Goal: Task Accomplishment & Management: Manage account settings

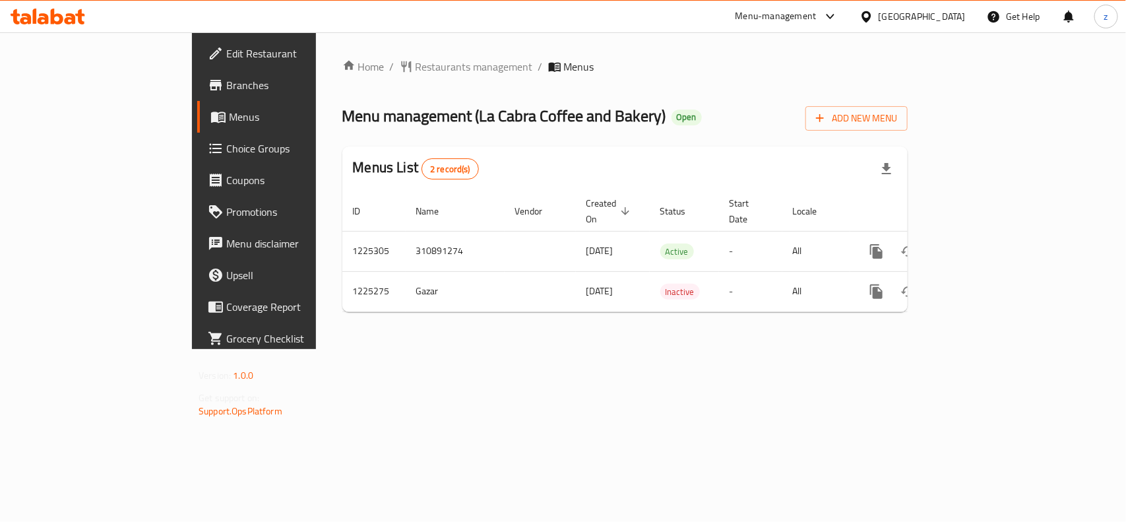
click at [390, 79] on div "Home / Restaurants management / Menus Menu management ( La Cabra Coffee and Bak…" at bounding box center [624, 191] width 565 height 264
click at [370, 80] on div "Home / Restaurants management / Menus Menu management ( La Cabra Coffee and Bak…" at bounding box center [624, 191] width 565 height 264
click at [415, 71] on span "Restaurants management" at bounding box center [473, 67] width 117 height 16
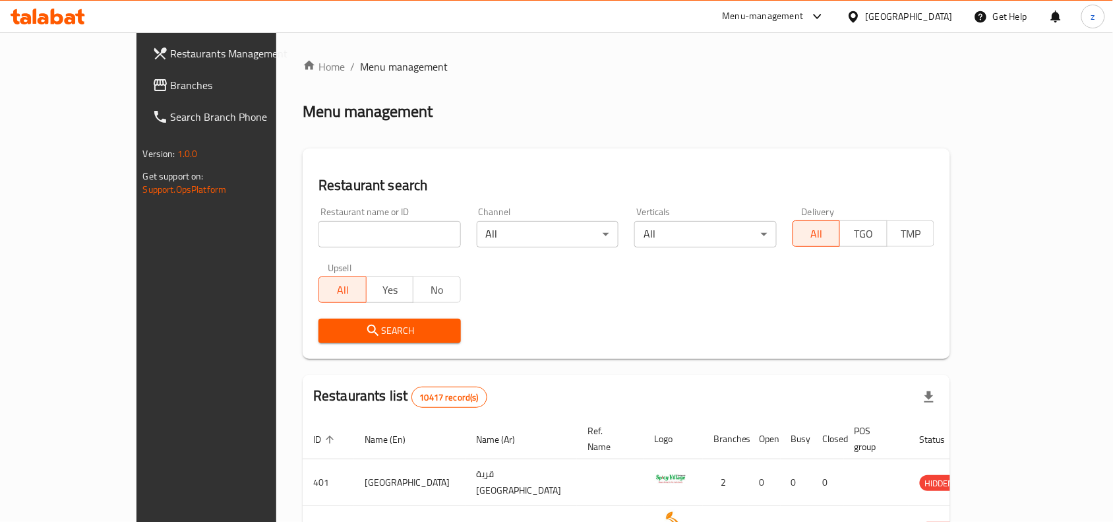
click at [383, 233] on input "search" at bounding box center [390, 234] width 142 height 26
paste input "675250"
type input "675250"
click at [386, 340] on button "Search" at bounding box center [390, 331] width 142 height 24
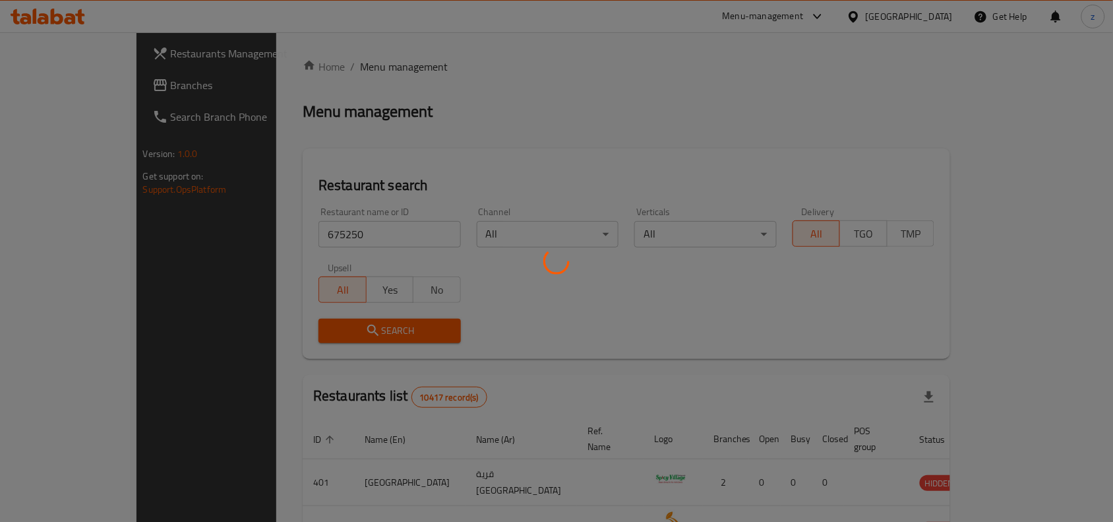
click at [383, 322] on div at bounding box center [556, 261] width 1113 height 522
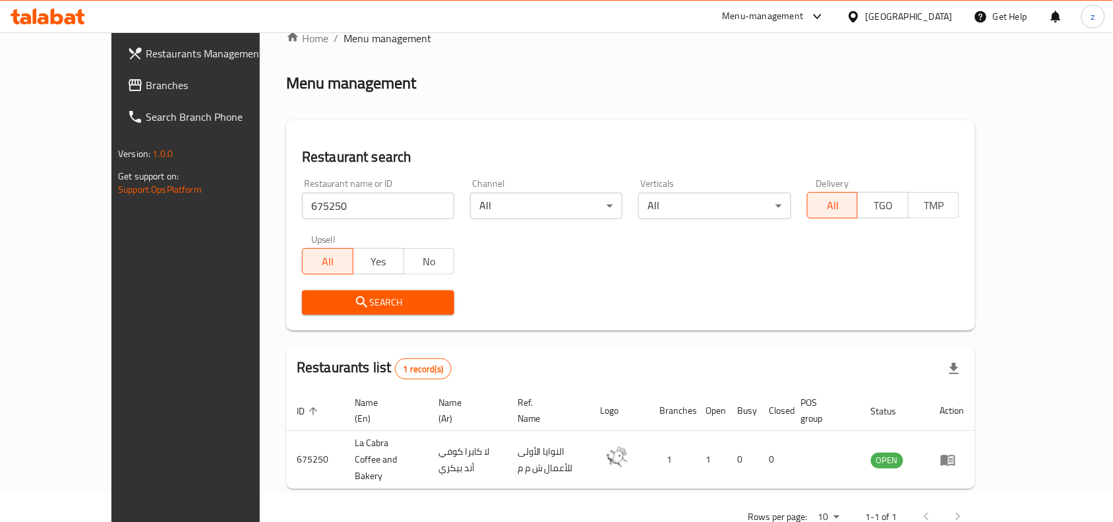
scroll to position [41, 0]
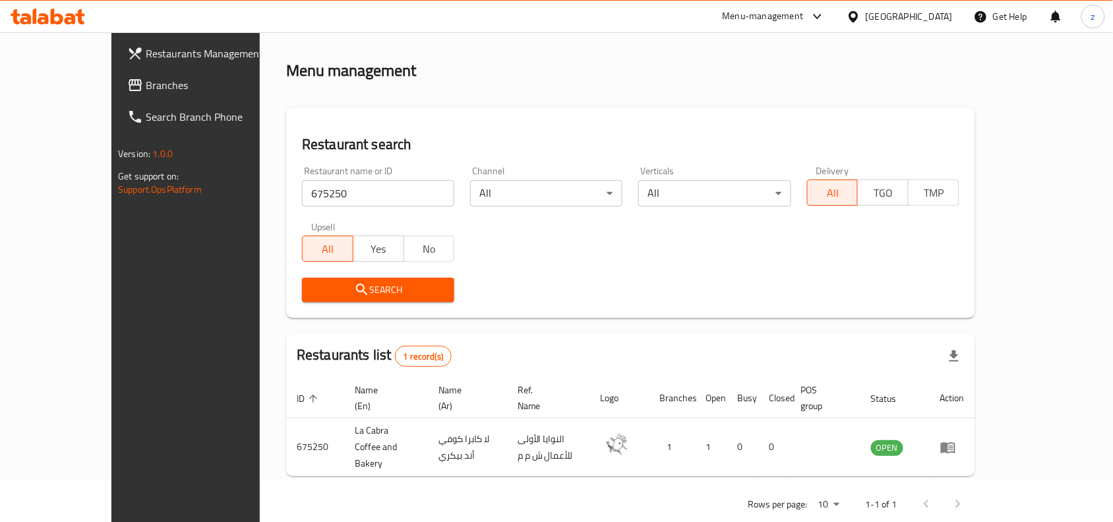
click at [146, 77] on span "Branches" at bounding box center [216, 85] width 141 height 16
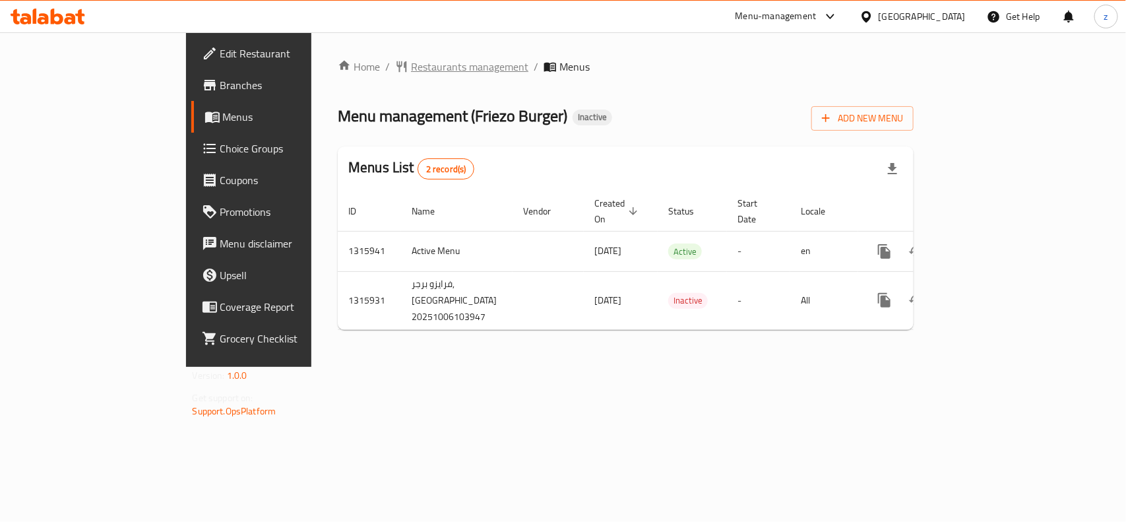
click at [411, 74] on span "Restaurants management" at bounding box center [469, 67] width 117 height 16
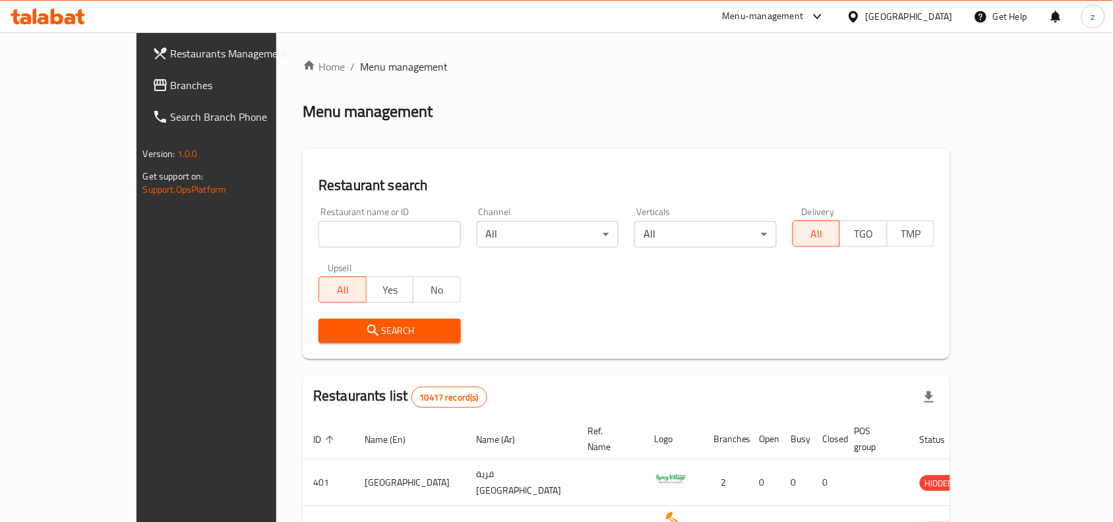
click at [303, 235] on div at bounding box center [556, 261] width 1113 height 522
click at [319, 235] on input "search" at bounding box center [390, 234] width 142 height 26
paste input "707478"
type input "707478"
click at [379, 338] on button "Search" at bounding box center [390, 331] width 142 height 24
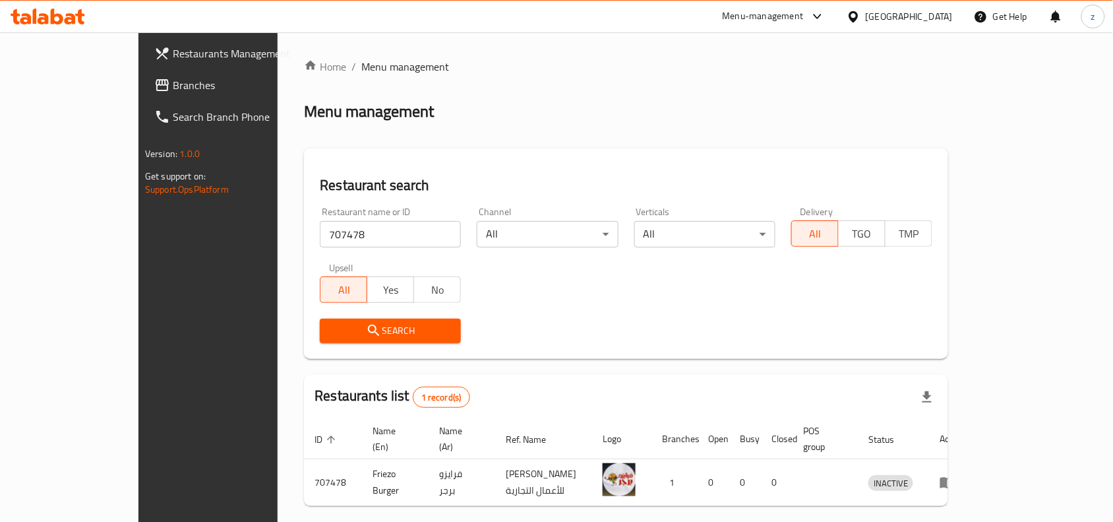
click at [173, 83] on span "Branches" at bounding box center [243, 85] width 141 height 16
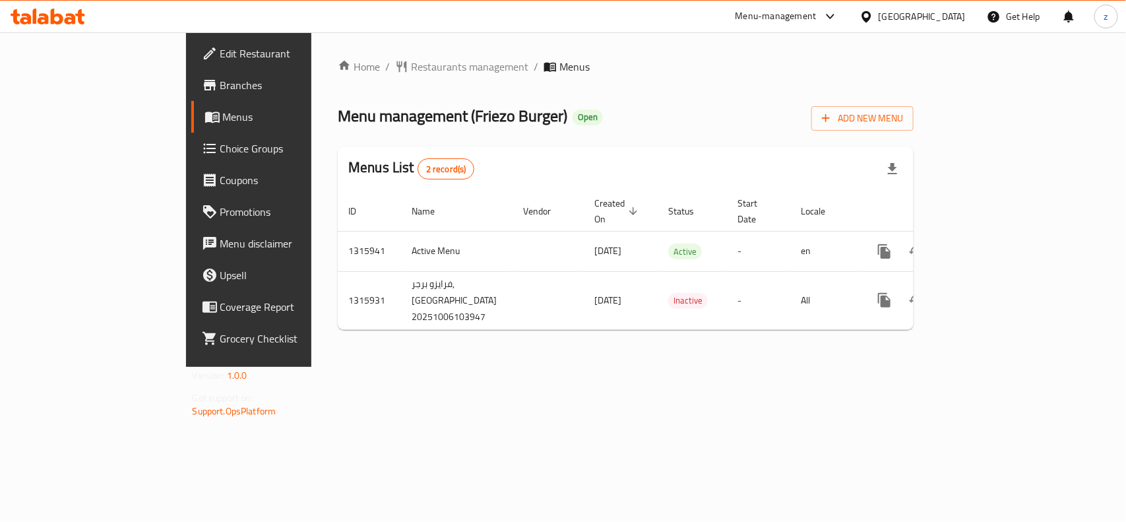
click at [374, 53] on div "Home / Restaurants management / Menus Menu management ( Friezo Burger ) Open Ad…" at bounding box center [625, 199] width 628 height 334
click at [411, 67] on span "Restaurants management" at bounding box center [469, 67] width 117 height 16
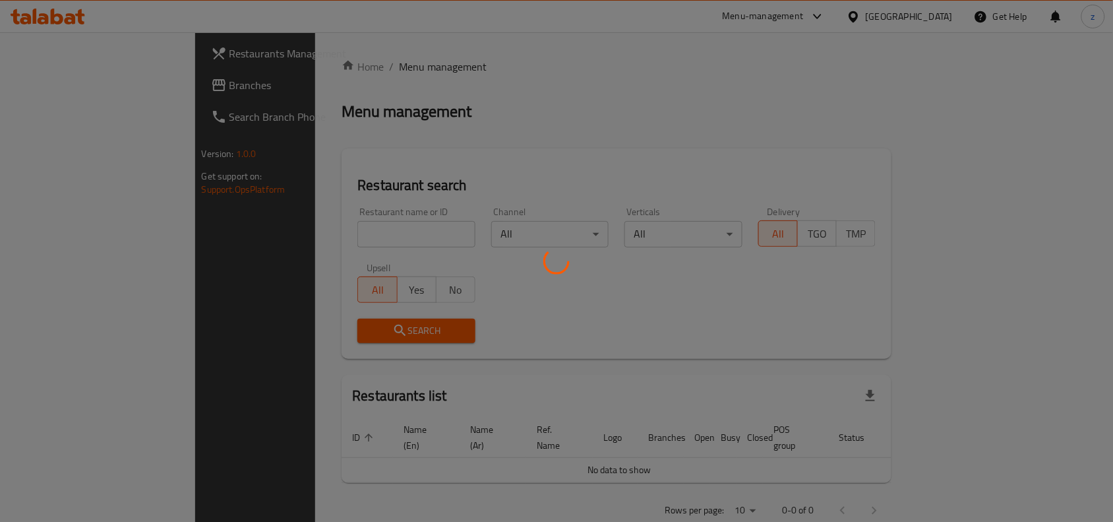
click at [319, 232] on div at bounding box center [556, 261] width 1113 height 522
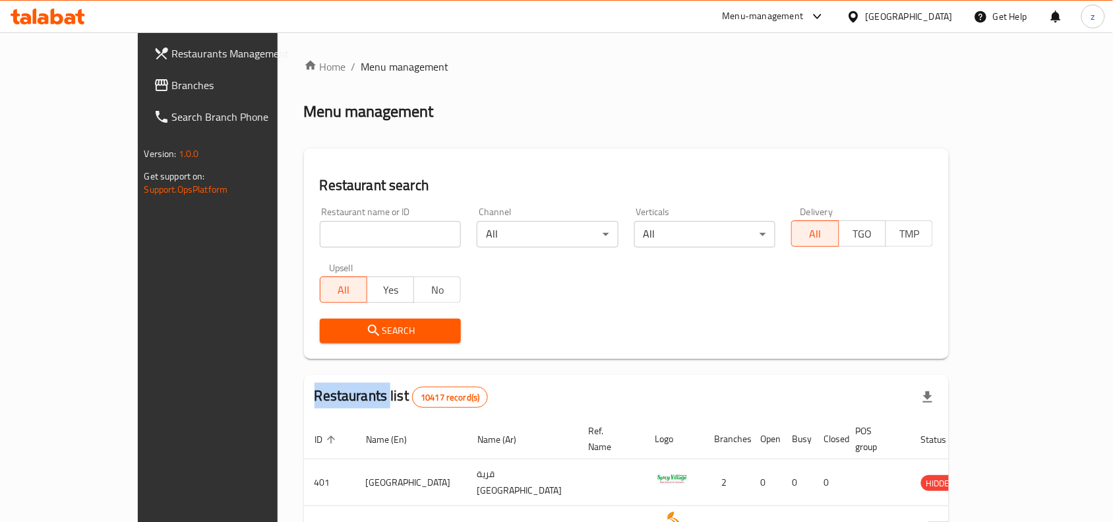
click at [319, 232] on div "Home / Menu management Menu management Restaurant search Restaurant name or ID …" at bounding box center [626, 470] width 645 height 822
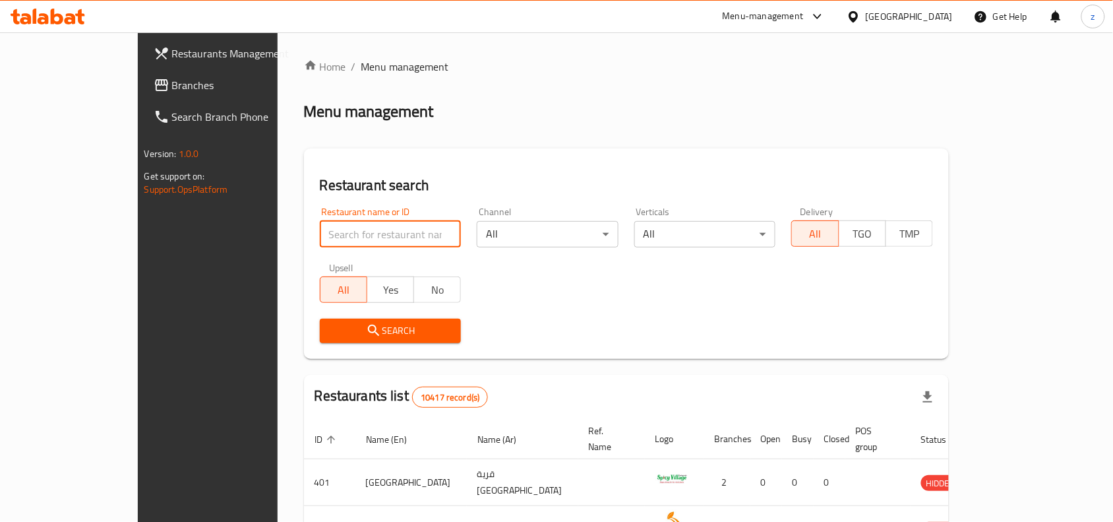
click at [320, 232] on input "search" at bounding box center [391, 234] width 142 height 26
paste input "707478"
type input "707478"
click at [370, 320] on button "Search" at bounding box center [391, 331] width 142 height 24
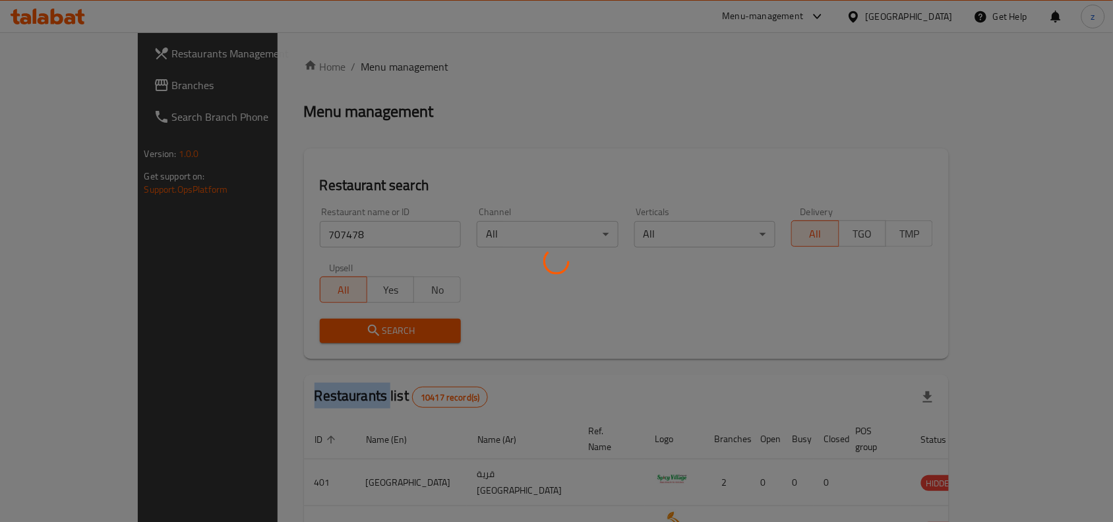
click at [370, 320] on div at bounding box center [556, 261] width 1113 height 522
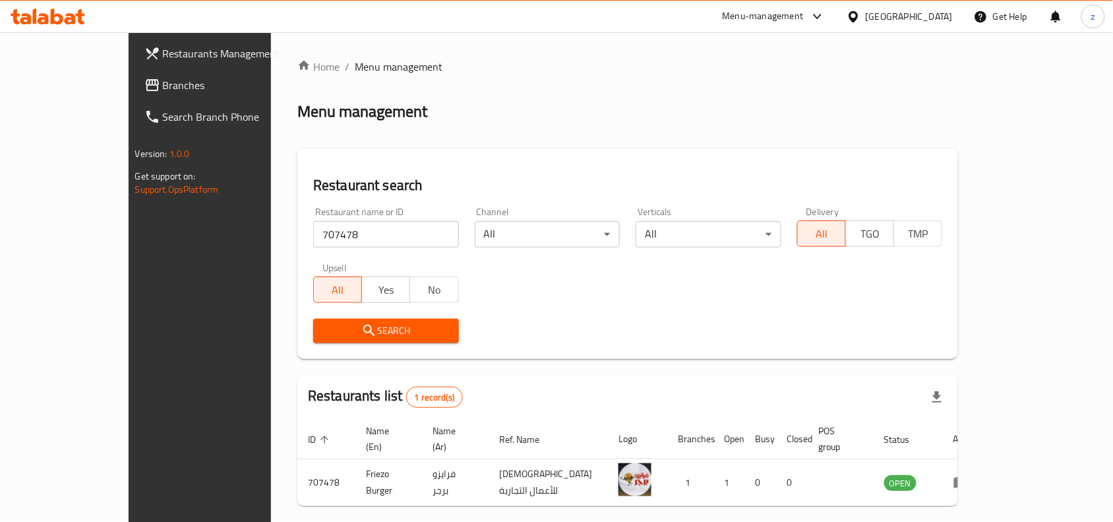
click at [129, 463] on div "Restaurants Management Branches Search Branch Phone Version: 1.0.0 Get support …" at bounding box center [222, 293] width 186 height 522
click at [930, 15] on div "[GEOGRAPHIC_DATA]" at bounding box center [909, 16] width 87 height 15
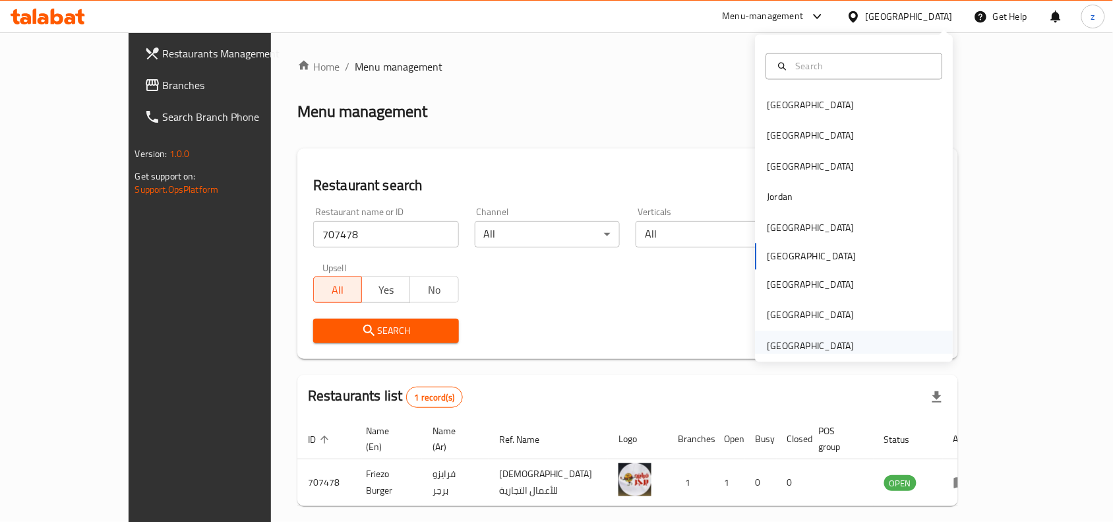
click at [788, 343] on div "United Arab Emirates" at bounding box center [811, 345] width 87 height 15
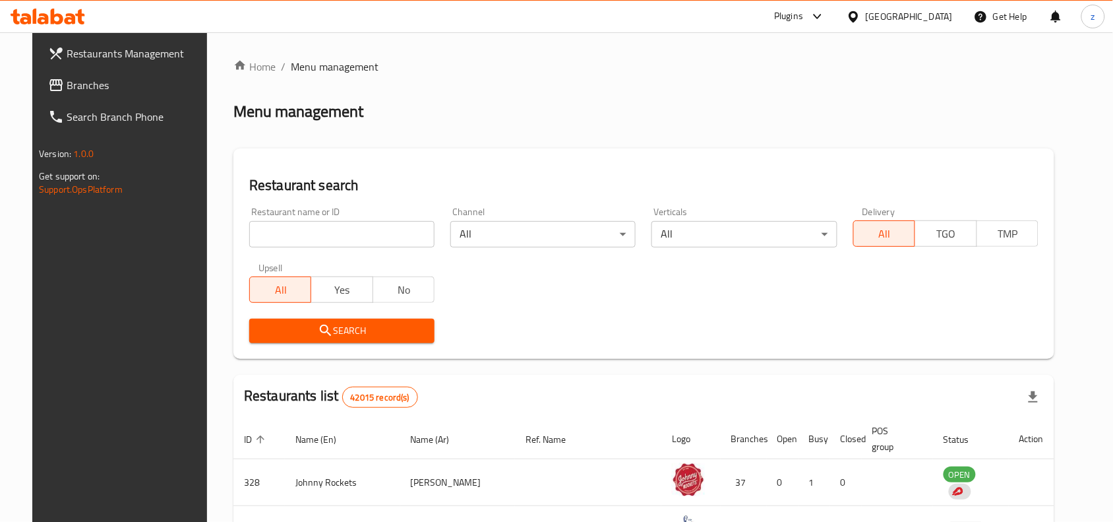
click at [67, 77] on span "Branches" at bounding box center [137, 85] width 141 height 16
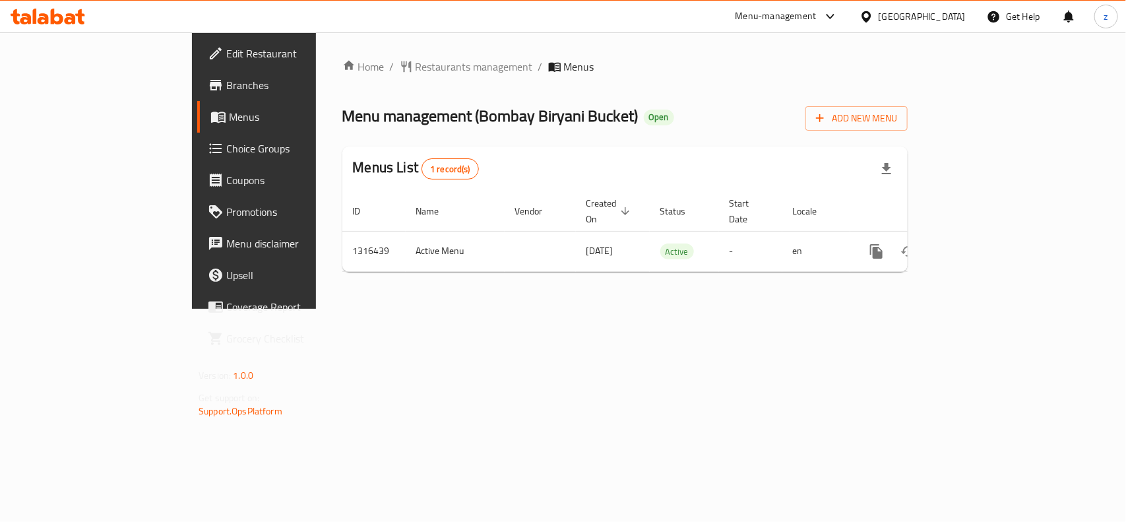
click at [415, 64] on span "Restaurants management" at bounding box center [473, 67] width 117 height 16
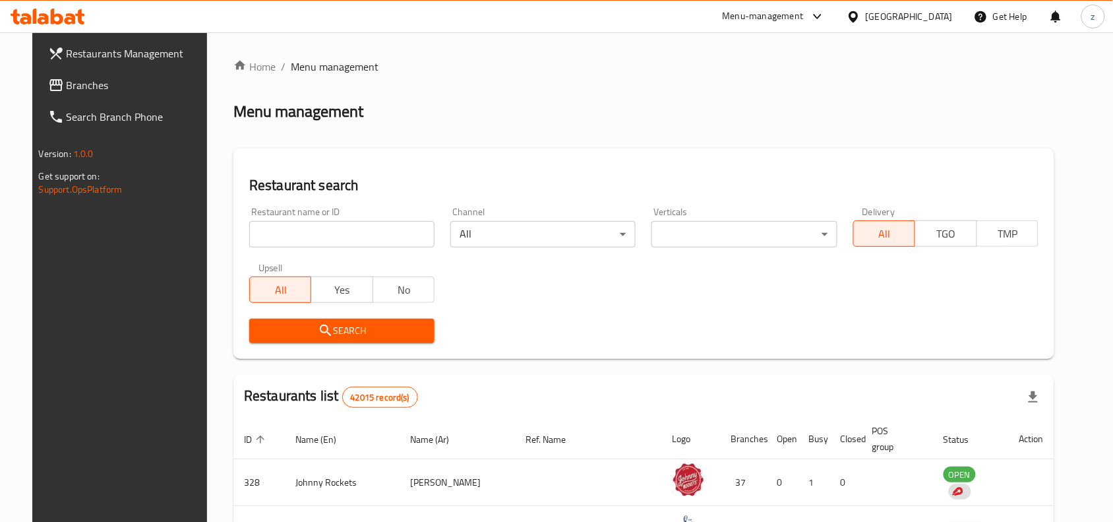
click at [302, 220] on div at bounding box center [556, 261] width 1113 height 522
click at [302, 220] on div "Home / Menu management Menu management Restaurant search Restaurant name or ID …" at bounding box center [643, 468] width 821 height 818
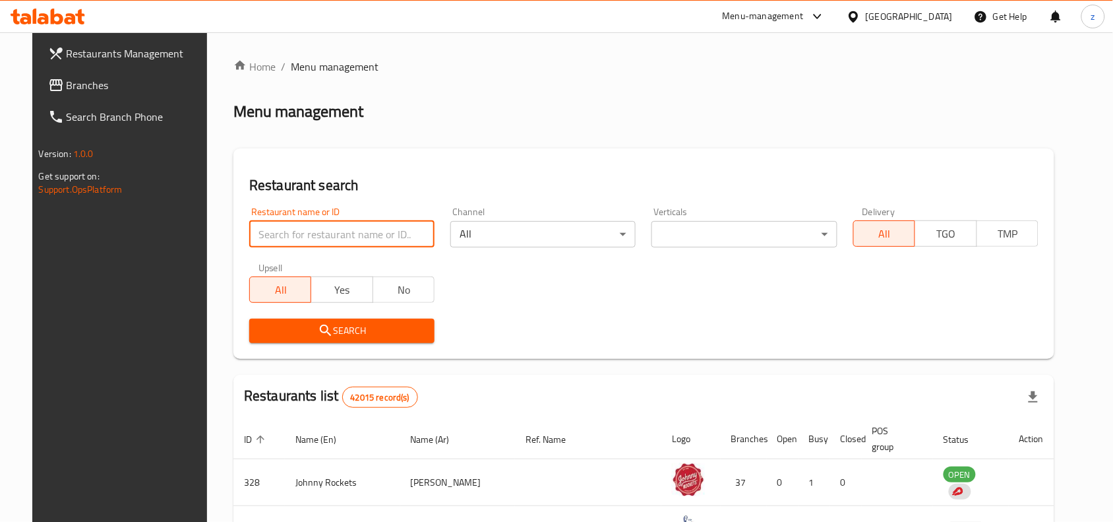
click at [298, 235] on input "search" at bounding box center [341, 234] width 185 height 26
paste input "707519"
type input "707519"
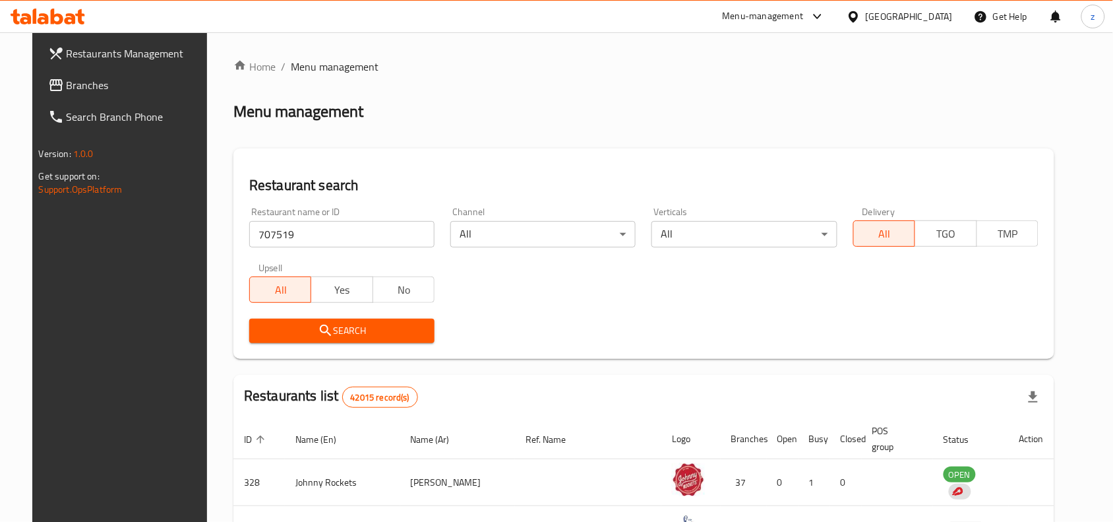
click at [381, 330] on span "Search" at bounding box center [342, 330] width 164 height 16
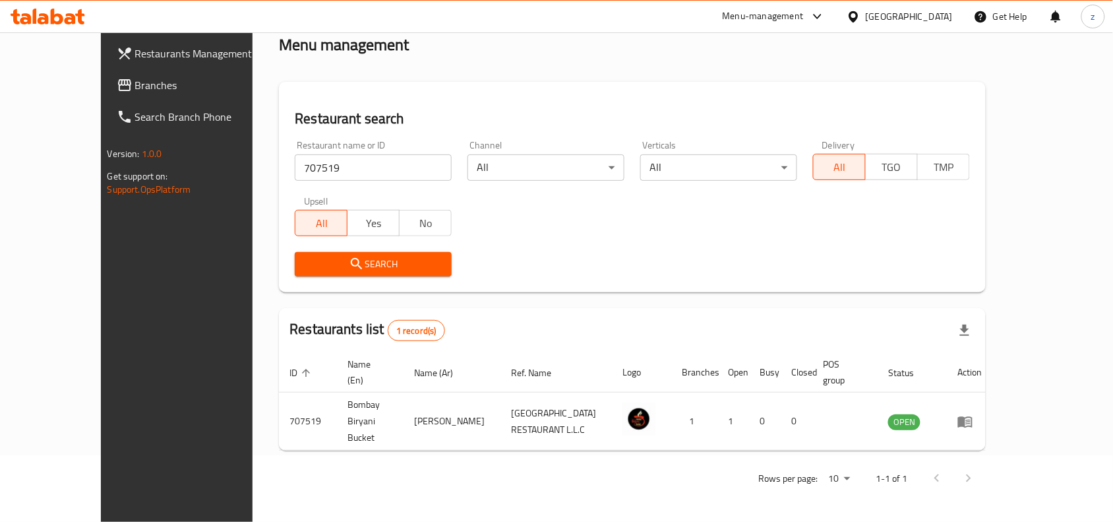
scroll to position [41, 0]
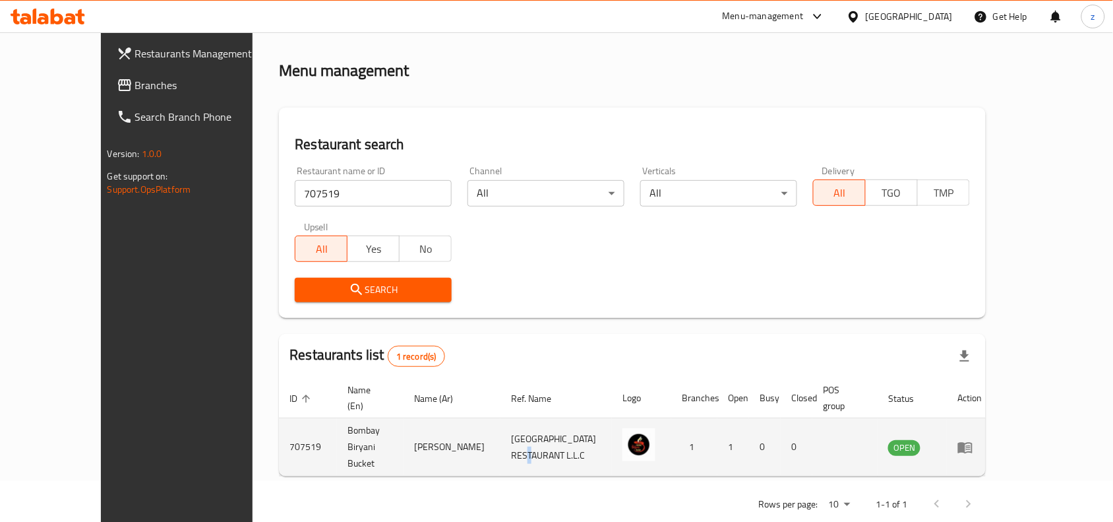
click at [610, 446] on td "TAJ MAHAL PALACE RESTAURANT L.L.C" at bounding box center [556, 447] width 111 height 58
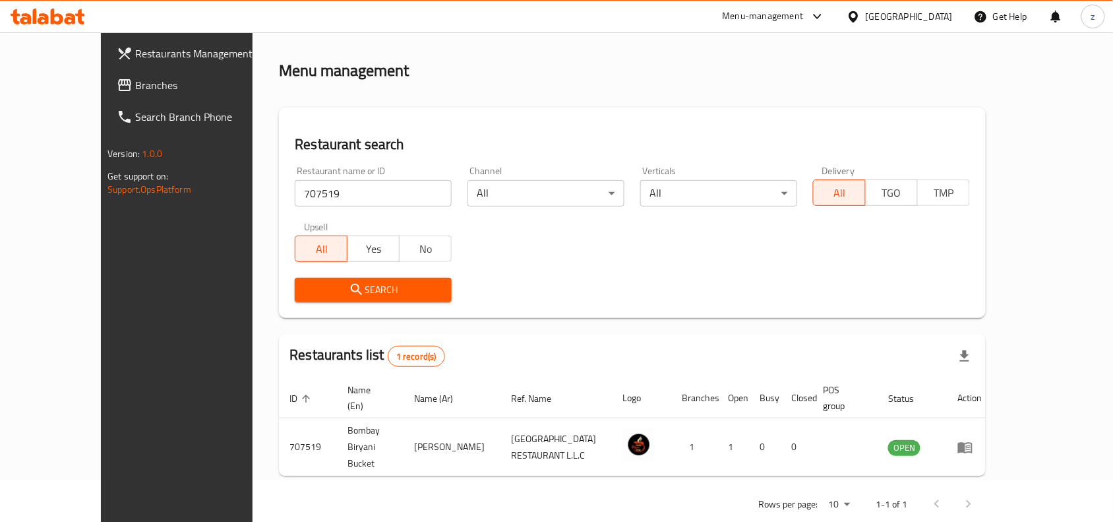
click at [408, 487] on div "Rows per page: 10 1-1 of 1" at bounding box center [632, 504] width 707 height 34
click at [884, 22] on div "United Arab Emirates" at bounding box center [909, 16] width 87 height 15
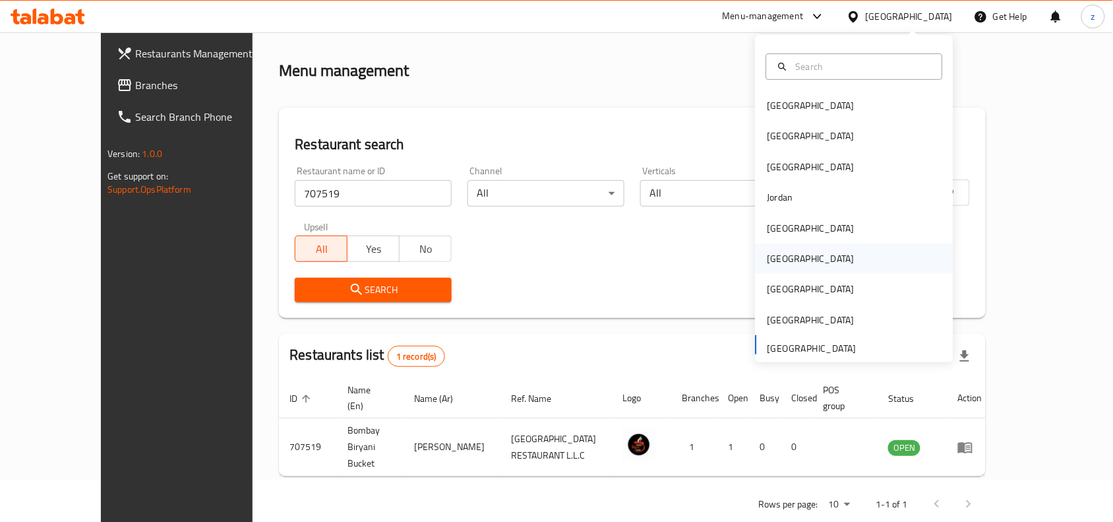
click at [772, 258] on div "[GEOGRAPHIC_DATA]" at bounding box center [811, 258] width 87 height 15
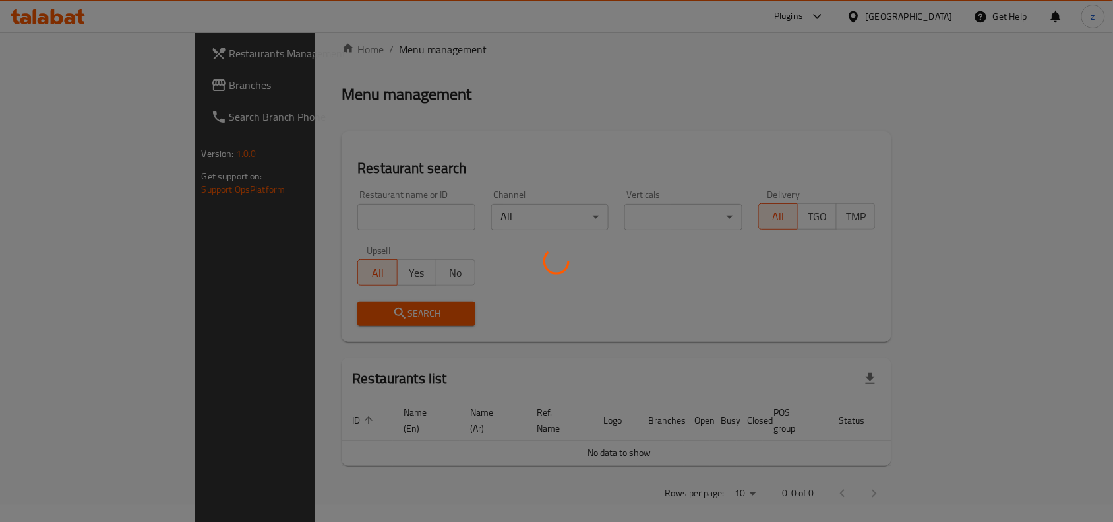
scroll to position [41, 0]
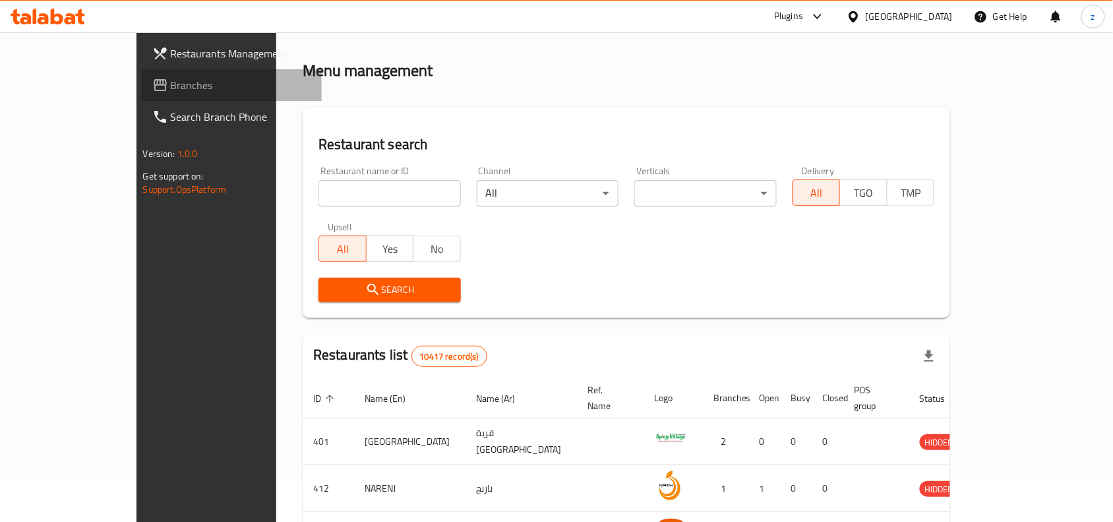
click at [171, 91] on span "Branches" at bounding box center [241, 85] width 141 height 16
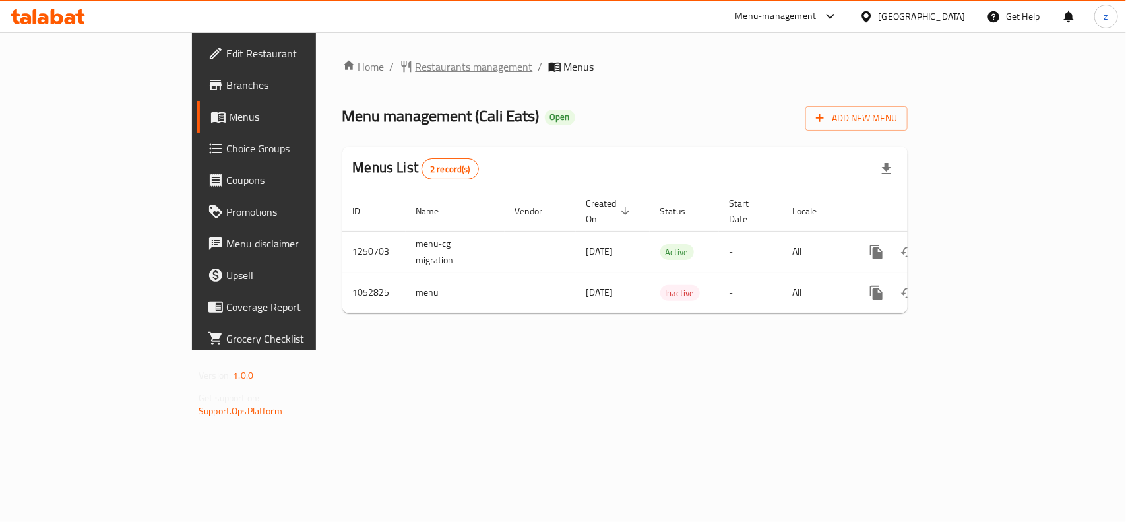
click at [415, 63] on span "Restaurants management" at bounding box center [473, 67] width 117 height 16
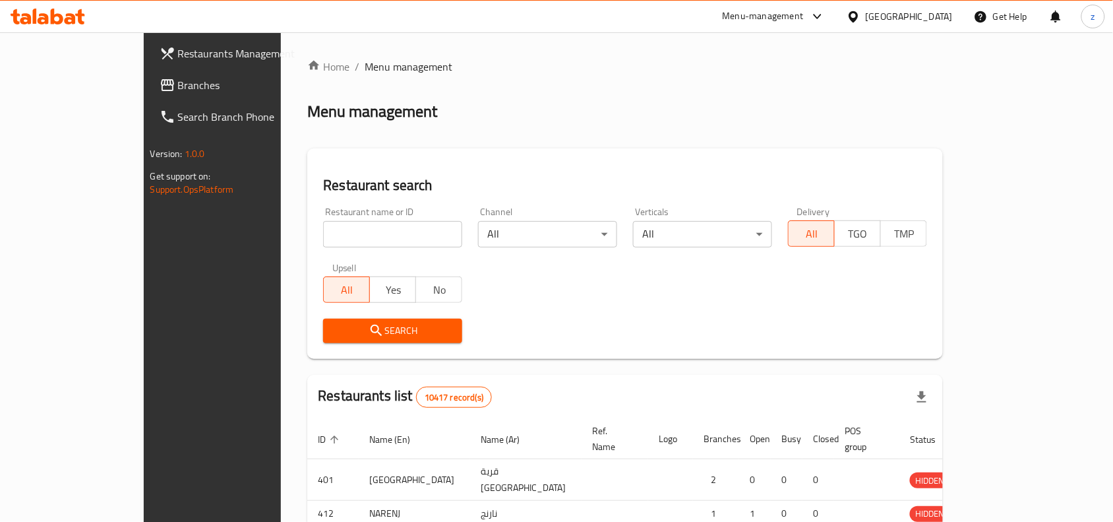
click at [353, 226] on div at bounding box center [556, 261] width 1113 height 522
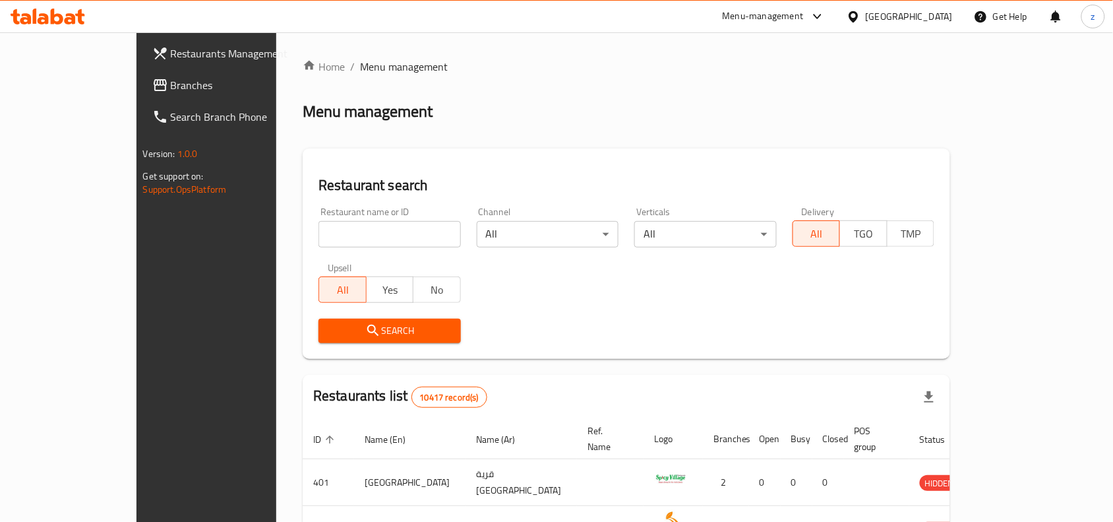
click at [324, 238] on input "search" at bounding box center [390, 234] width 142 height 26
paste input "662638"
type input "662638"
click at [370, 331] on span "Search" at bounding box center [389, 330] width 121 height 16
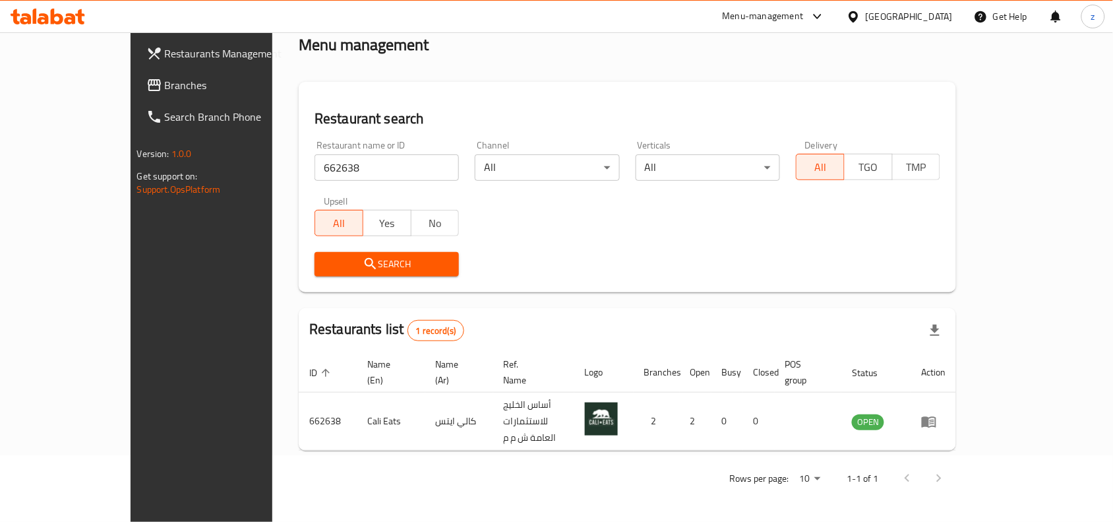
scroll to position [41, 0]
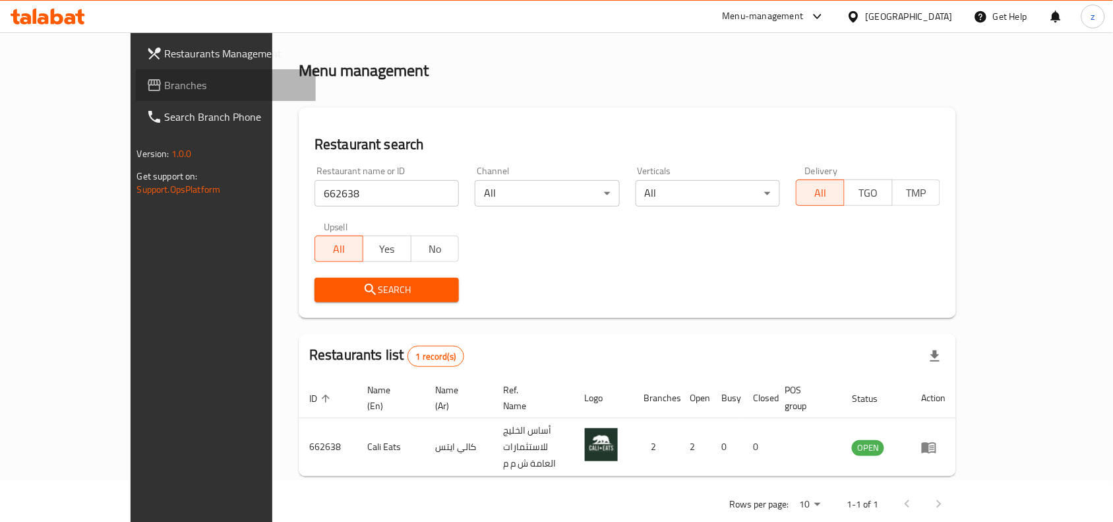
click at [165, 84] on span "Branches" at bounding box center [235, 85] width 141 height 16
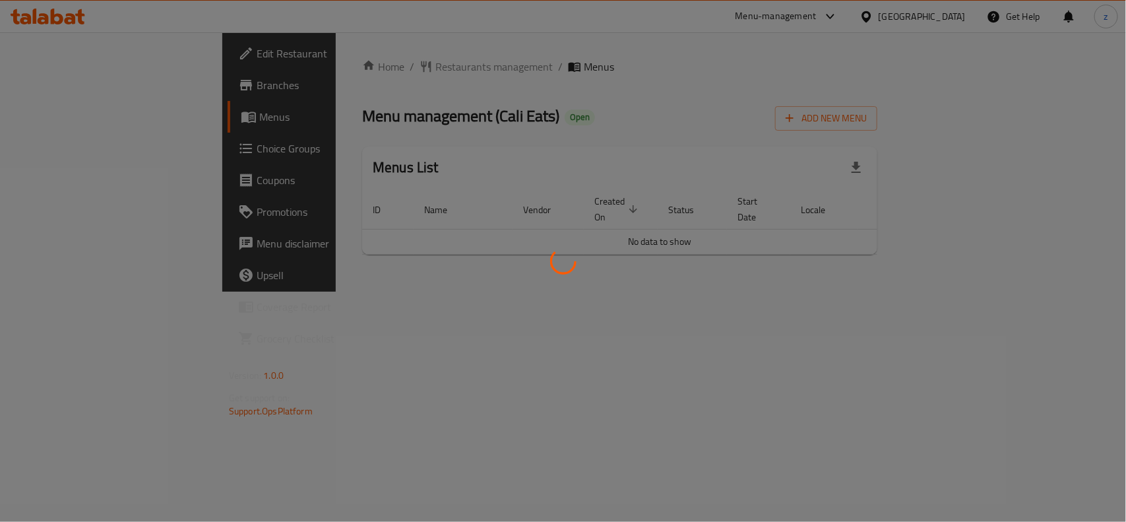
click at [332, 67] on div at bounding box center [563, 261] width 1126 height 522
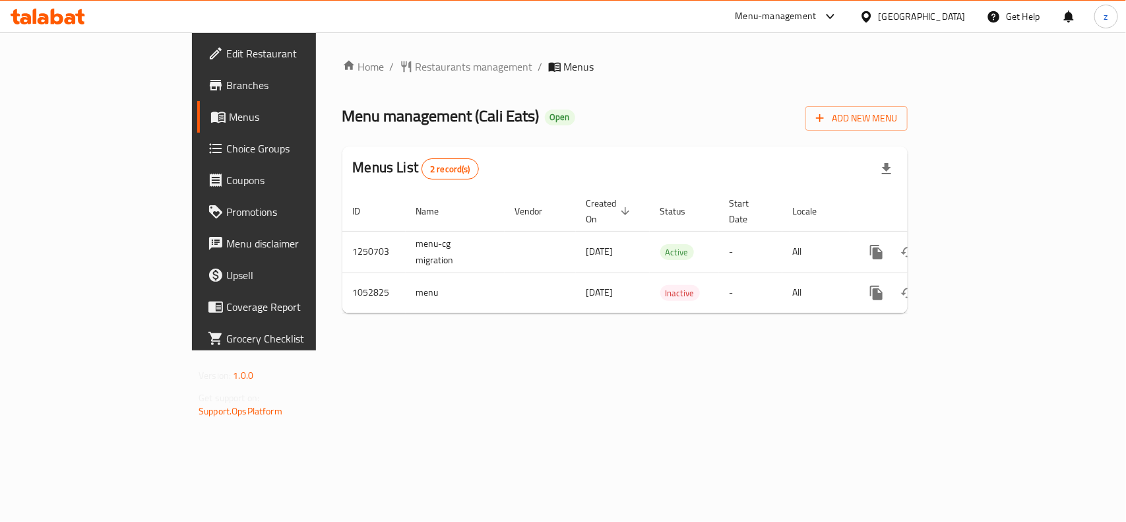
click at [415, 67] on span "Restaurants management" at bounding box center [473, 67] width 117 height 16
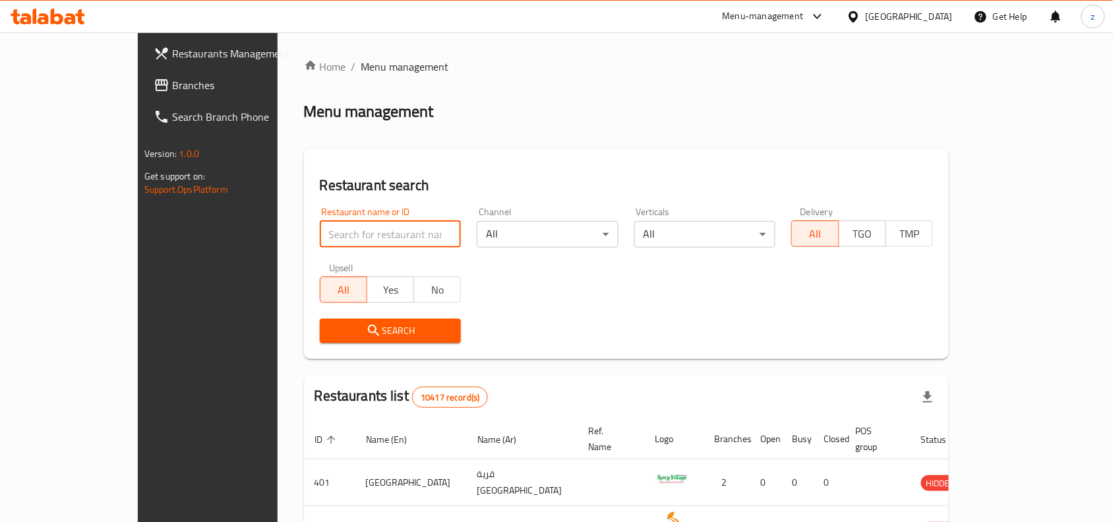
click at [320, 233] on input "search" at bounding box center [391, 234] width 142 height 26
paste input "662638"
type input "662638"
click at [361, 357] on div "Restaurant search Restaurant name or ID 662638 Restaurant name or ID Channel Al…" at bounding box center [626, 253] width 645 height 210
click at [347, 320] on button "Search" at bounding box center [391, 331] width 142 height 24
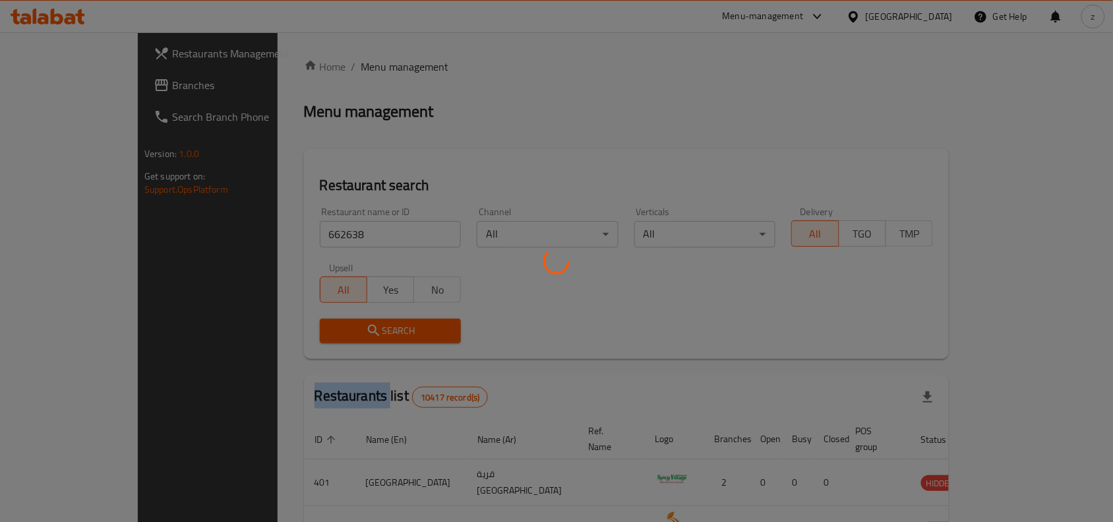
click at [347, 320] on div at bounding box center [556, 261] width 1113 height 522
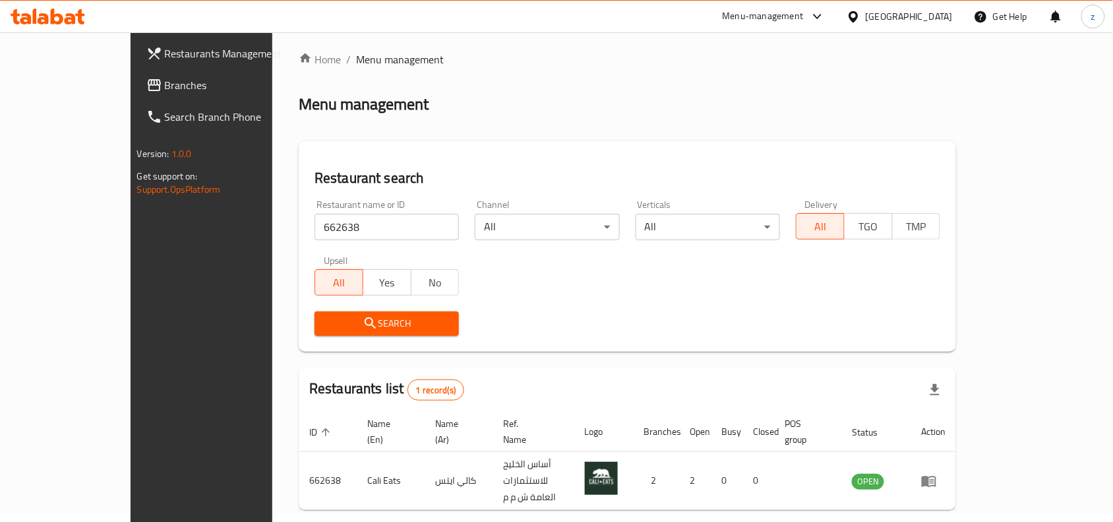
click at [491, 499] on div "Home / Menu management Menu management Restaurant search Restaurant name or ID …" at bounding box center [627, 303] width 710 height 556
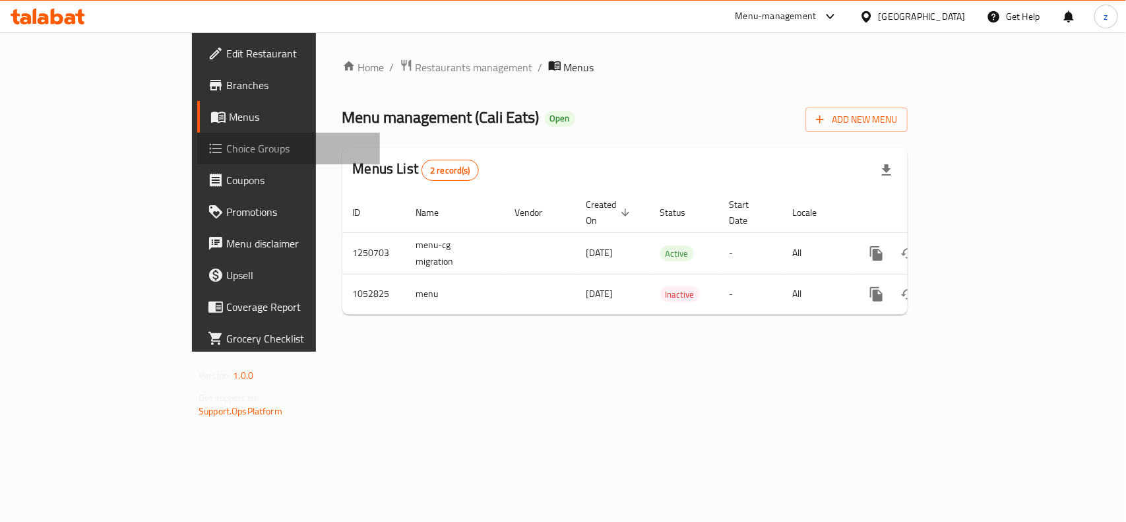
click at [226, 152] on span "Choice Groups" at bounding box center [297, 148] width 143 height 16
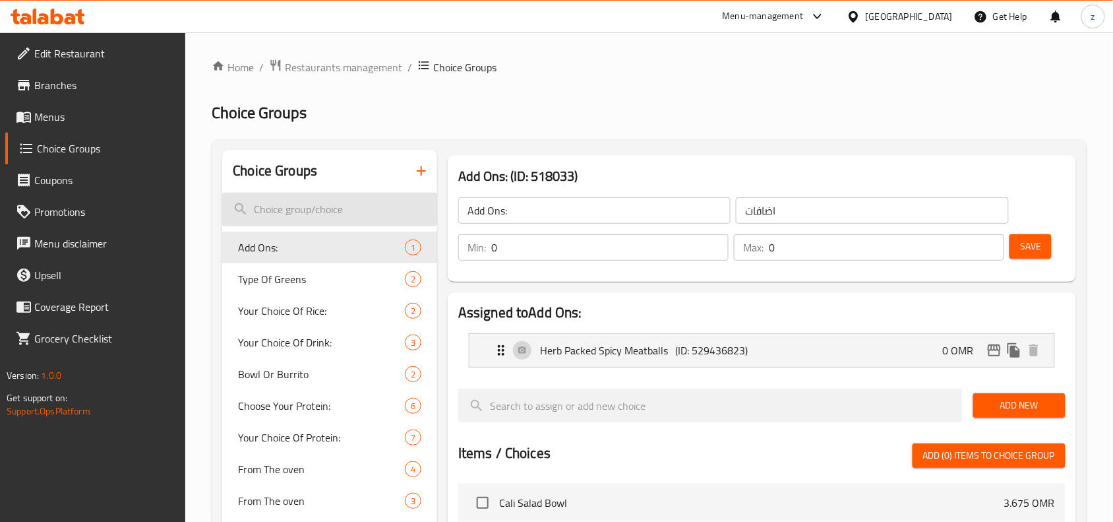
click at [304, 216] on input "search" at bounding box center [329, 210] width 215 height 34
paste input "Choose Your Protein"
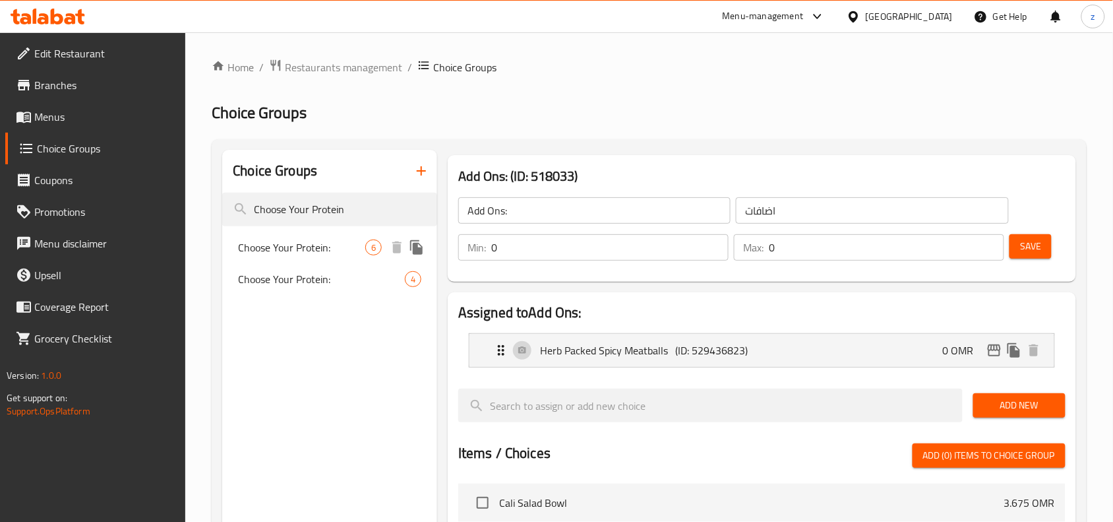
type input "Choose Your Protein"
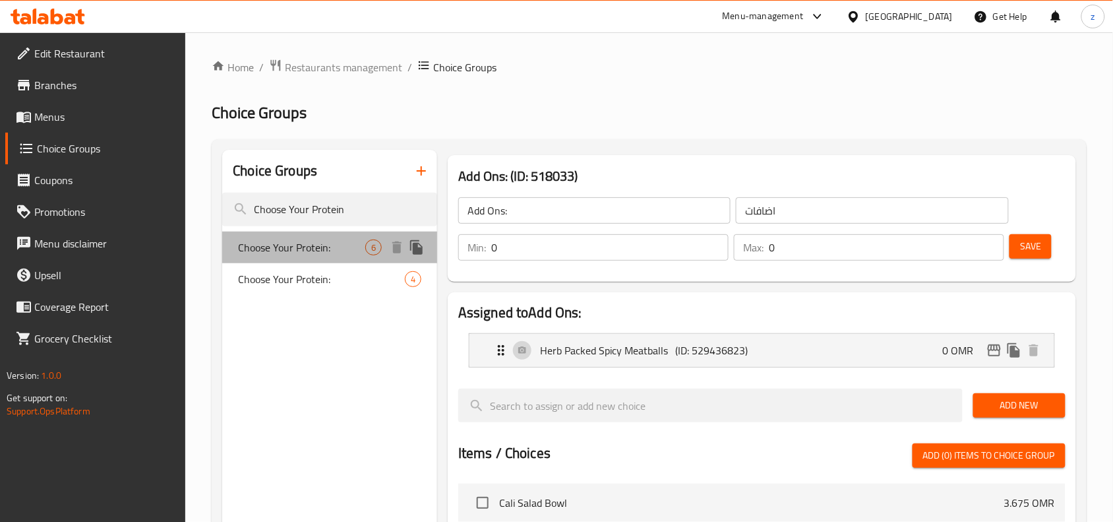
click at [315, 242] on span "Choose Your Protein:" at bounding box center [301, 247] width 127 height 16
type input "Choose Your Protein:"
type input "اختر البروتين الخاص بك:"
type input "1"
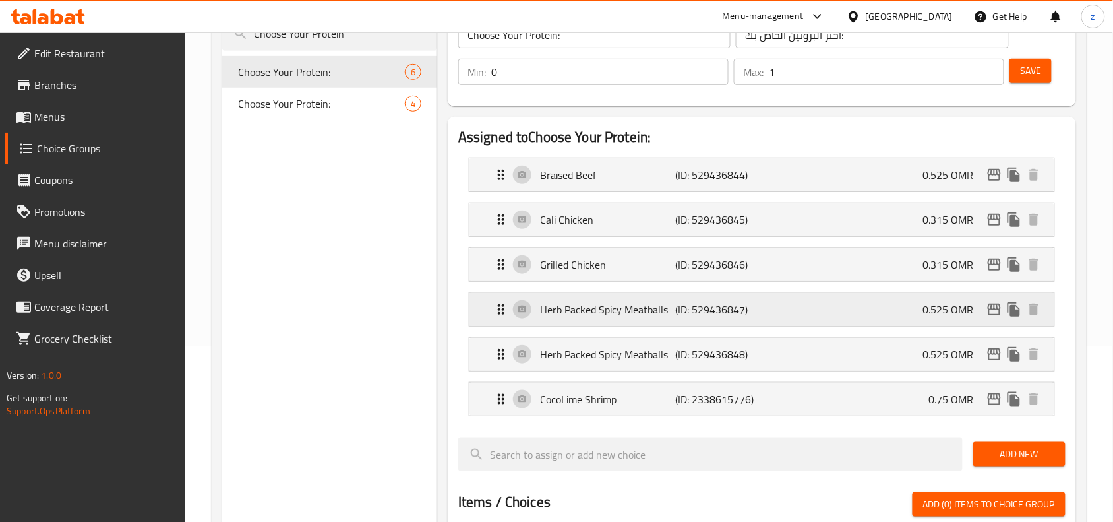
scroll to position [247, 0]
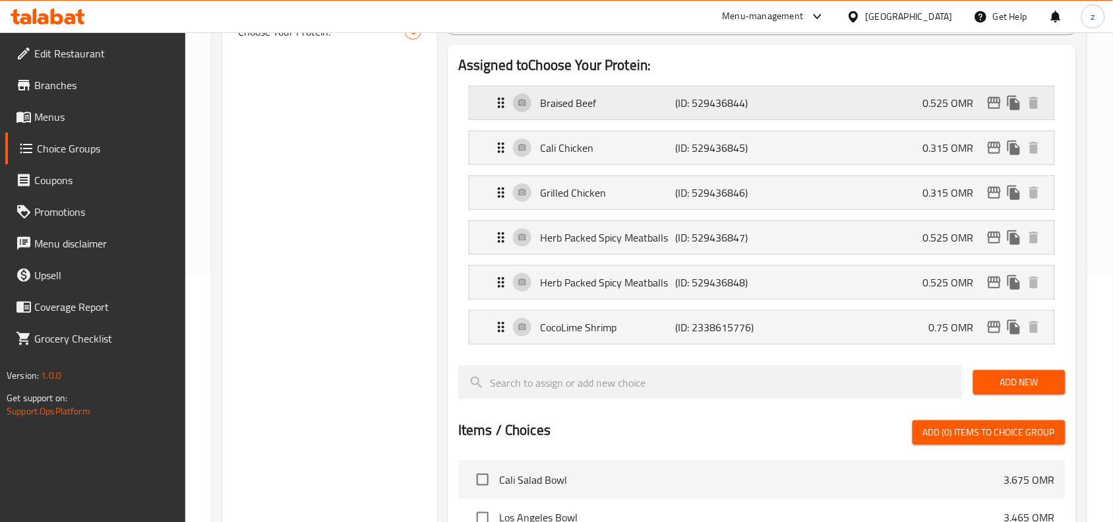
click at [496, 102] on icon "Expand" at bounding box center [501, 103] width 16 height 16
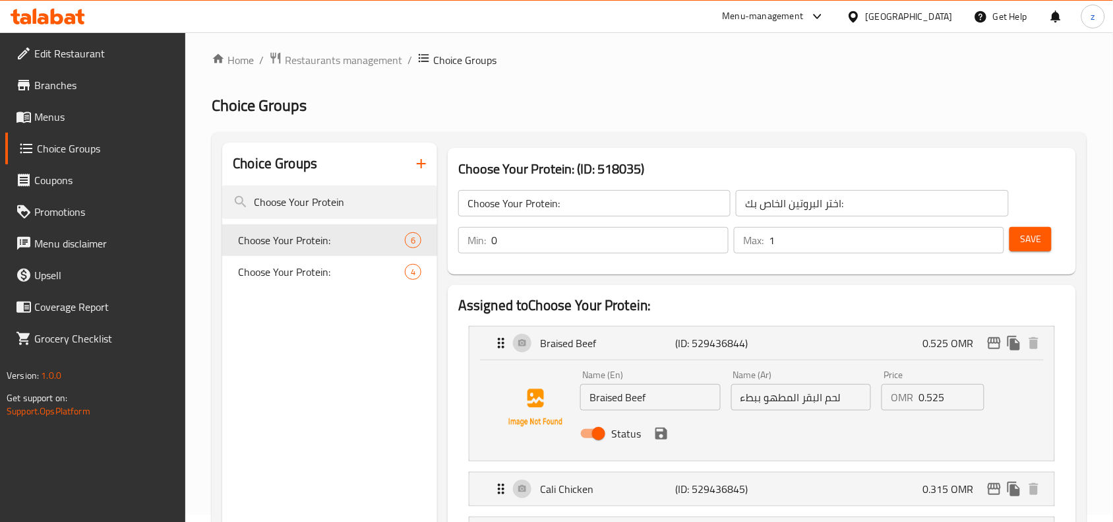
scroll to position [0, 0]
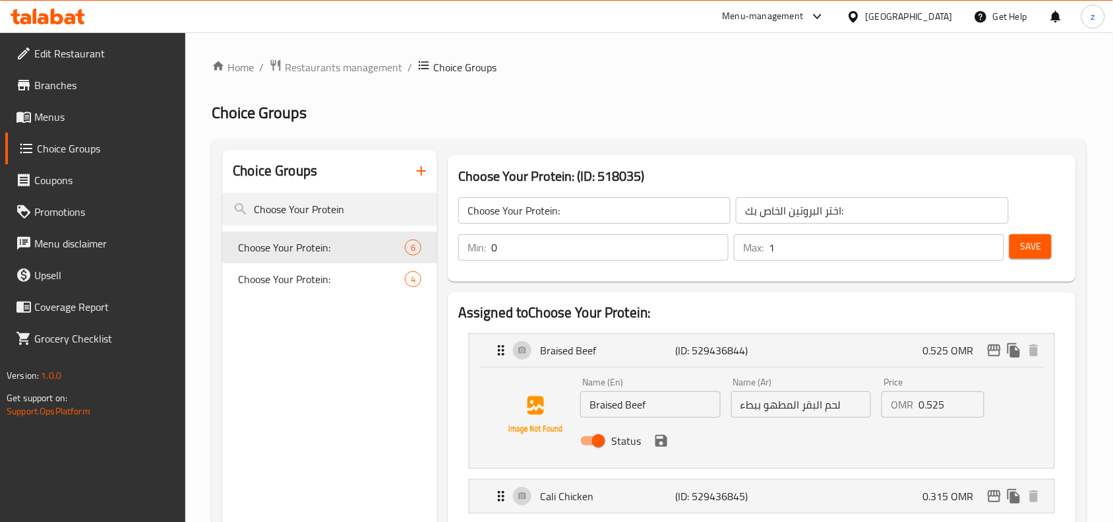
click at [804, 17] on div "Menu-management" at bounding box center [763, 17] width 81 height 16
click at [723, 69] on div "All Plugins" at bounding box center [723, 59] width 62 height 30
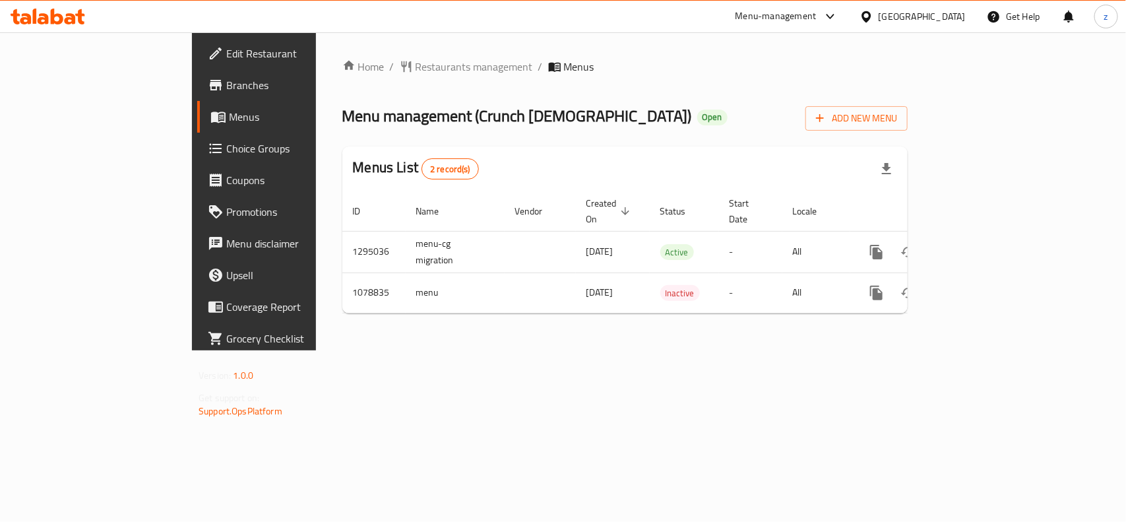
click at [415, 71] on span "Restaurants management" at bounding box center [473, 67] width 117 height 16
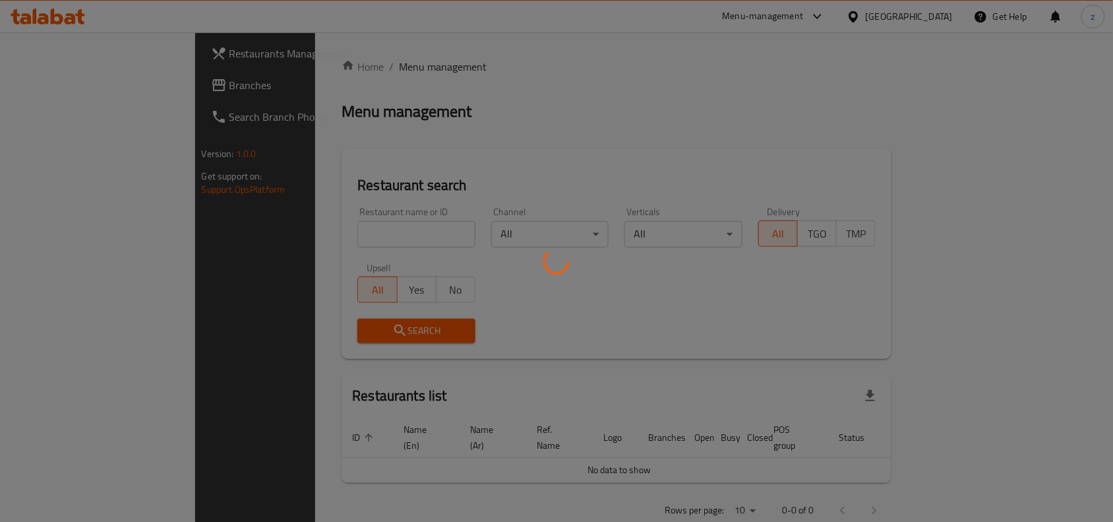
click at [320, 228] on div at bounding box center [556, 261] width 1113 height 522
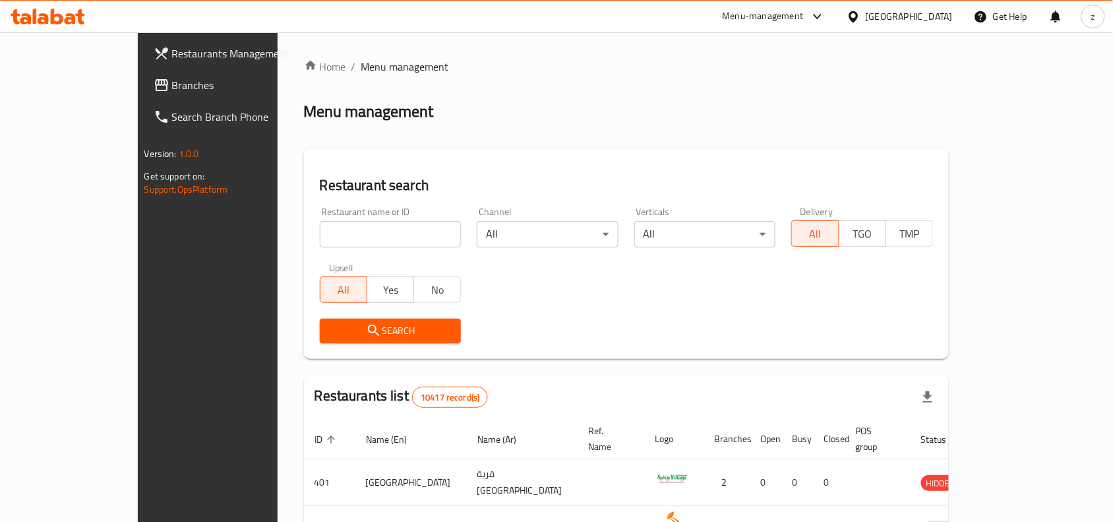
click at [320, 228] on input "search" at bounding box center [391, 234] width 142 height 26
paste input "664103"
type input "664103"
click at [366, 330] on icon "submit" at bounding box center [374, 330] width 16 height 16
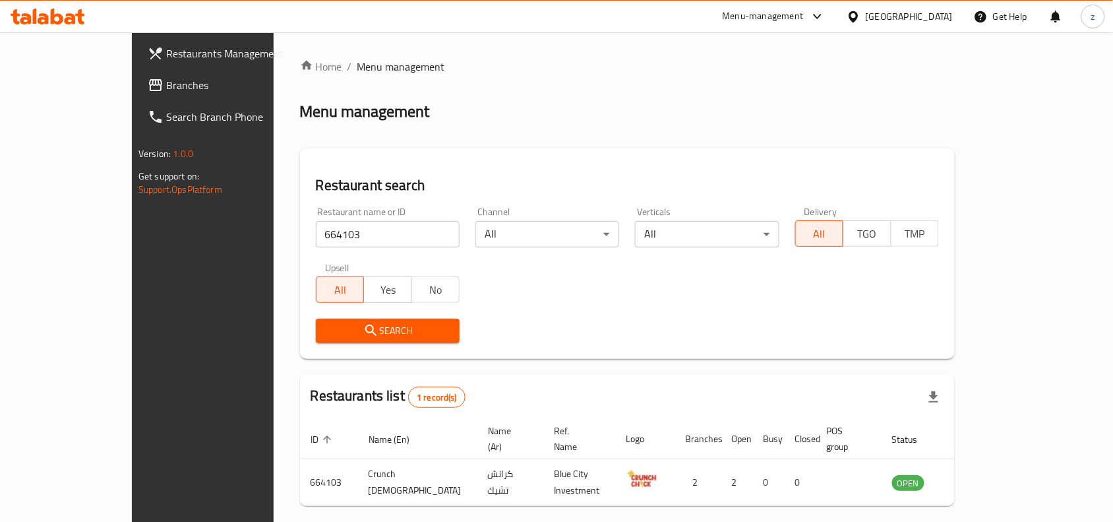
click at [628, 363] on div "Home / Menu management Menu management Restaurant search Restaurant name or ID …" at bounding box center [627, 305] width 655 height 492
click at [166, 83] on span "Branches" at bounding box center [236, 85] width 141 height 16
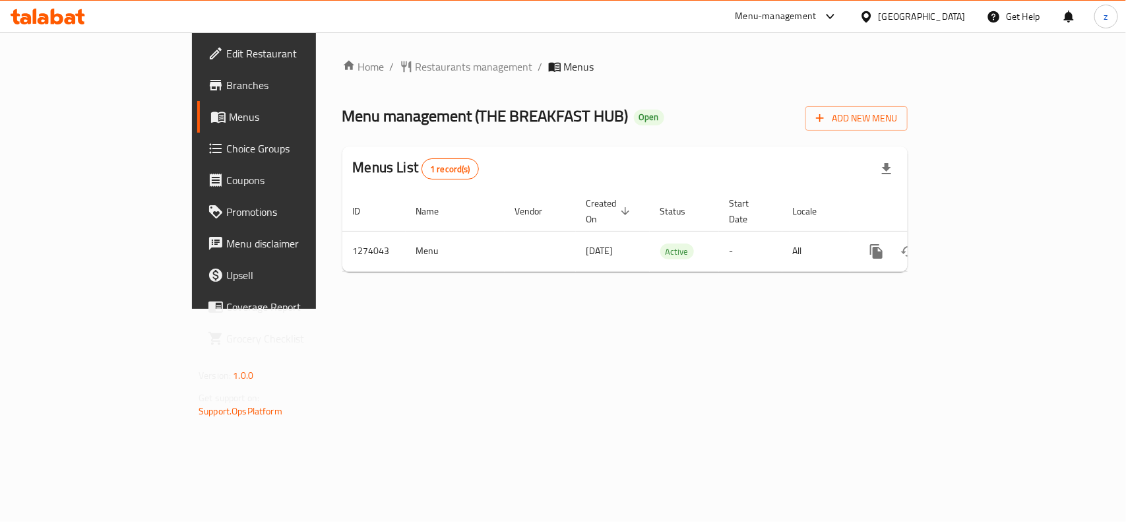
click at [415, 73] on span "Restaurants management" at bounding box center [473, 67] width 117 height 16
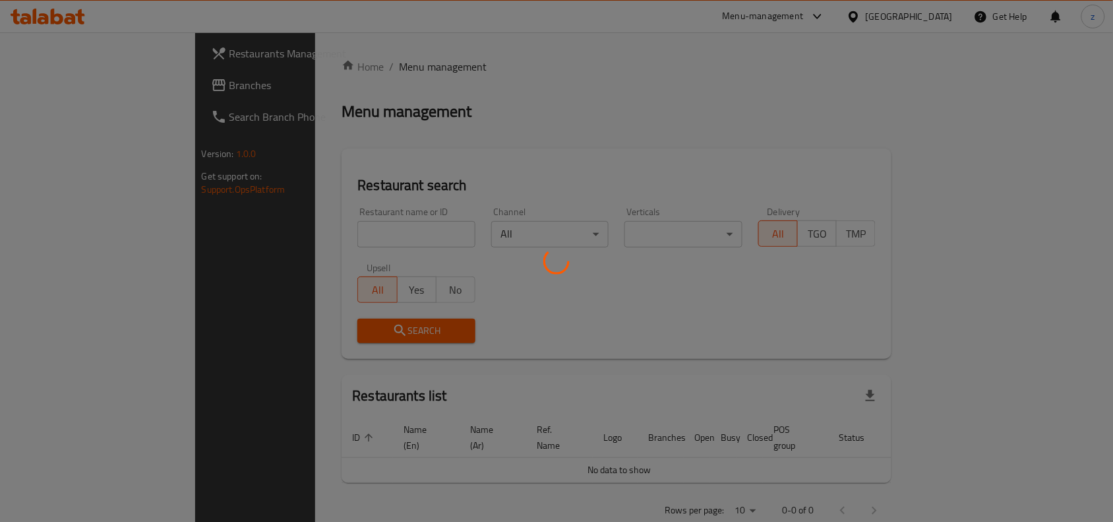
click at [311, 225] on div at bounding box center [556, 261] width 1113 height 522
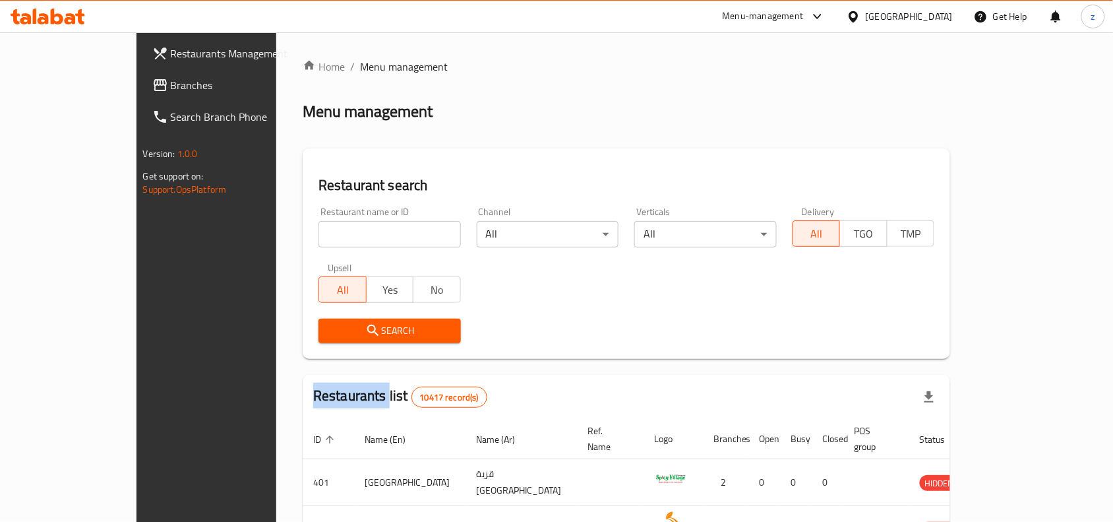
click at [311, 225] on div at bounding box center [556, 261] width 1113 height 522
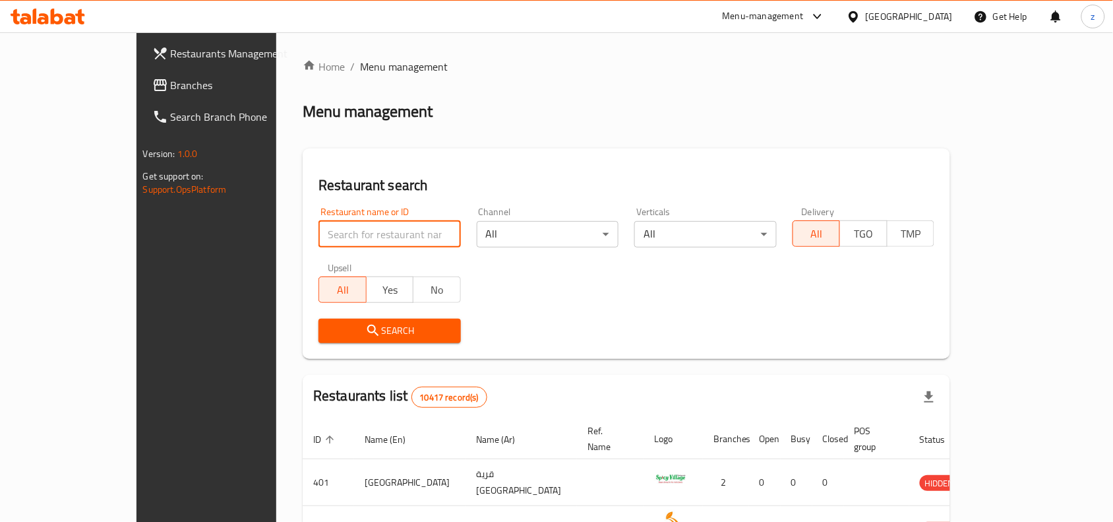
click at [319, 235] on input "search" at bounding box center [390, 234] width 142 height 26
paste input "691063"
type input "691063"
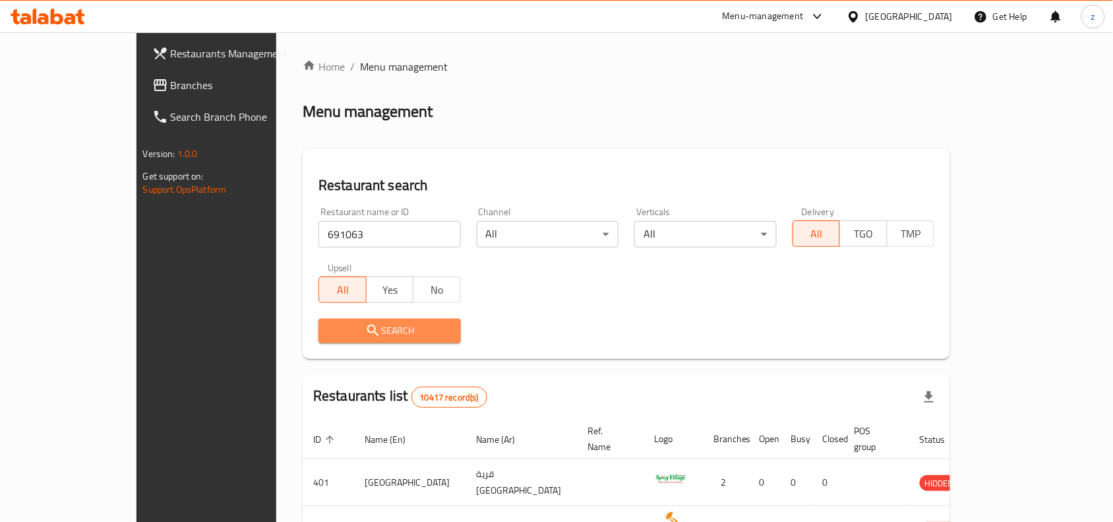
click at [348, 334] on span "Search" at bounding box center [389, 330] width 121 height 16
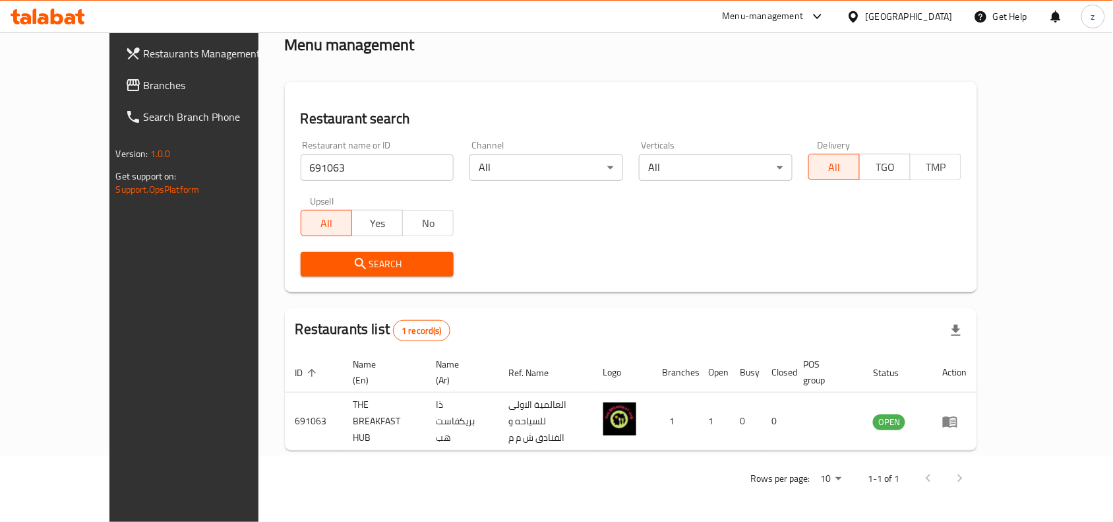
scroll to position [41, 0]
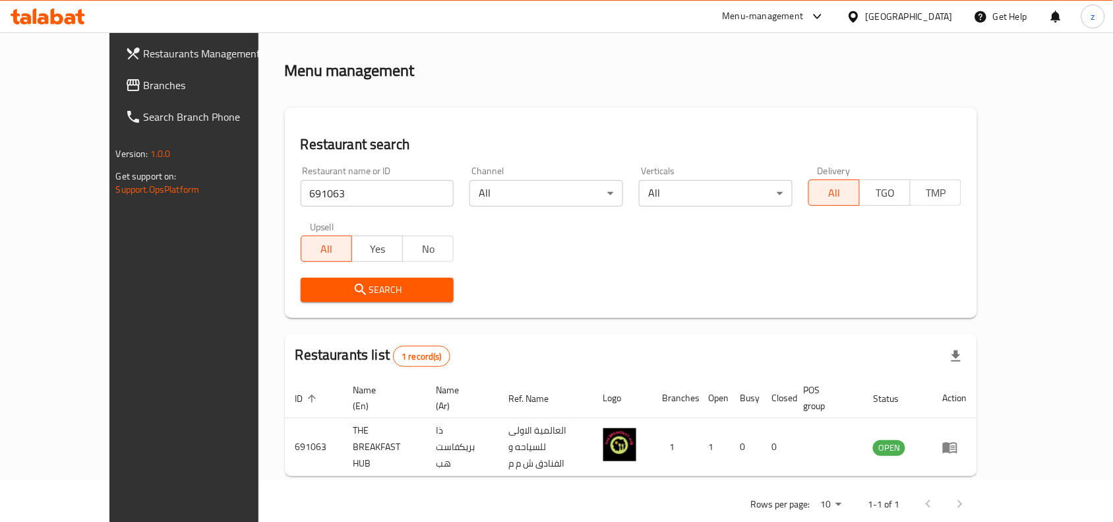
click at [706, 351] on div "Restaurants list 1 record(s)" at bounding box center [631, 356] width 693 height 45
click at [144, 78] on span "Branches" at bounding box center [214, 85] width 141 height 16
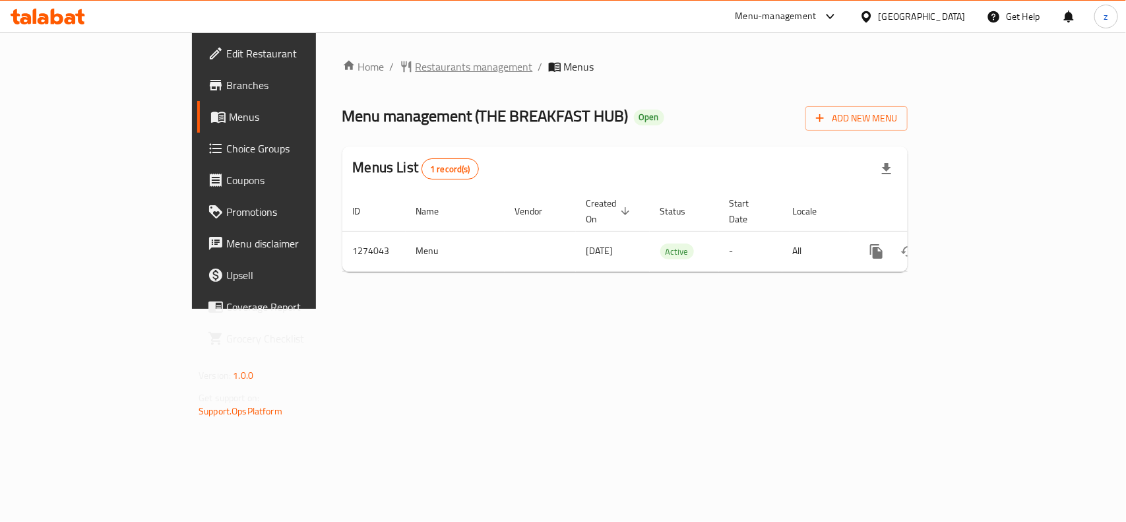
click at [415, 61] on span "Restaurants management" at bounding box center [473, 67] width 117 height 16
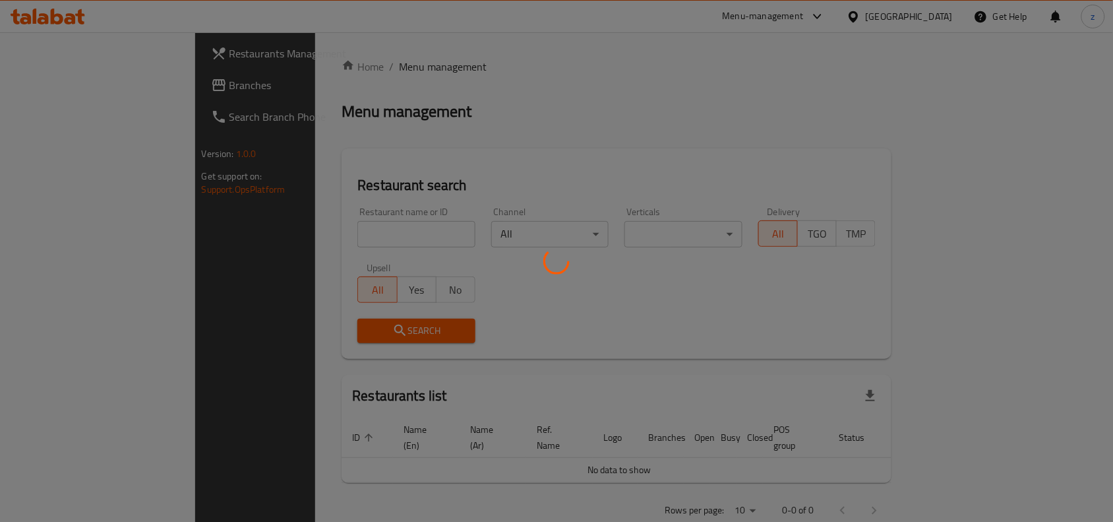
click at [317, 234] on div at bounding box center [556, 261] width 1113 height 522
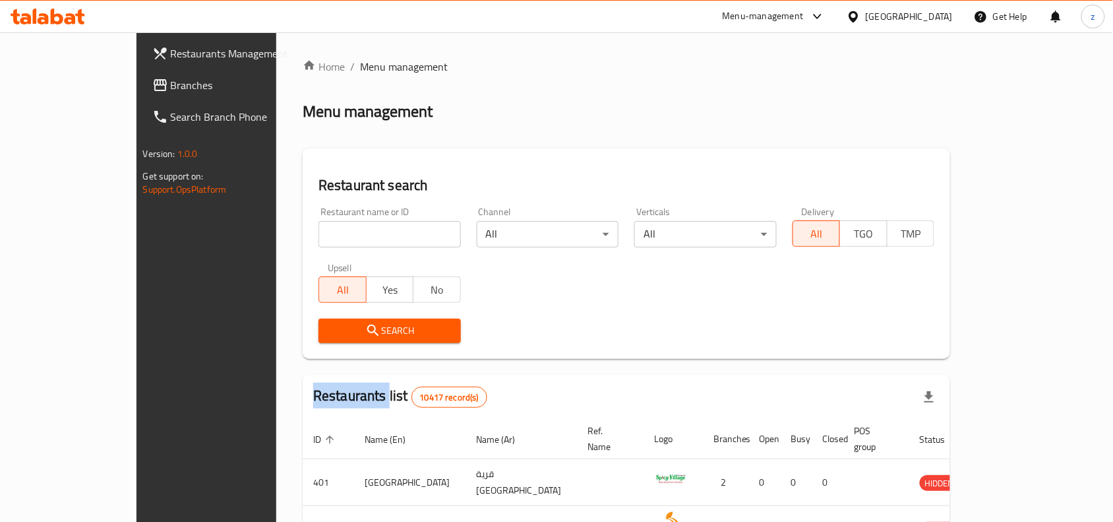
click at [317, 234] on div at bounding box center [556, 261] width 1113 height 522
click at [317, 234] on div "Home / Menu management Menu management Restaurant search Restaurant name or ID …" at bounding box center [627, 470] width 648 height 822
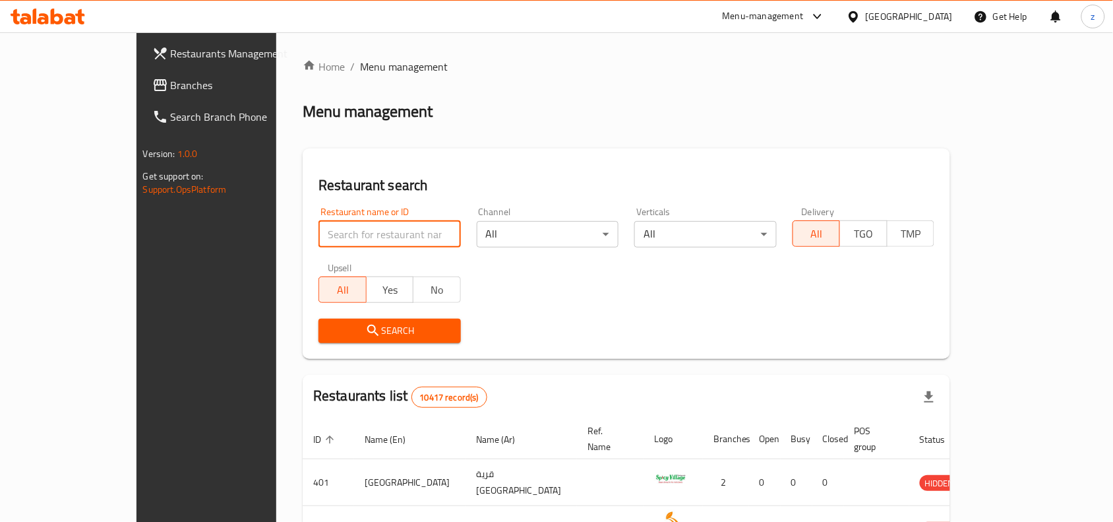
drag, startPoint x: 317, startPoint y: 234, endPoint x: 278, endPoint y: 234, distance: 38.9
click at [319, 234] on input "search" at bounding box center [390, 234] width 142 height 26
paste input "691063"
type input "691063"
click at [353, 356] on div "Restaurant search Restaurant name or ID 691063 Restaurant name or ID Channel Al…" at bounding box center [627, 253] width 648 height 210
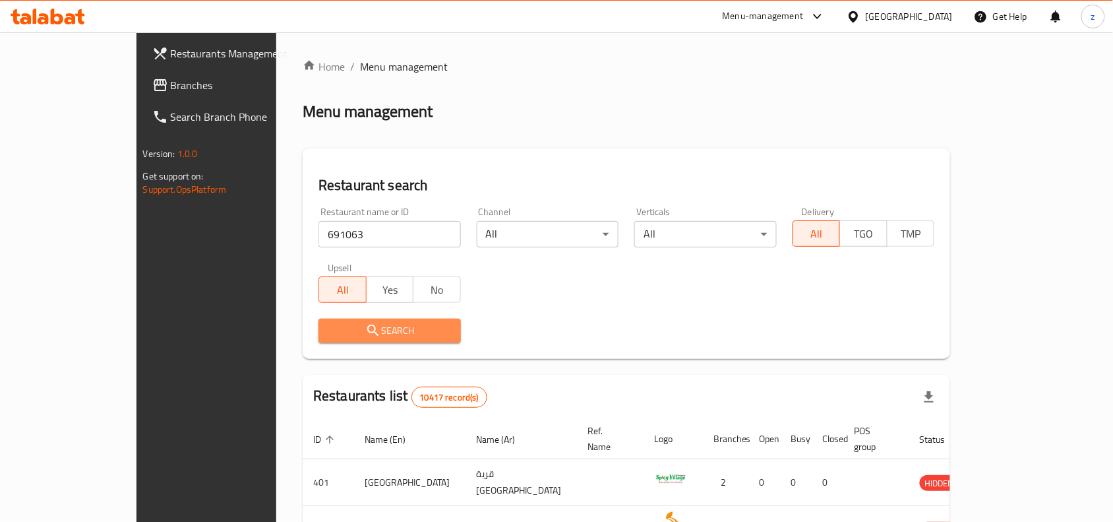
click at [346, 334] on span "Search" at bounding box center [389, 330] width 121 height 16
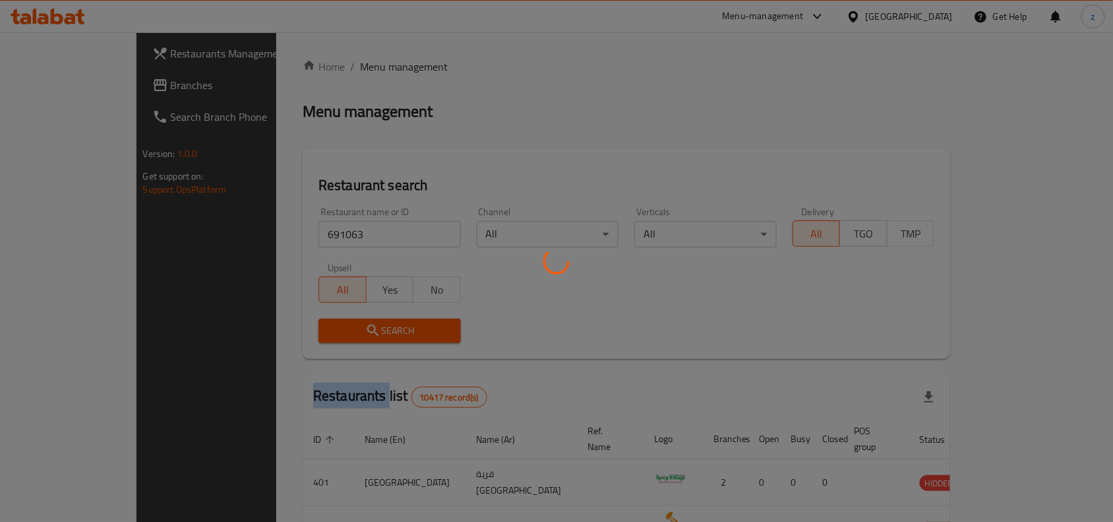
click at [346, 334] on div at bounding box center [556, 261] width 1113 height 522
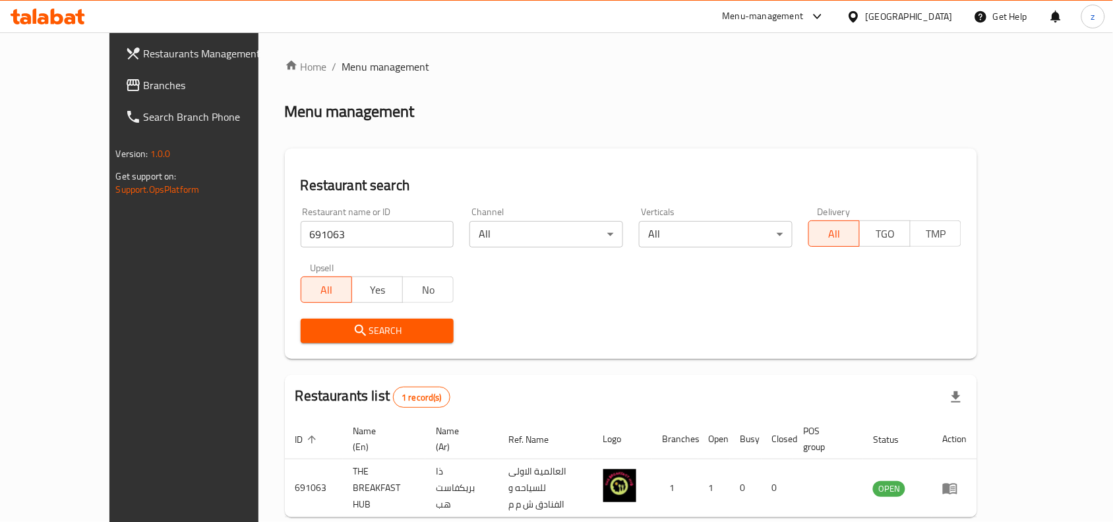
click at [932, 15] on div "Oman" at bounding box center [909, 16] width 87 height 15
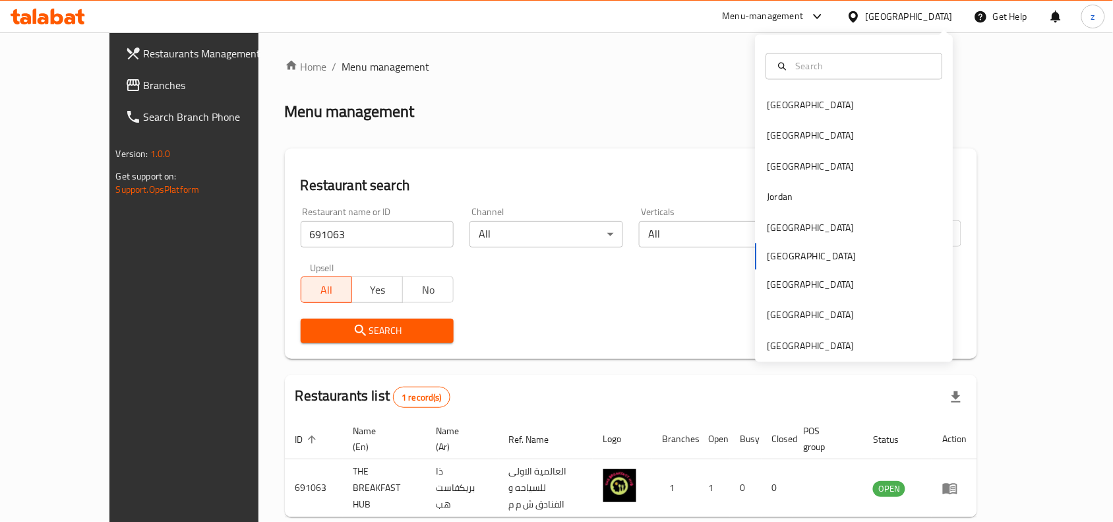
click at [812, 357] on div "Bahrain Egypt Iraq Jordan Kuwait Oman Qatar Saudi Arabia United Arab Emirates" at bounding box center [855, 198] width 198 height 327
click at [805, 345] on div "[GEOGRAPHIC_DATA]" at bounding box center [811, 345] width 87 height 15
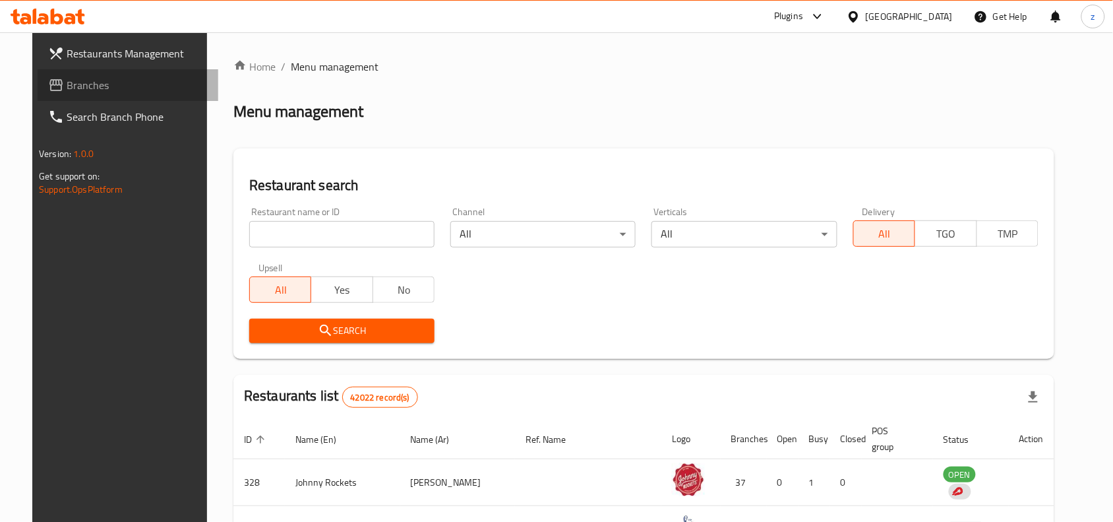
click at [67, 84] on span "Branches" at bounding box center [137, 85] width 141 height 16
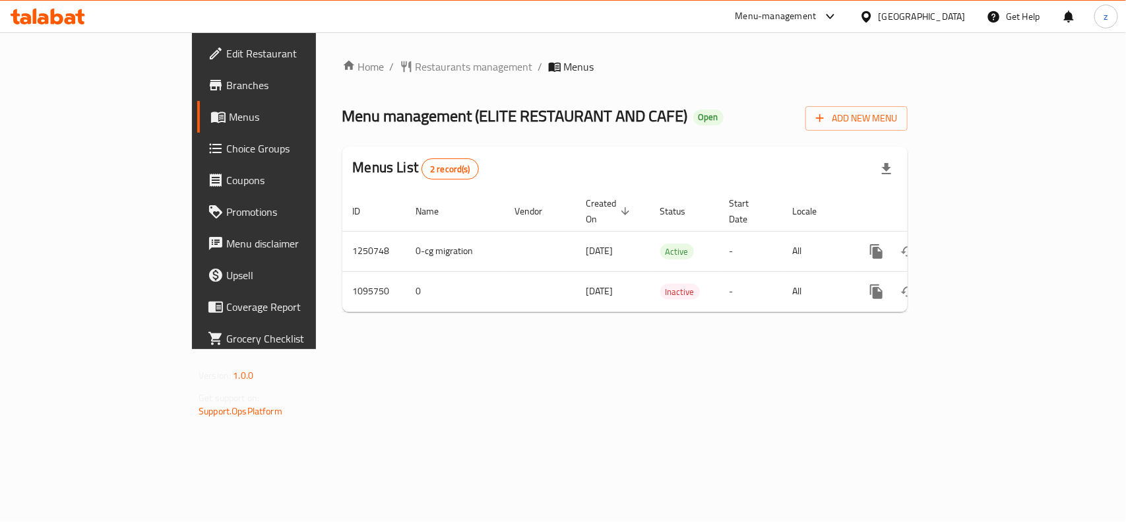
click at [739, 349] on div "Home / Restaurants management / Menus Menu management ( ELITE RESTAURANT AND CA…" at bounding box center [625, 190] width 618 height 317
click at [226, 149] on span "Choice Groups" at bounding box center [297, 148] width 143 height 16
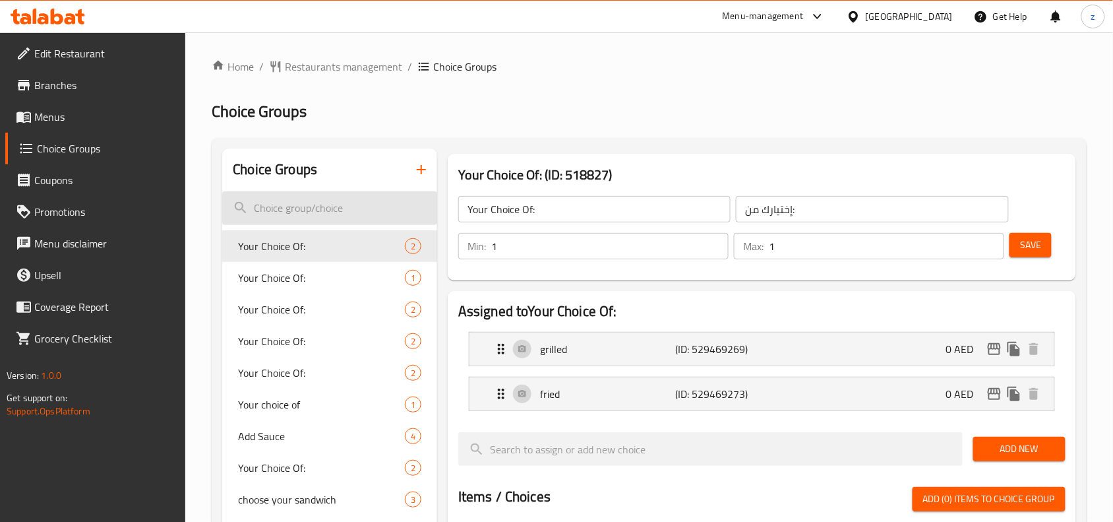
click at [289, 215] on input "search" at bounding box center [329, 208] width 215 height 34
paste input "choices"
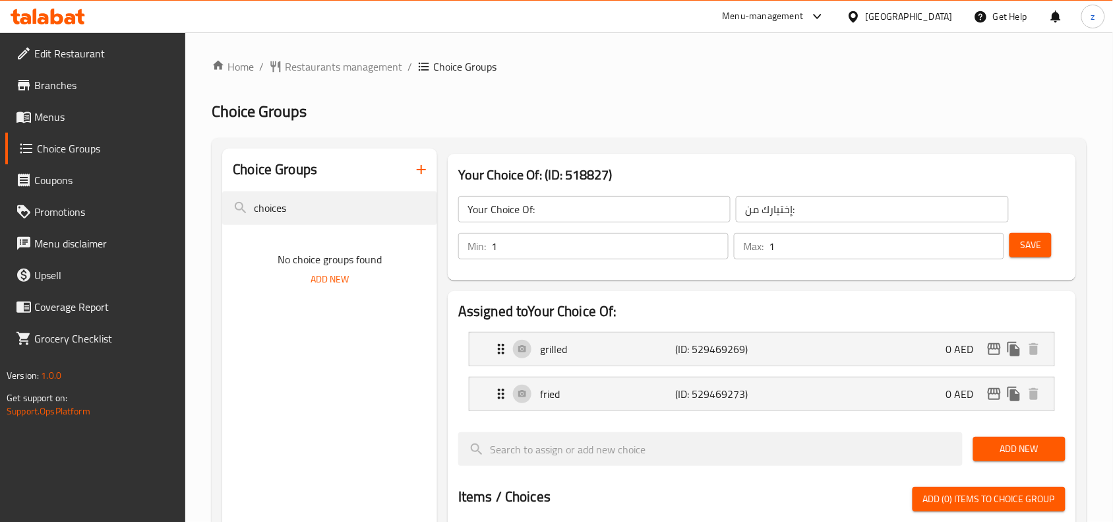
click at [499, 101] on h2 "Choice Groups" at bounding box center [649, 111] width 875 height 21
click at [312, 216] on input "choices" at bounding box center [329, 208] width 215 height 34
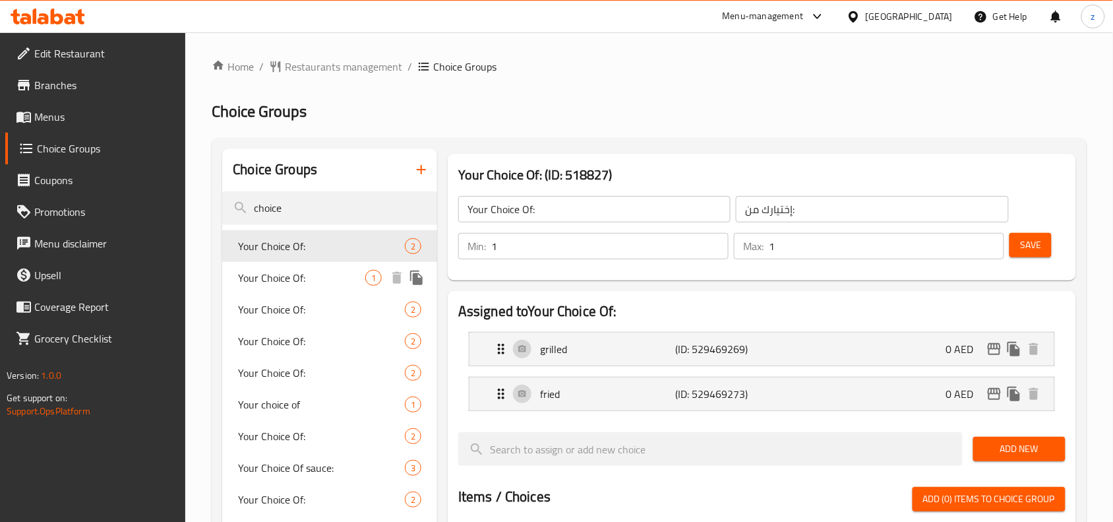
type input "choice"
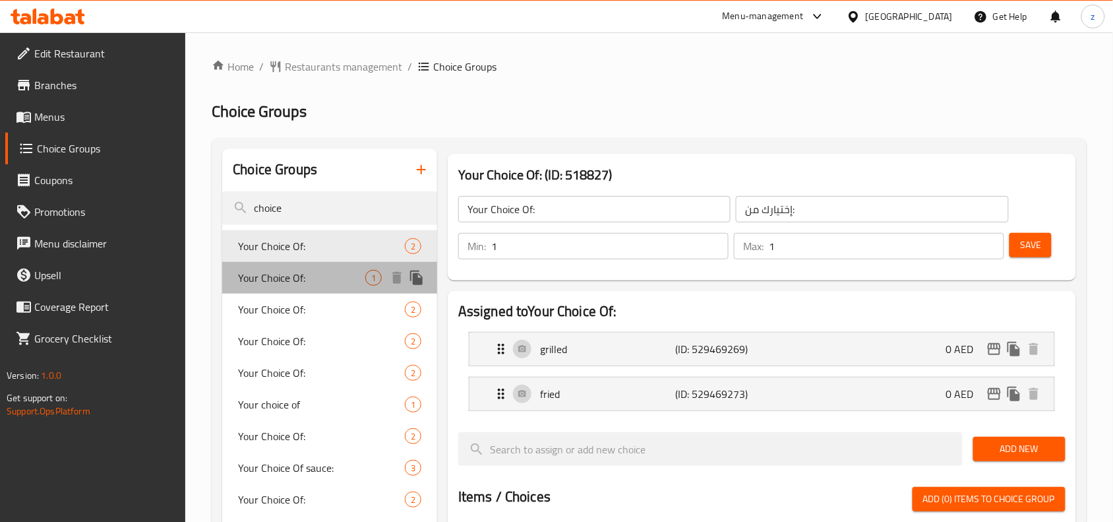
click at [330, 276] on span "Your Choice Of:" at bounding box center [301, 278] width 127 height 16
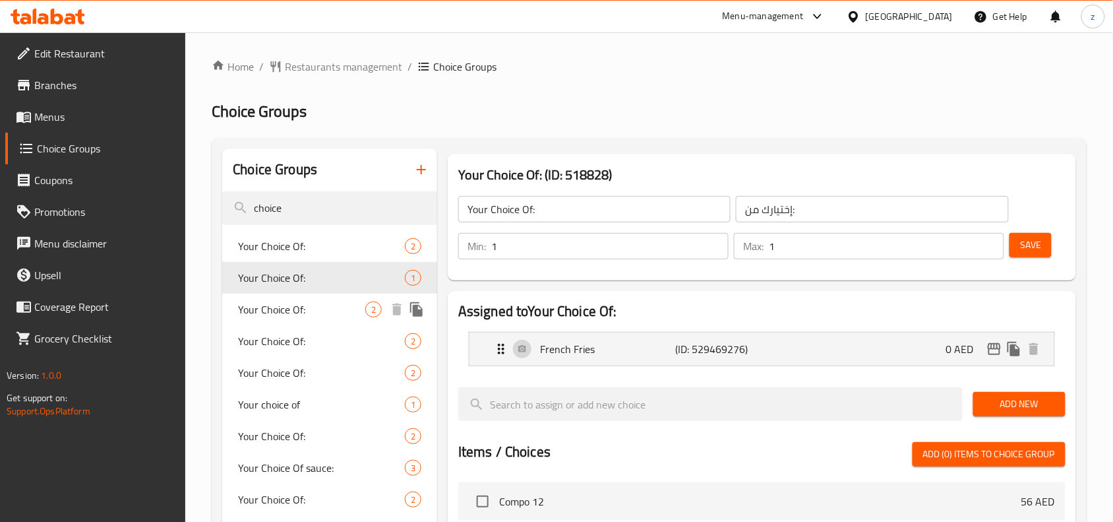
click at [300, 304] on span "Your Choice Of:" at bounding box center [301, 309] width 127 height 16
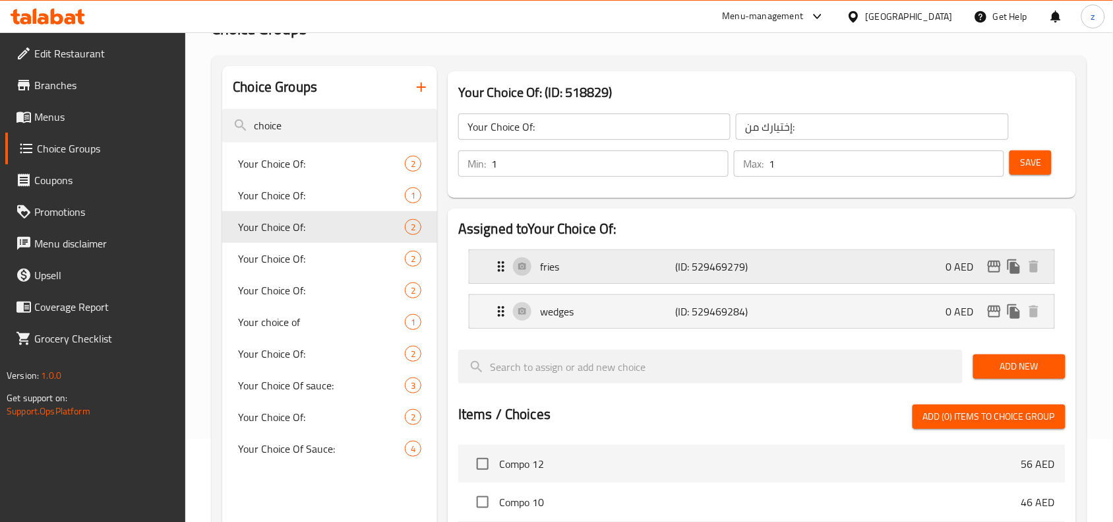
scroll to position [165, 0]
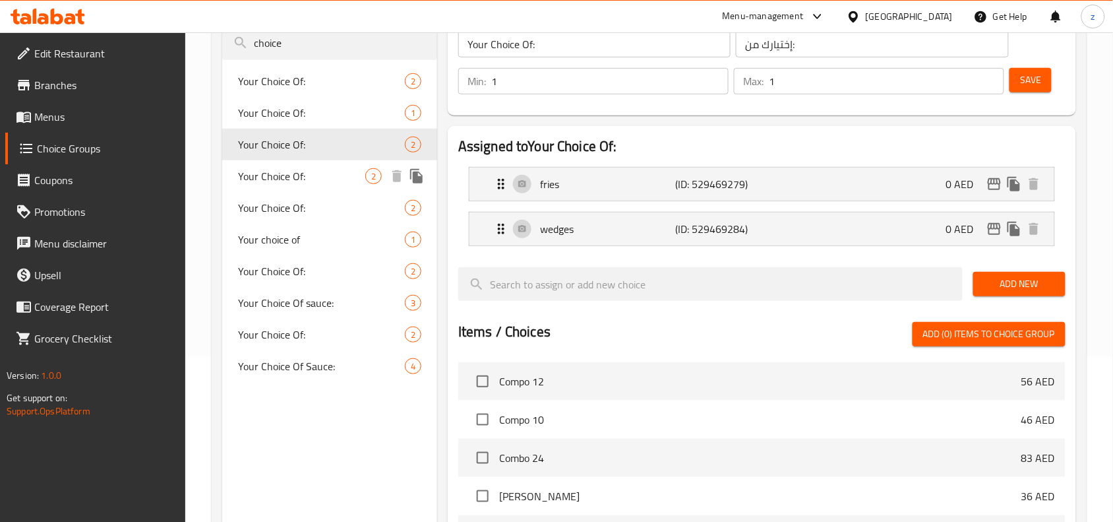
click at [274, 178] on span "Your Choice Of:" at bounding box center [301, 176] width 127 height 16
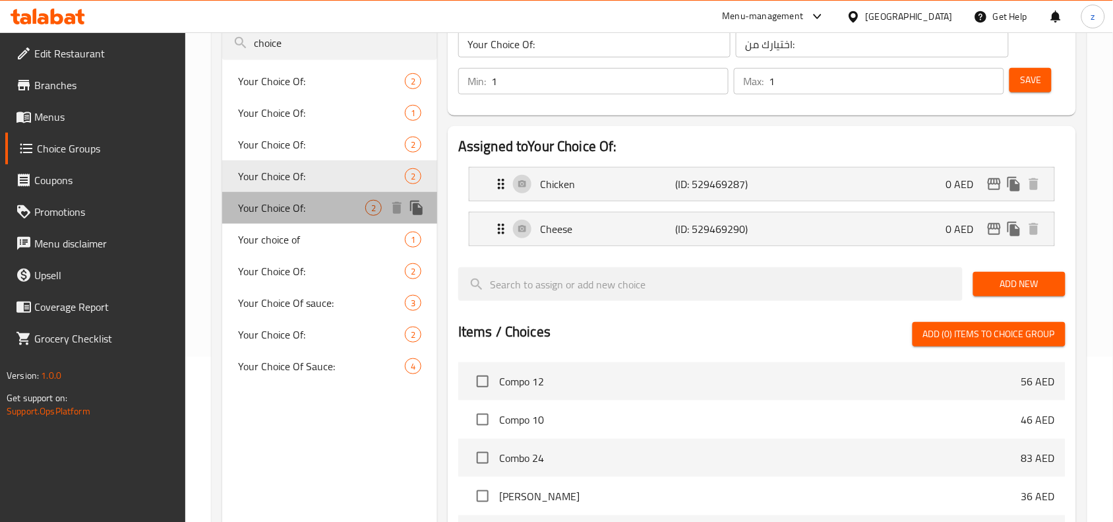
click at [287, 202] on span "Your Choice Of:" at bounding box center [301, 208] width 127 height 16
type input "إختيارك من:"
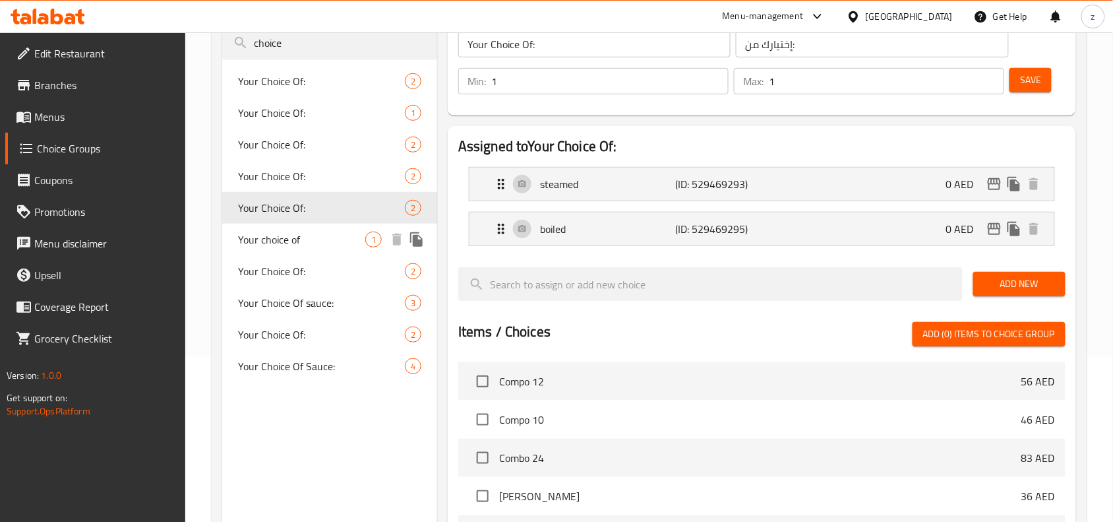
click at [282, 249] on div "Your choice of 1" at bounding box center [329, 240] width 215 height 32
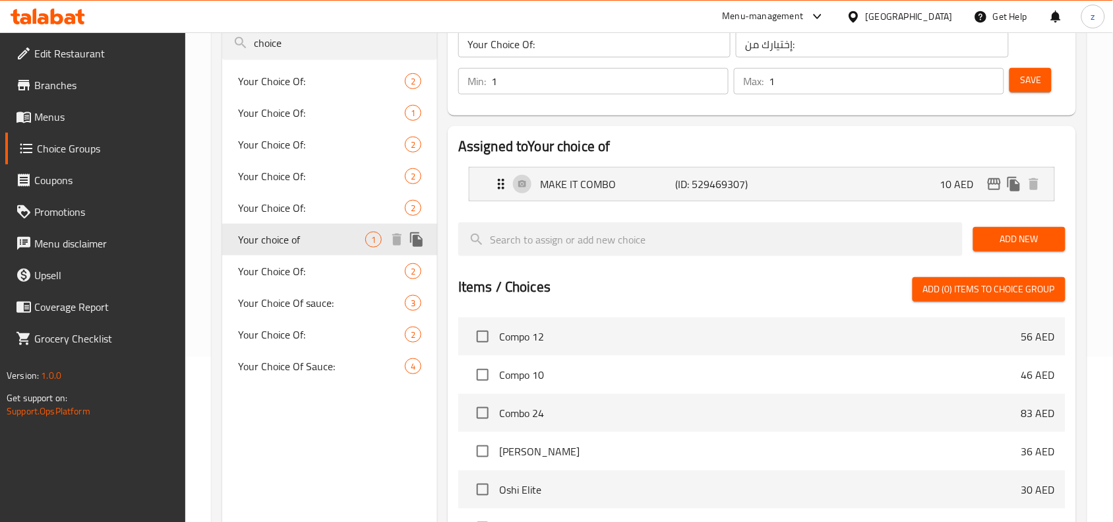
type input "Your choice of"
type input "0"
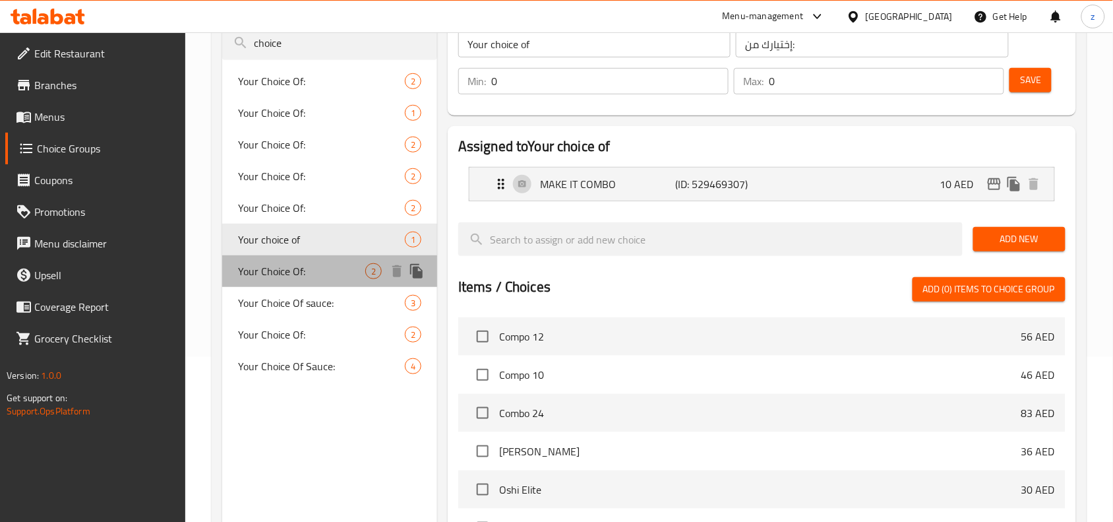
click at [284, 278] on span "Your Choice Of:" at bounding box center [301, 271] width 127 height 16
type input "Your Choice Of:"
type input "1"
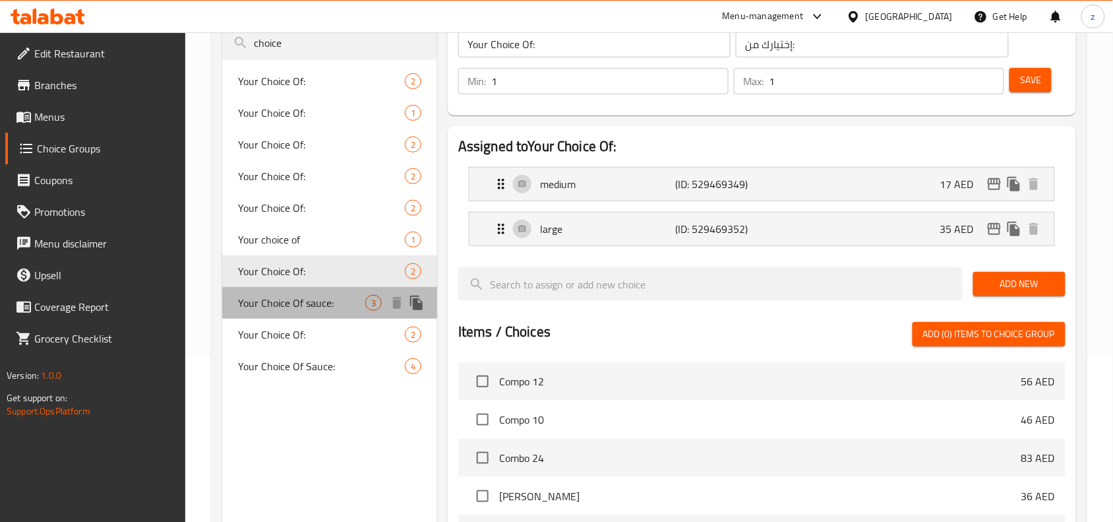
click at [290, 301] on span "Your Choice Of sauce:" at bounding box center [301, 303] width 127 height 16
type input "Your Choice Of sauce:"
type input "إختيارك من الصوص:"
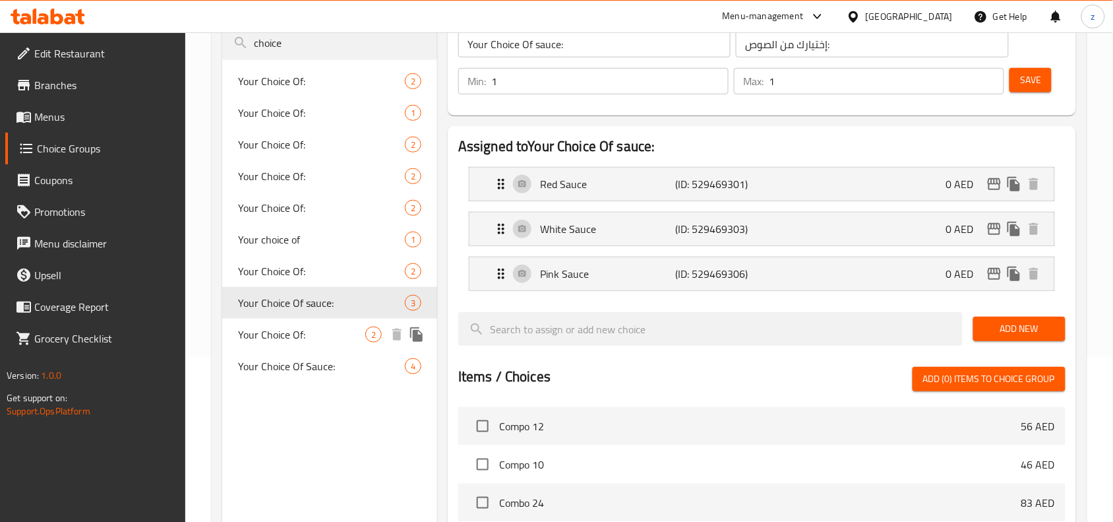
click at [291, 328] on span "Your Choice Of:" at bounding box center [301, 334] width 127 height 16
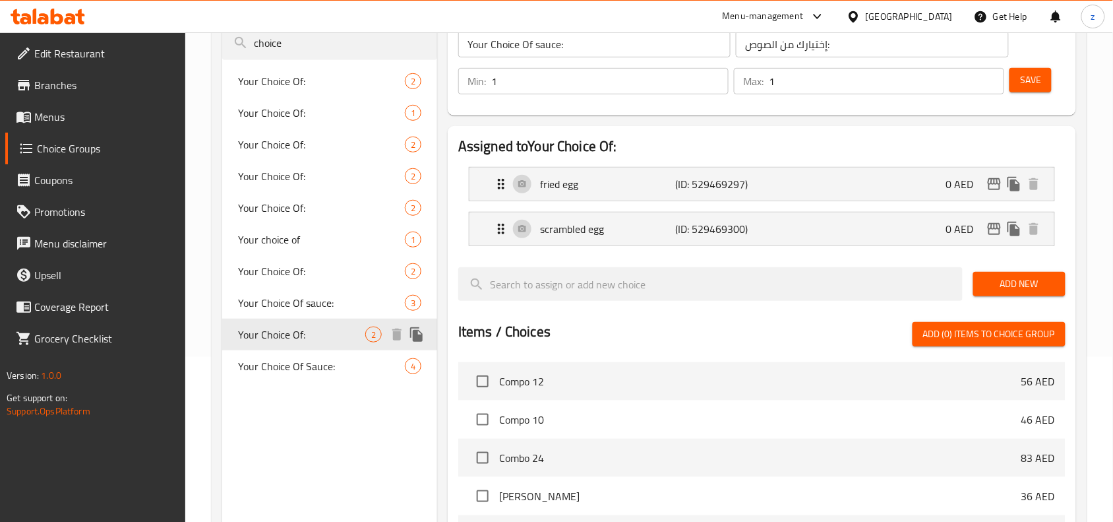
type input "Your Choice Of:"
type input "إختيارك من:"
click at [317, 368] on span "Your Choice Of Sauce:" at bounding box center [301, 366] width 127 height 16
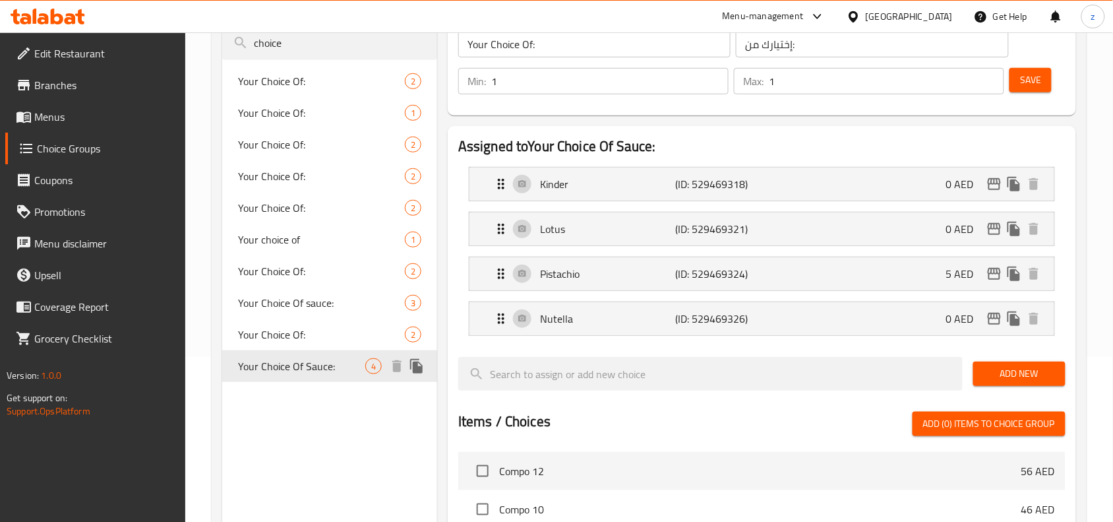
type input "Your Choice Of Sauce:"
type input "إختيارك من الصوص:"
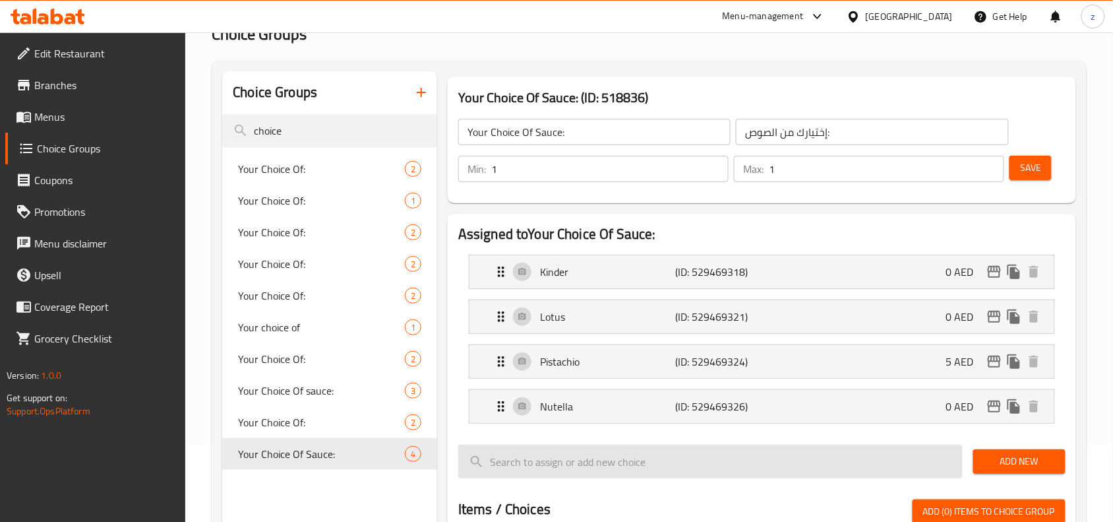
scroll to position [0, 0]
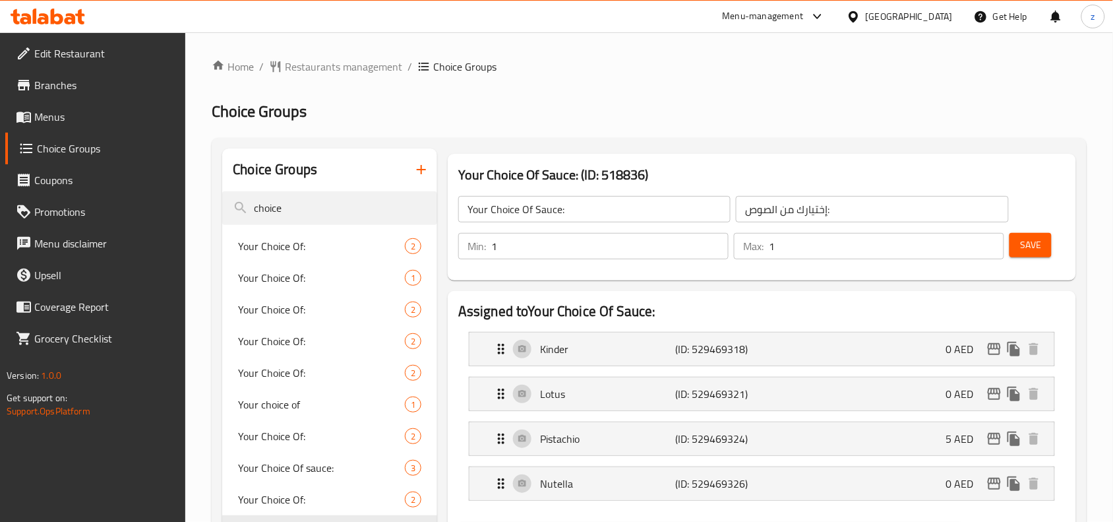
click at [466, 61] on span "Choice Groups" at bounding box center [464, 67] width 63 height 16
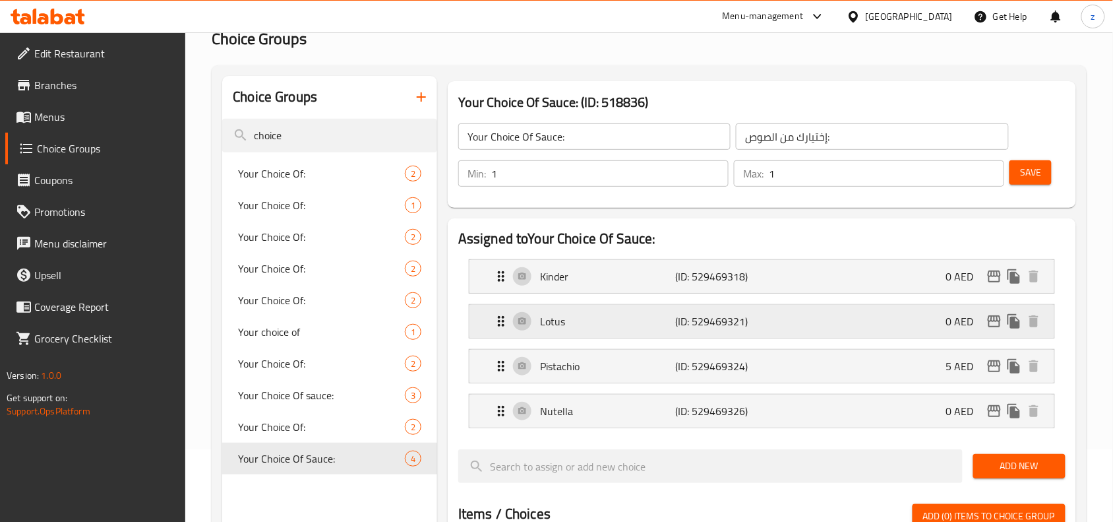
scroll to position [165, 0]
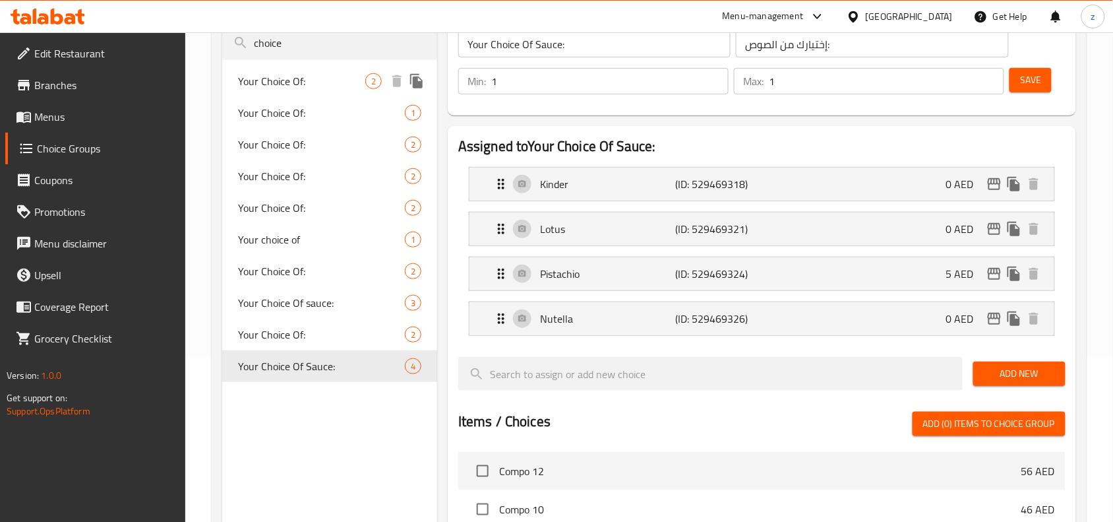
click at [288, 80] on span "Your Choice Of:" at bounding box center [301, 81] width 127 height 16
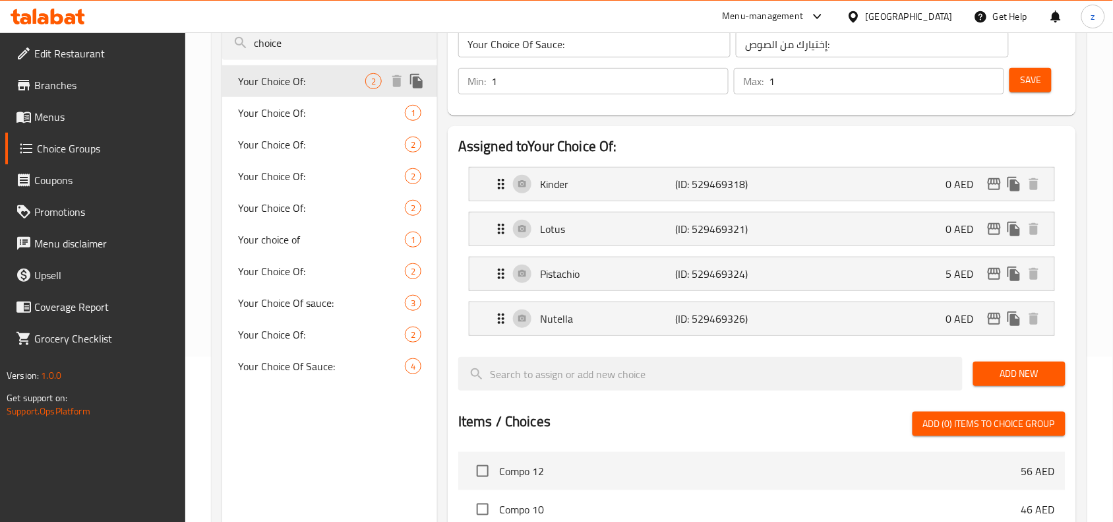
type input "Your Choice Of:"
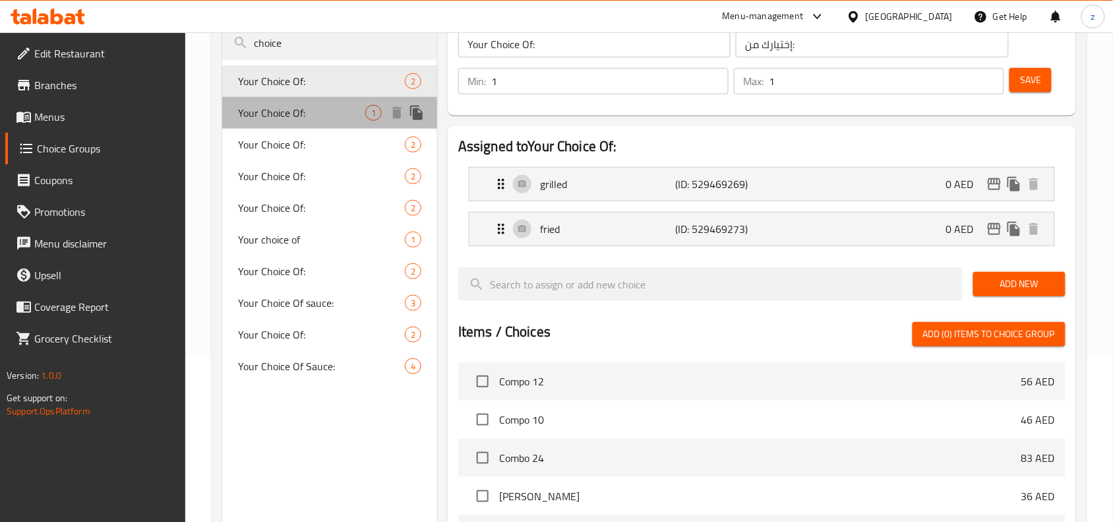
click at [292, 111] on span "Your Choice Of:" at bounding box center [301, 113] width 127 height 16
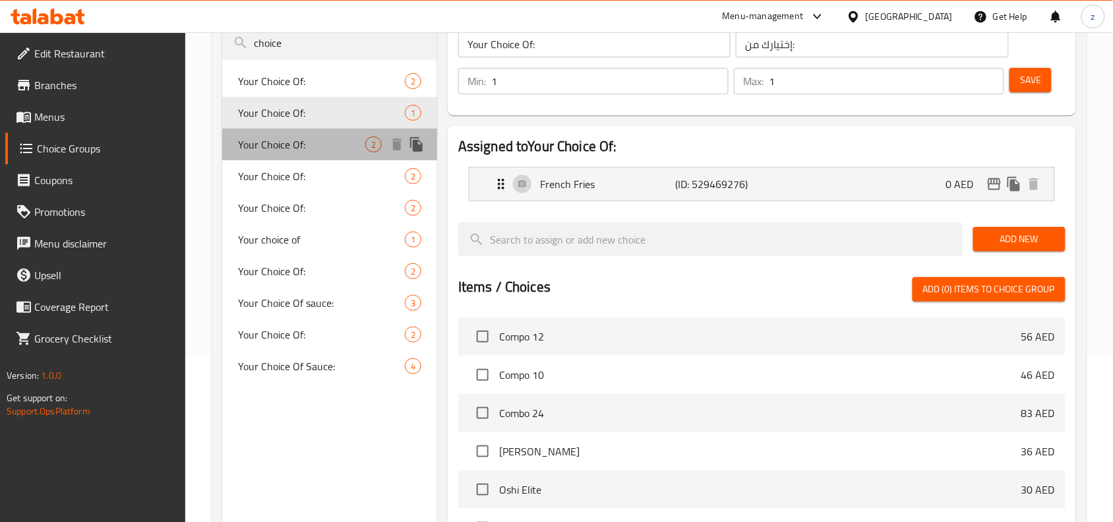
click at [271, 144] on span "Your Choice Of:" at bounding box center [301, 145] width 127 height 16
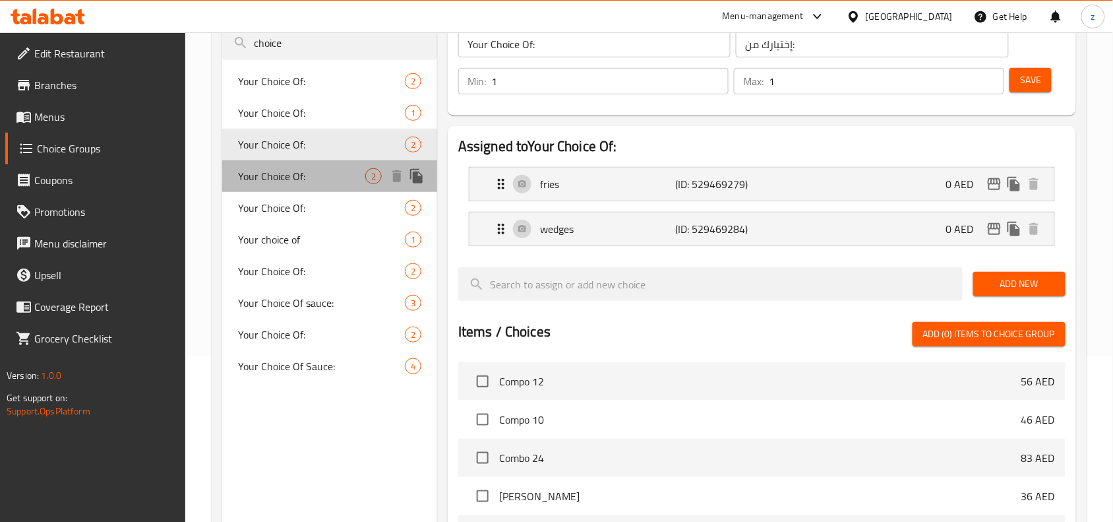
click at [270, 179] on span "Your Choice Of:" at bounding box center [301, 176] width 127 height 16
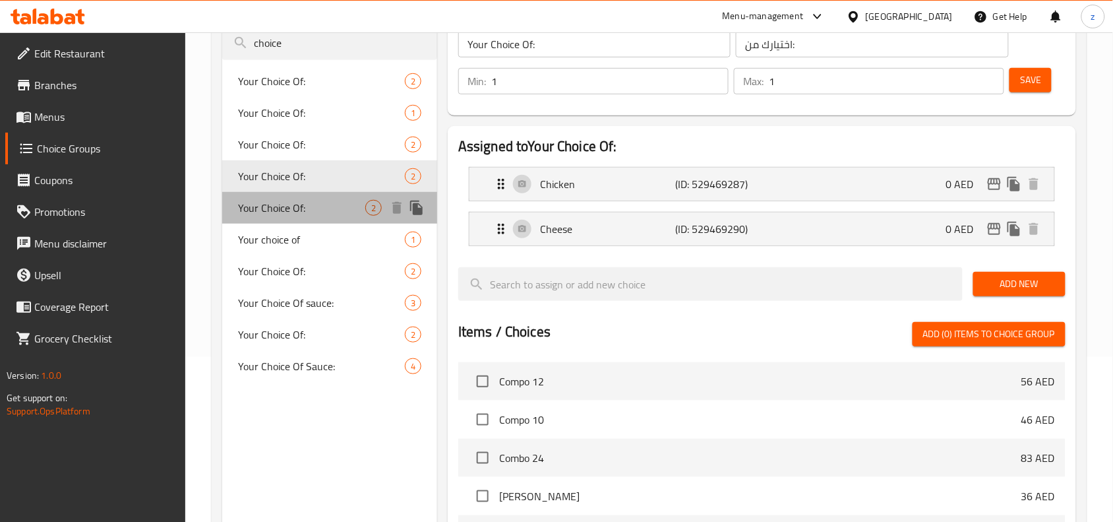
click at [284, 202] on span "Your Choice Of:" at bounding box center [301, 208] width 127 height 16
type input "إختيارك من:"
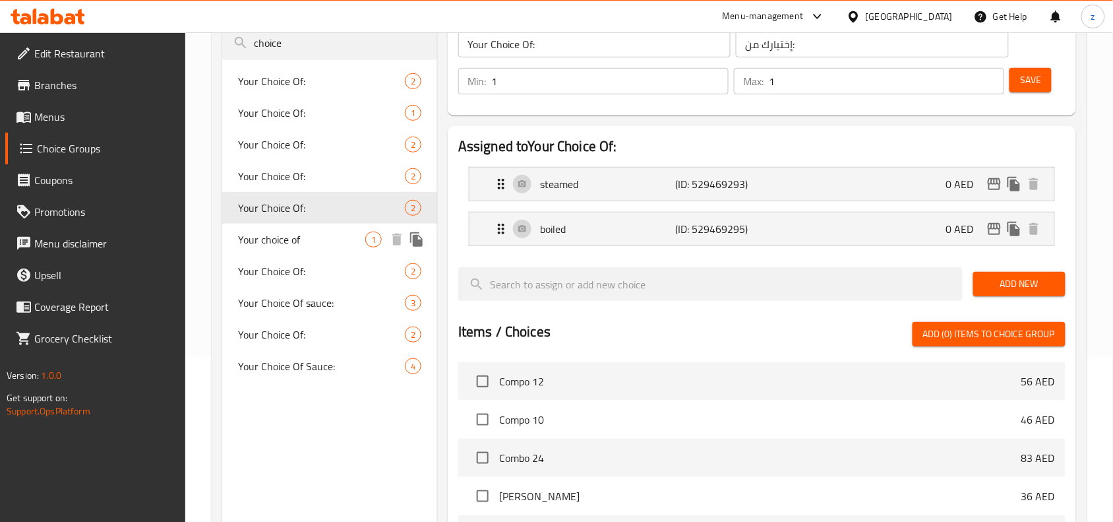
click at [279, 241] on span "Your choice of" at bounding box center [301, 239] width 127 height 16
type input "Your choice of"
type input "0"
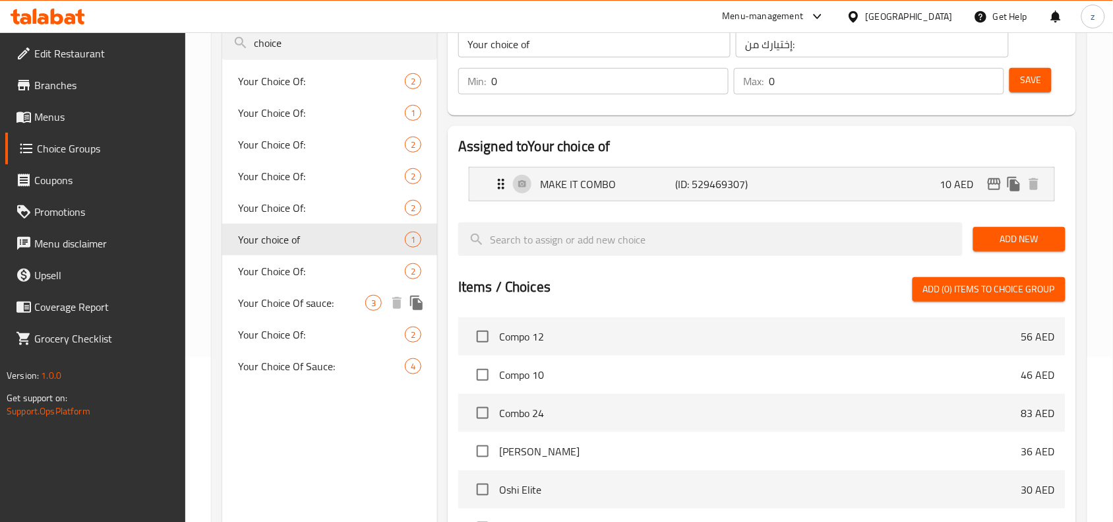
click at [287, 287] on div "Your Choice Of sauce: 3" at bounding box center [329, 303] width 215 height 32
type input "Your Choice Of sauce:"
type input "إختيارك من الصوص:"
type input "1"
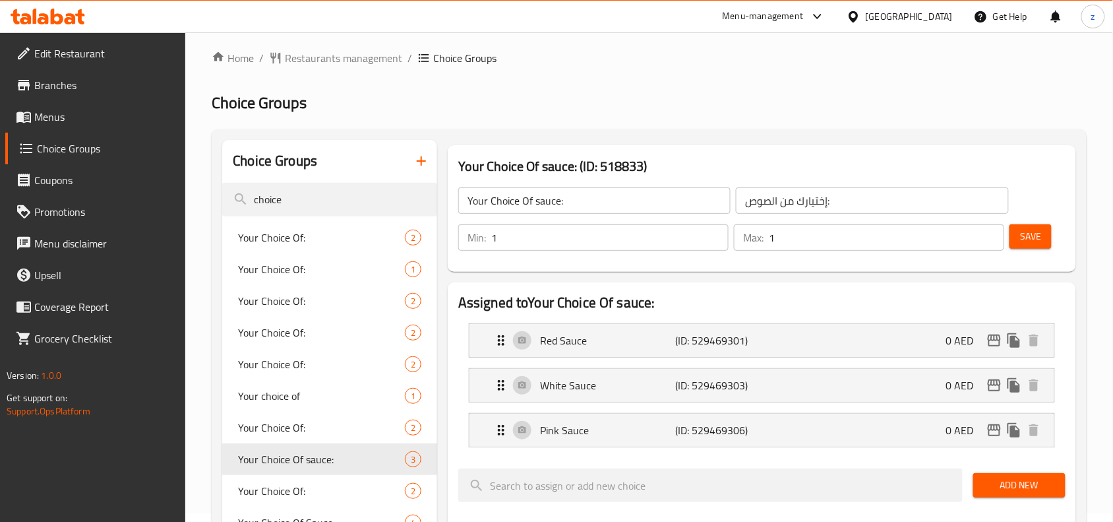
scroll to position [0, 0]
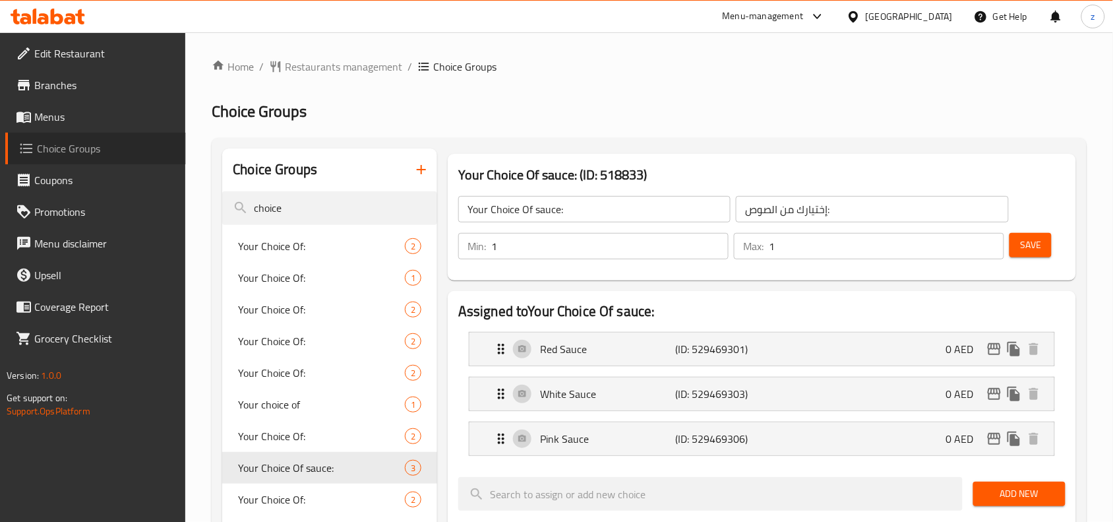
click at [60, 150] on span "Choice Groups" at bounding box center [106, 148] width 138 height 16
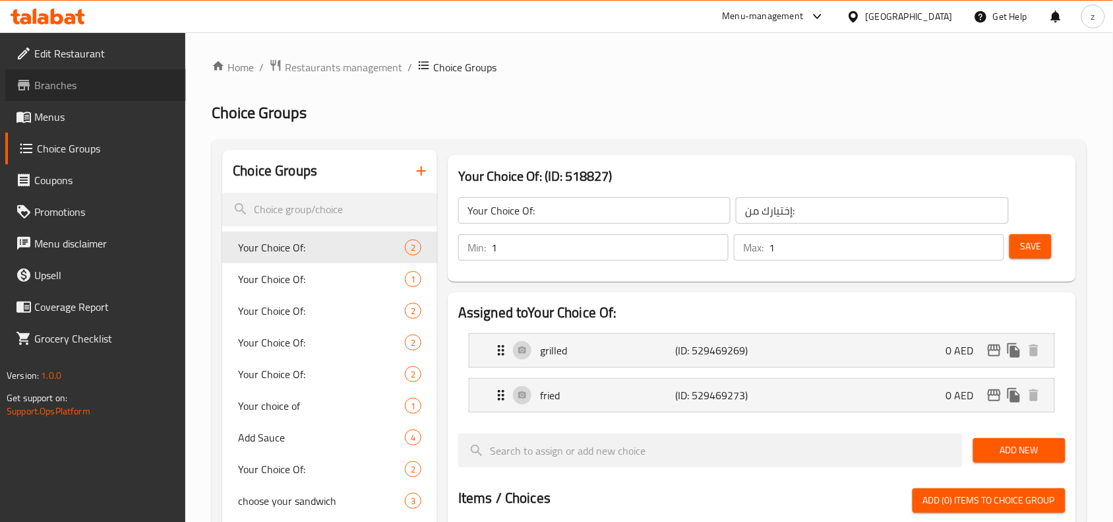
click at [59, 86] on span "Branches" at bounding box center [104, 85] width 141 height 16
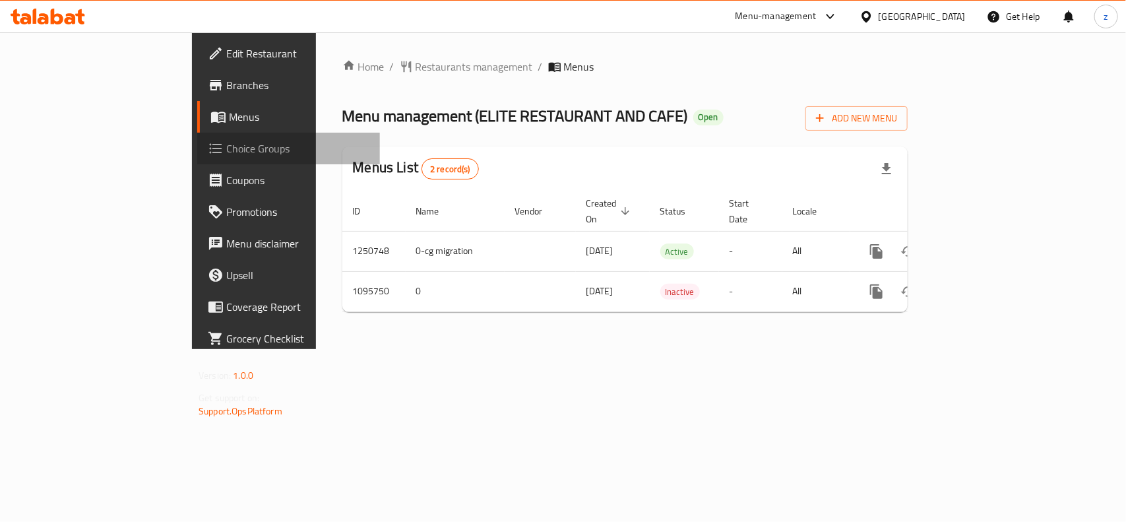
click at [226, 143] on span "Choice Groups" at bounding box center [297, 148] width 143 height 16
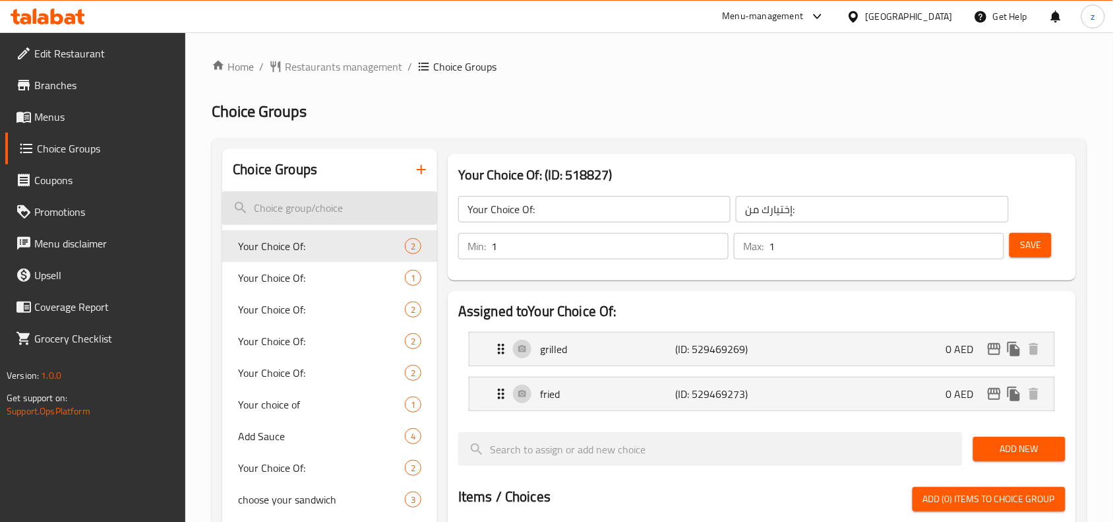
click at [288, 208] on input "search" at bounding box center [329, 208] width 215 height 34
click at [291, 239] on span "Your Choice Of:" at bounding box center [301, 246] width 127 height 16
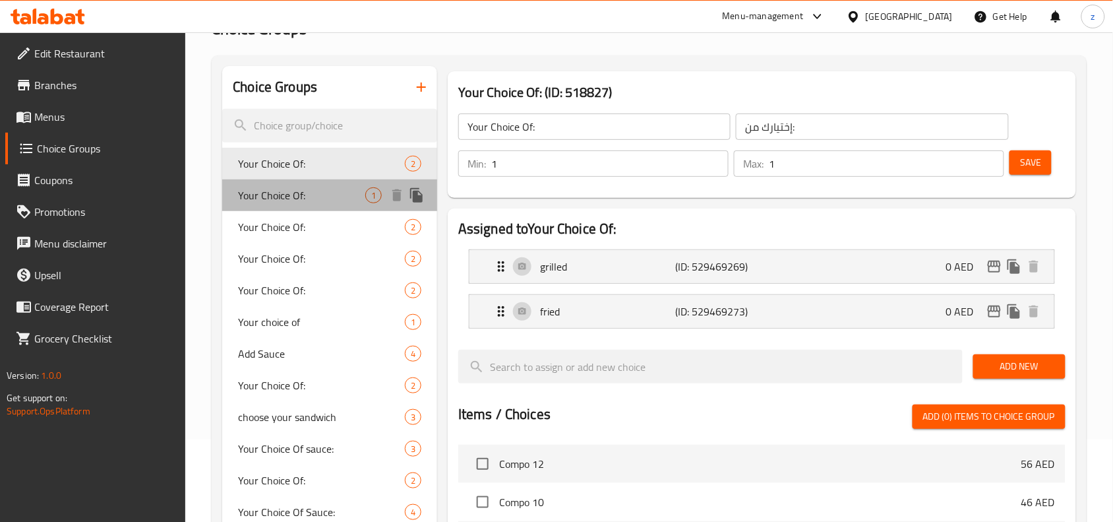
click at [282, 203] on span "Your Choice Of:" at bounding box center [301, 195] width 127 height 16
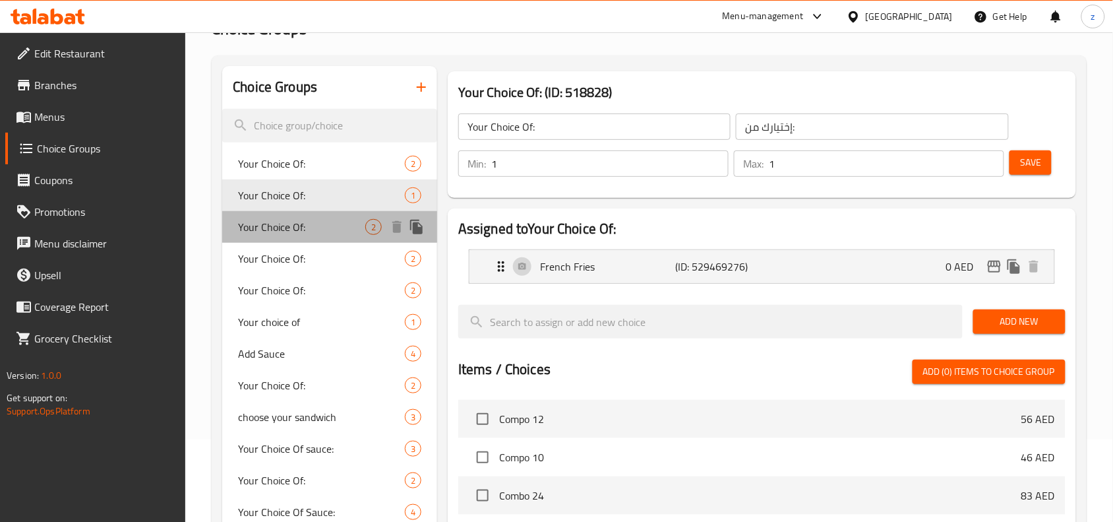
click at [281, 219] on span "Your Choice Of:" at bounding box center [301, 227] width 127 height 16
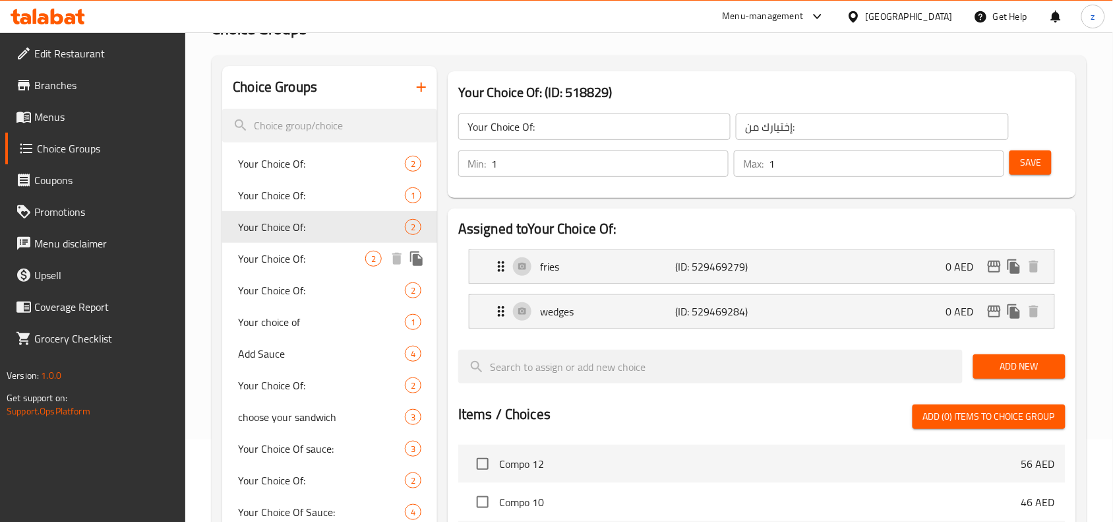
click at [267, 260] on span "Your Choice Of:" at bounding box center [301, 259] width 127 height 16
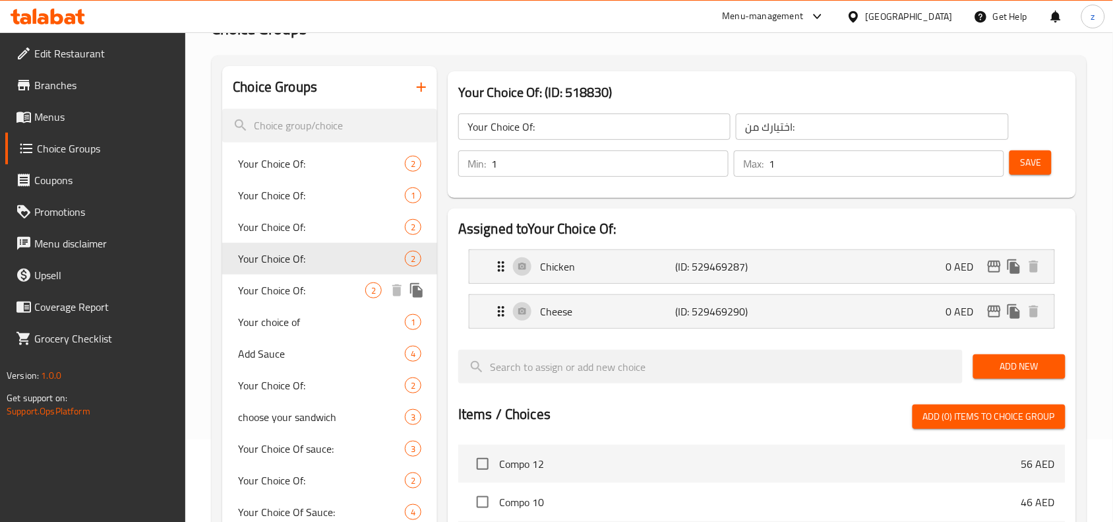
click at [268, 291] on span "Your Choice Of:" at bounding box center [301, 290] width 127 height 16
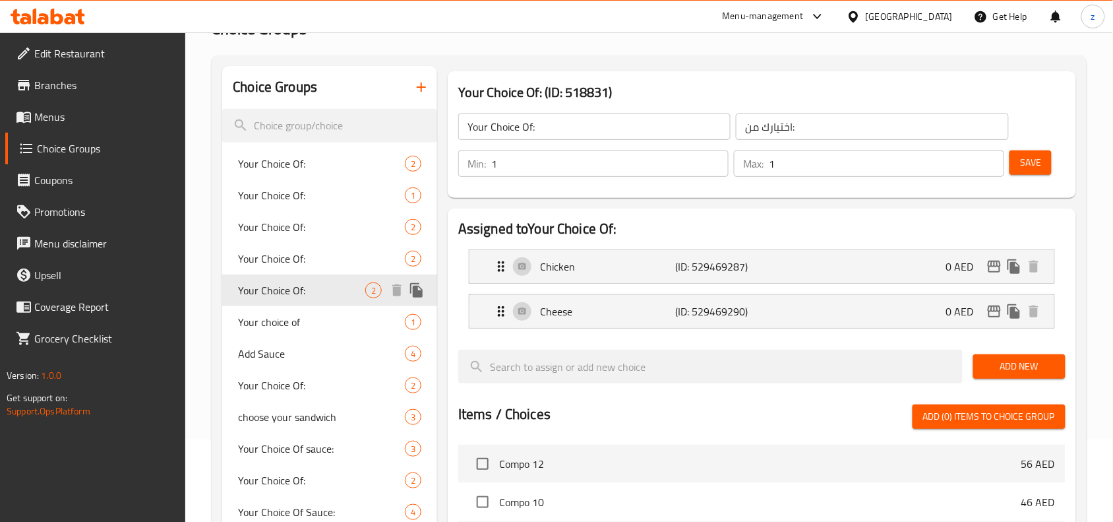
type input "إختيارك من:"
click at [274, 328] on span "Your choice of" at bounding box center [301, 322] width 127 height 16
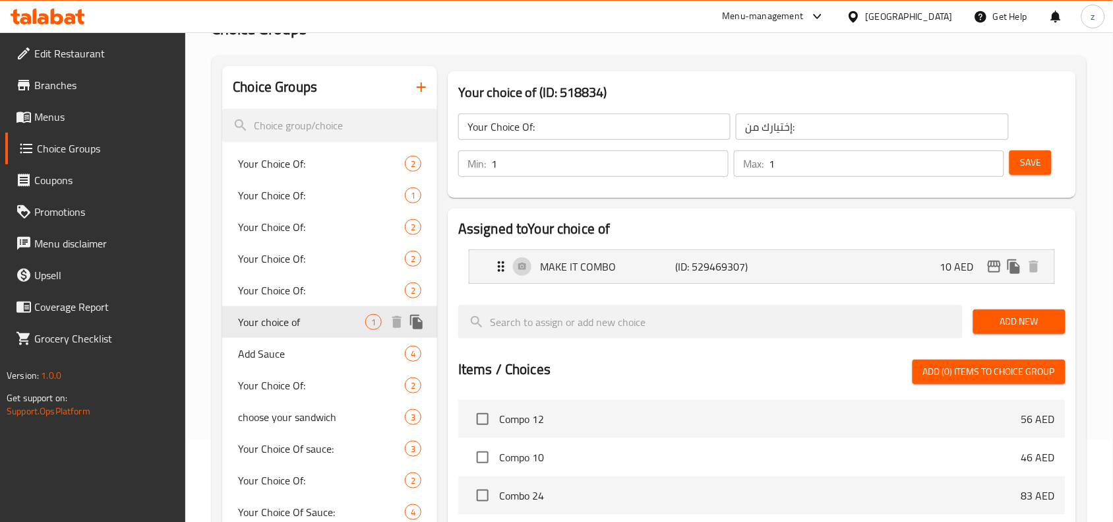
type input "Your choice of"
type input "0"
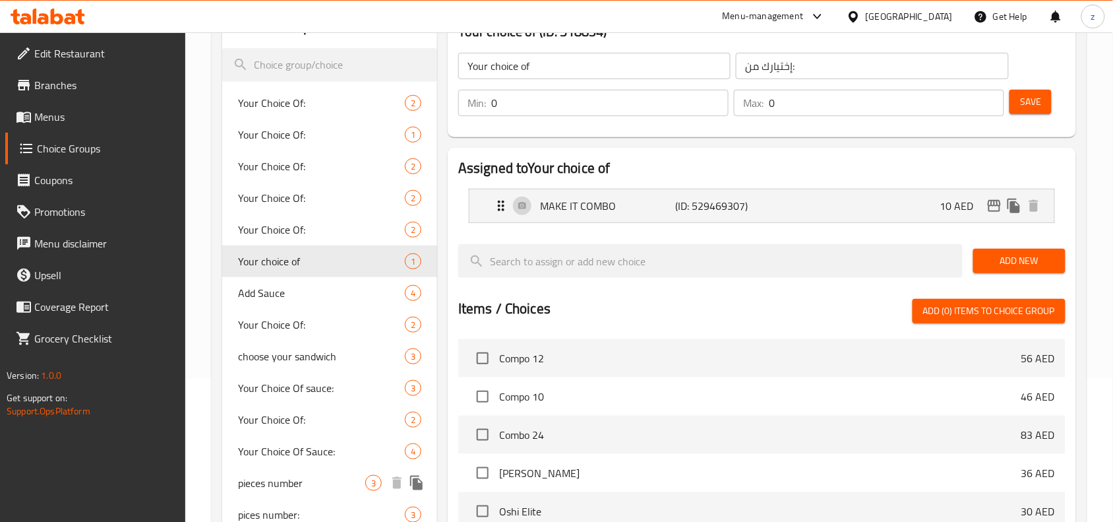
scroll to position [165, 0]
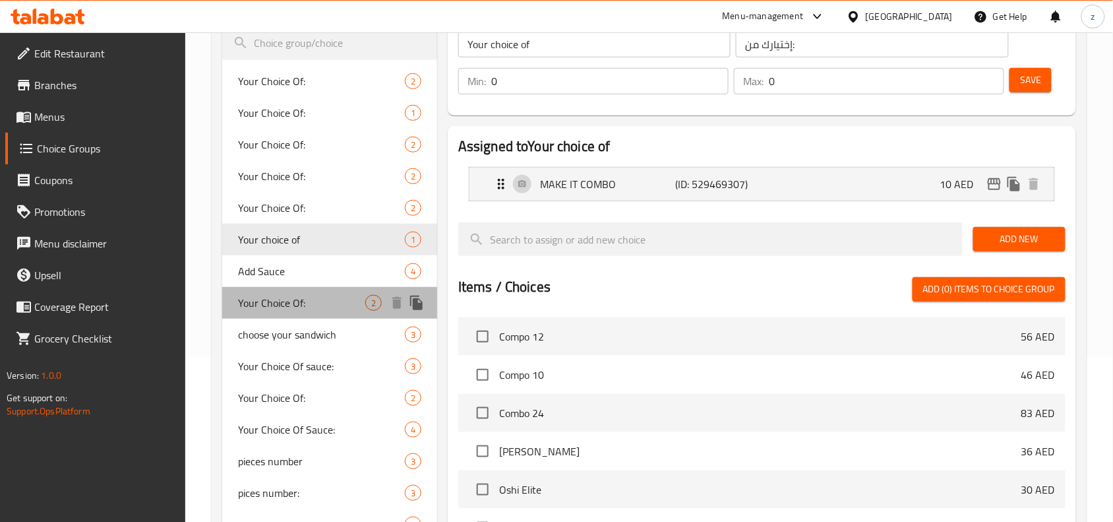
click at [268, 295] on span "Your Choice Of:" at bounding box center [301, 303] width 127 height 16
type input "Your Choice Of:"
type input "1"
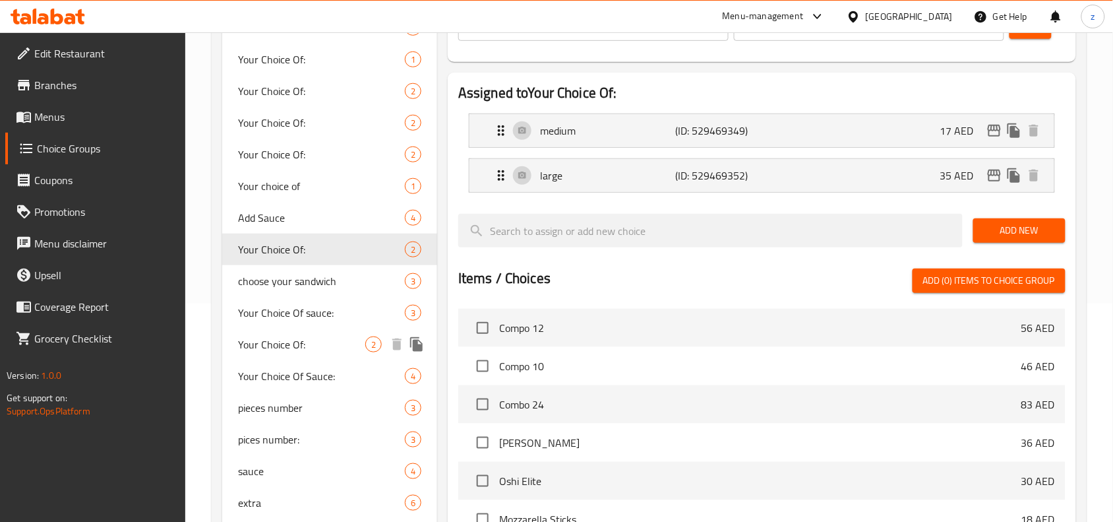
scroll to position [247, 0]
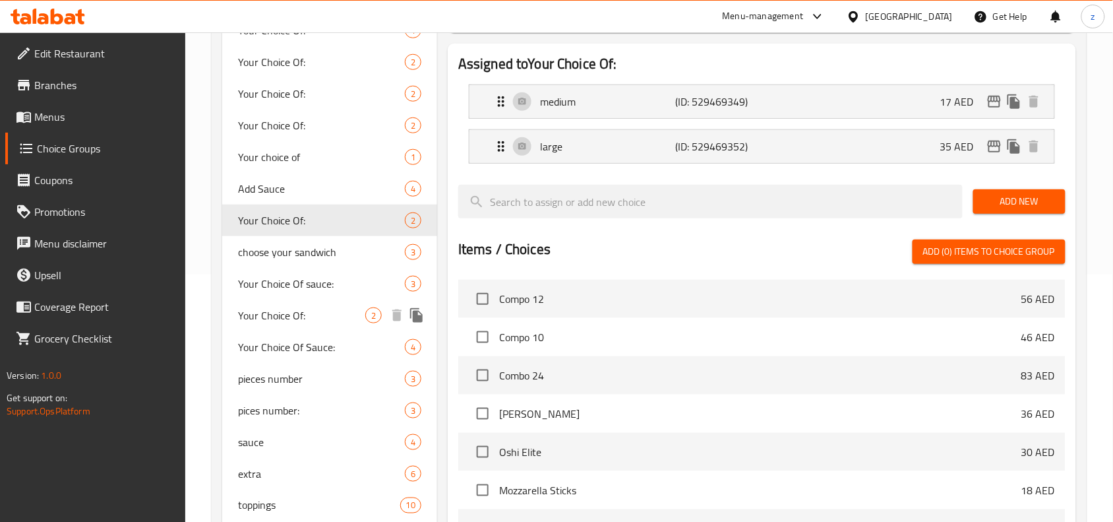
click at [274, 302] on div "Your Choice Of: 2" at bounding box center [329, 315] width 215 height 32
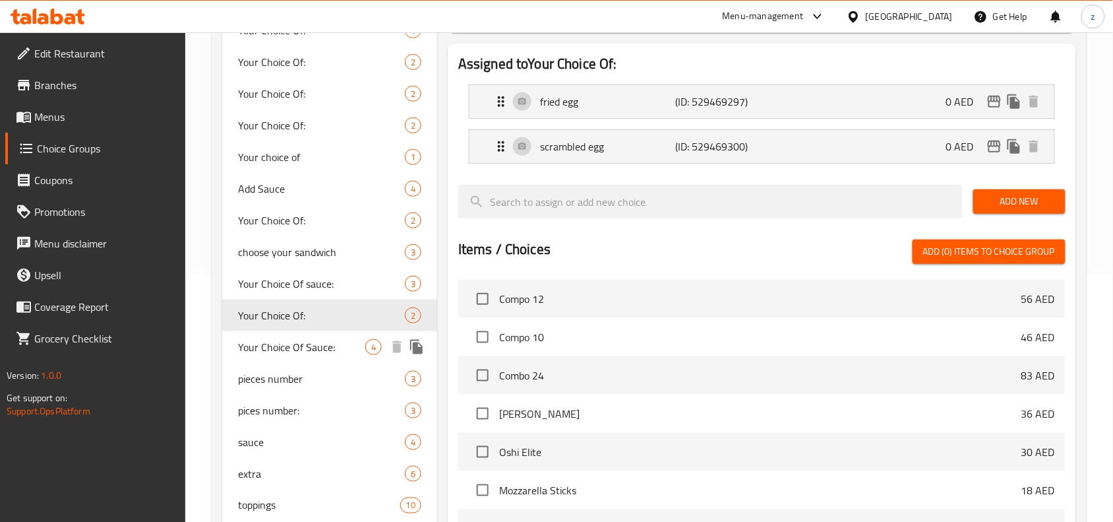
click at [281, 358] on div "Your Choice Of Sauce: 4" at bounding box center [329, 347] width 215 height 32
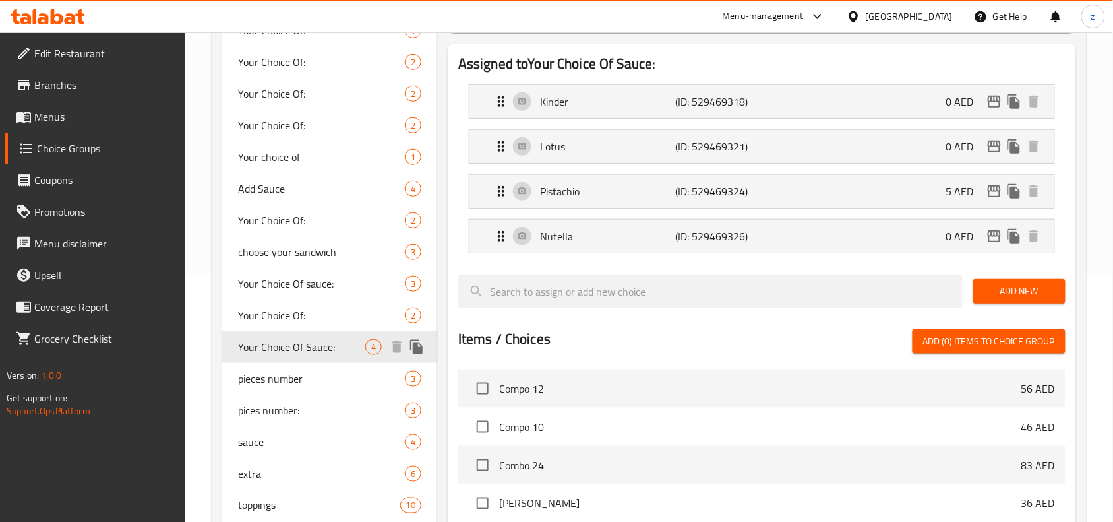
type input "Your Choice Of Sauce:"
type input "إختيارك من الصوص:"
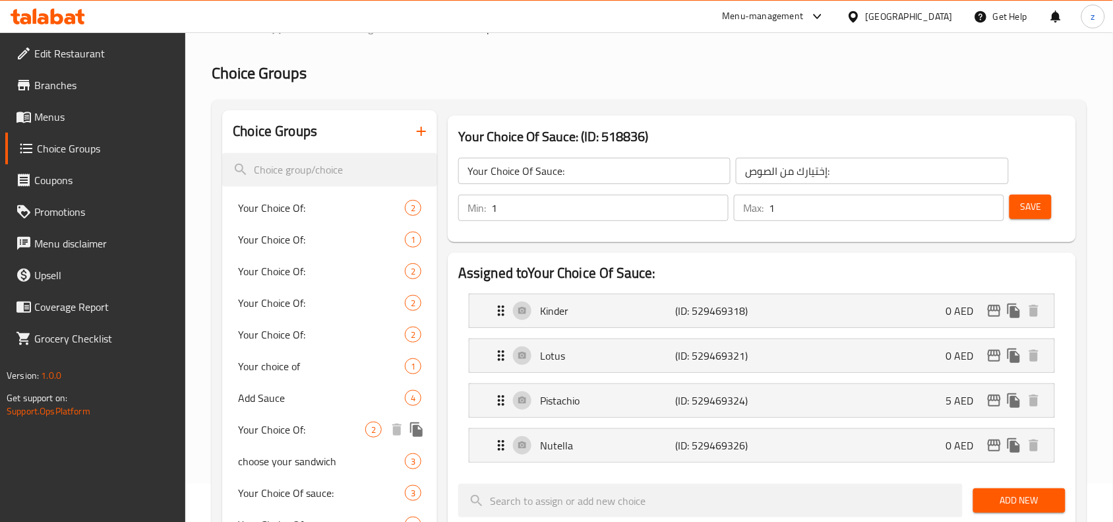
scroll to position [0, 0]
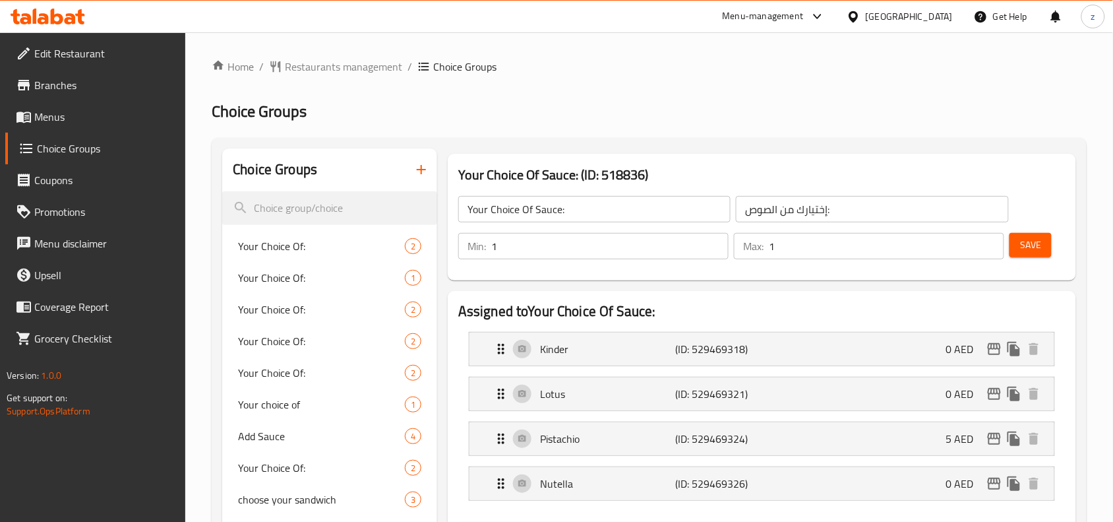
click at [47, 81] on span "Branches" at bounding box center [104, 85] width 141 height 16
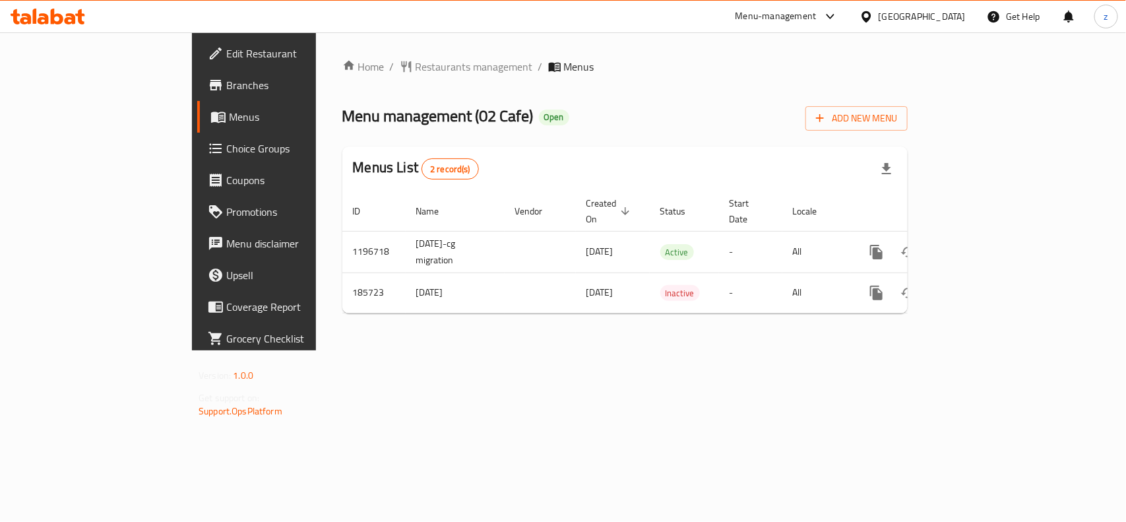
click at [415, 67] on span "Restaurants management" at bounding box center [473, 67] width 117 height 16
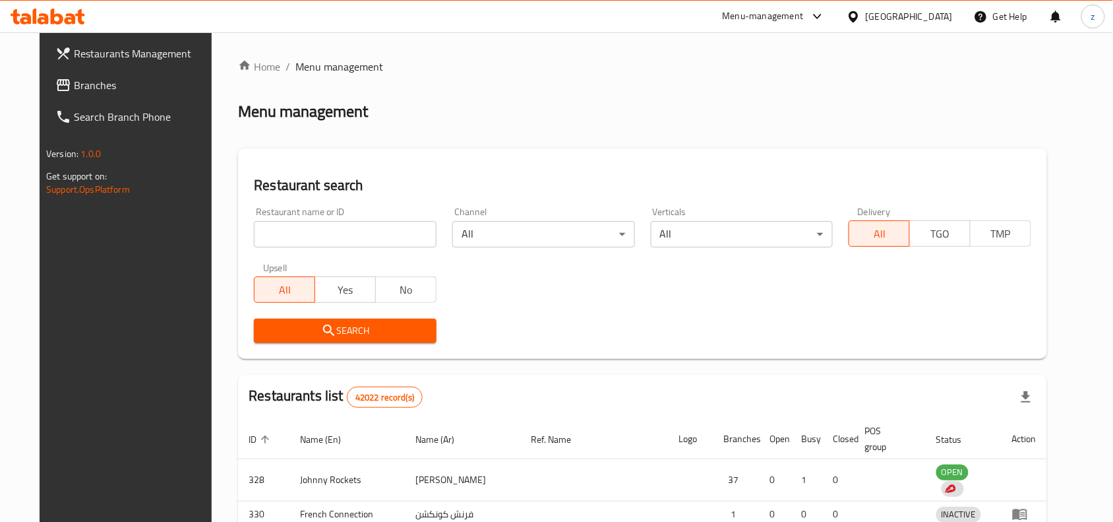
click at [315, 229] on div at bounding box center [556, 261] width 1113 height 522
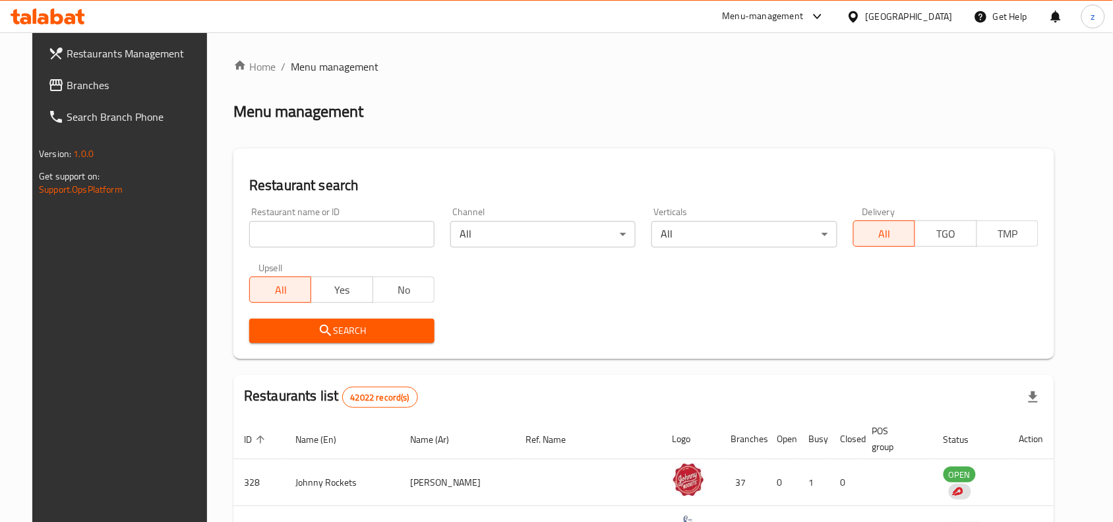
click at [315, 229] on input "search" at bounding box center [341, 234] width 185 height 26
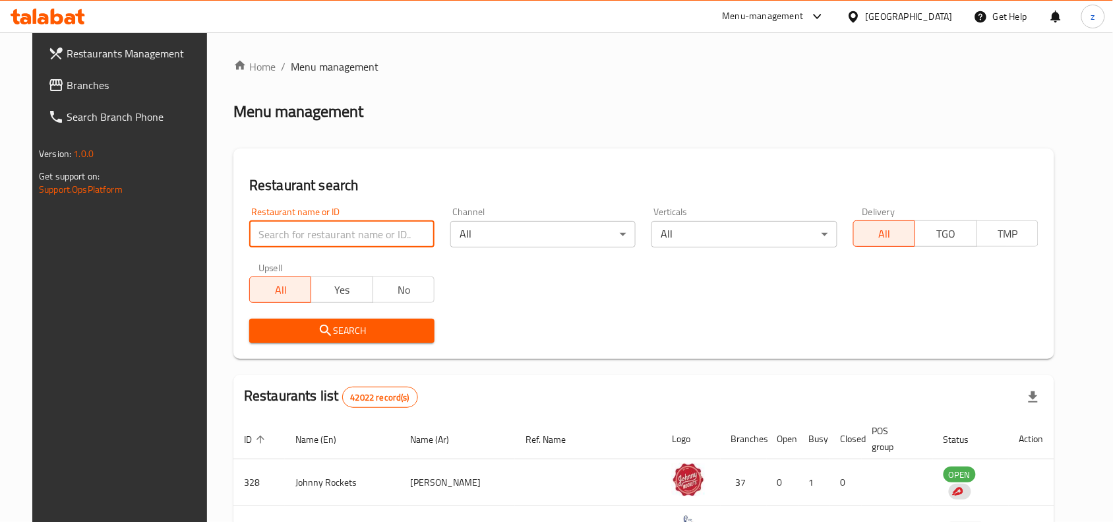
click at [315, 229] on input "search" at bounding box center [341, 234] width 185 height 26
paste input "619846"
type input "619846"
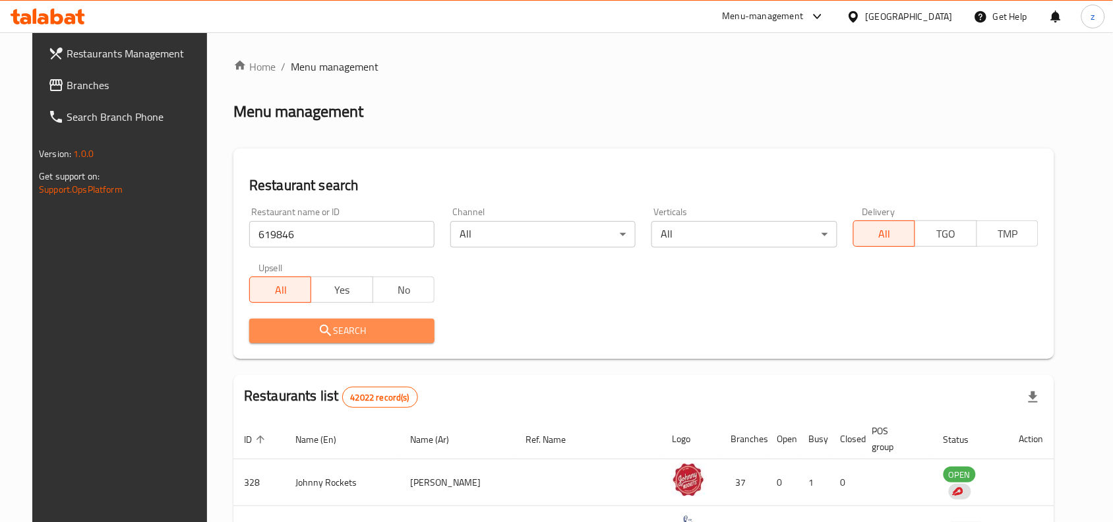
click at [360, 323] on span "Search" at bounding box center [342, 330] width 164 height 16
click at [360, 323] on div at bounding box center [556, 261] width 1113 height 522
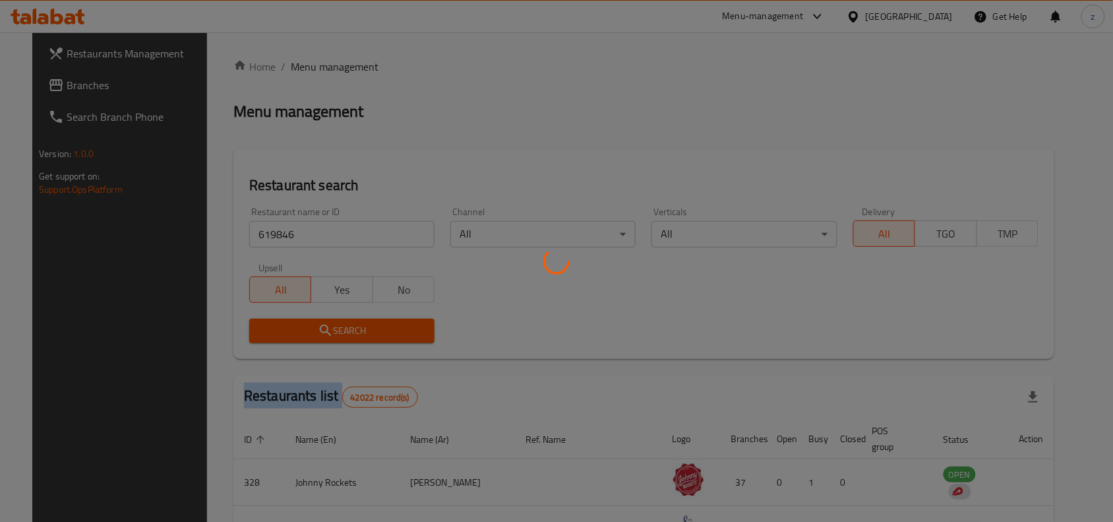
click at [360, 323] on div at bounding box center [556, 261] width 1113 height 522
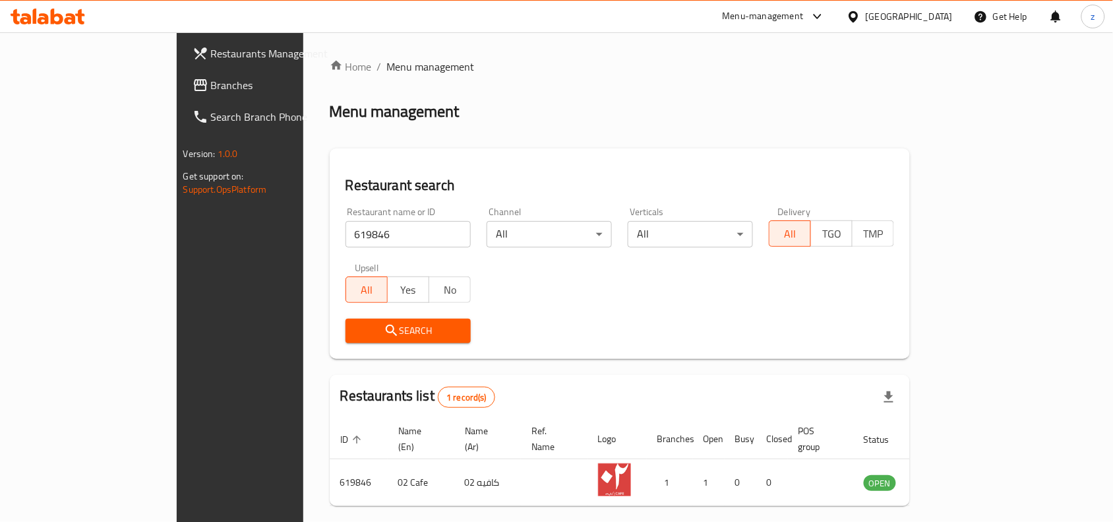
click at [693, 440] on th "Branches" at bounding box center [670, 439] width 46 height 40
click at [665, 340] on div "Search" at bounding box center [620, 331] width 565 height 40
